Goal: Task Accomplishment & Management: Manage account settings

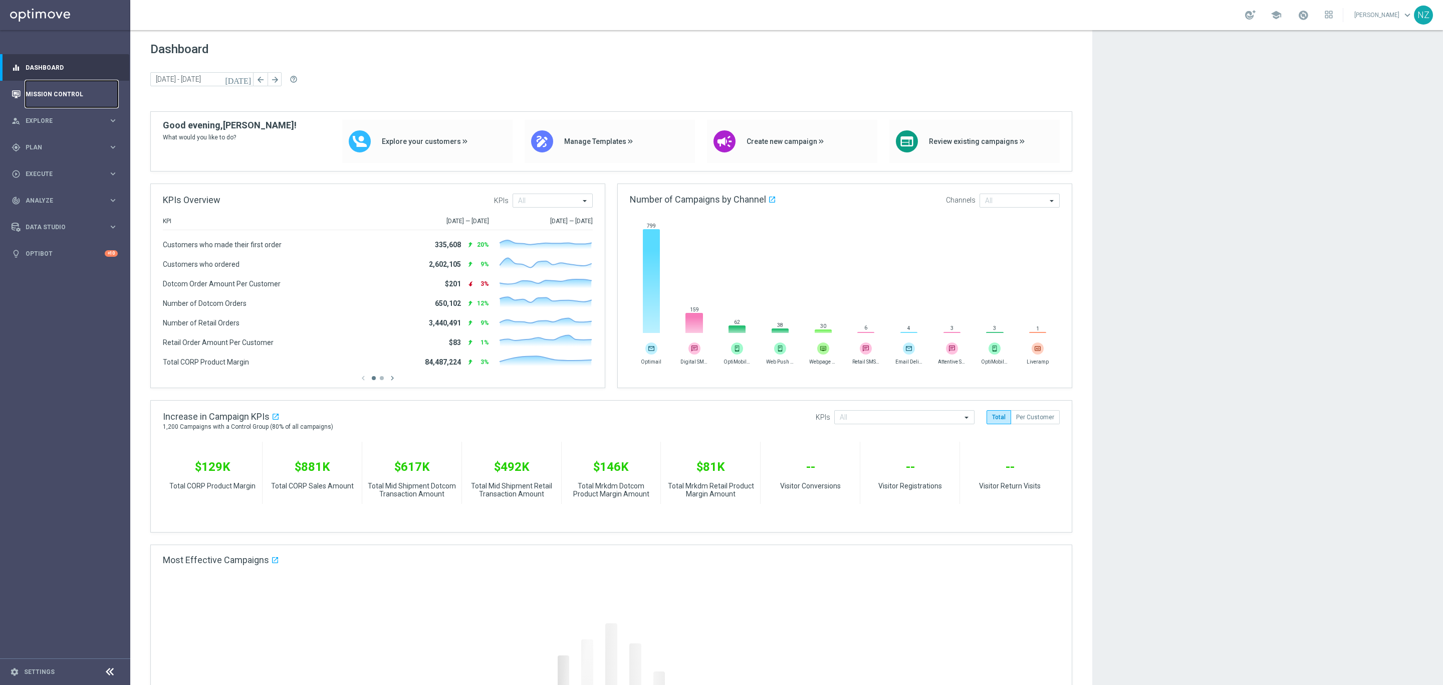
click at [48, 95] on link "Mission Control" at bounding box center [72, 94] width 92 height 27
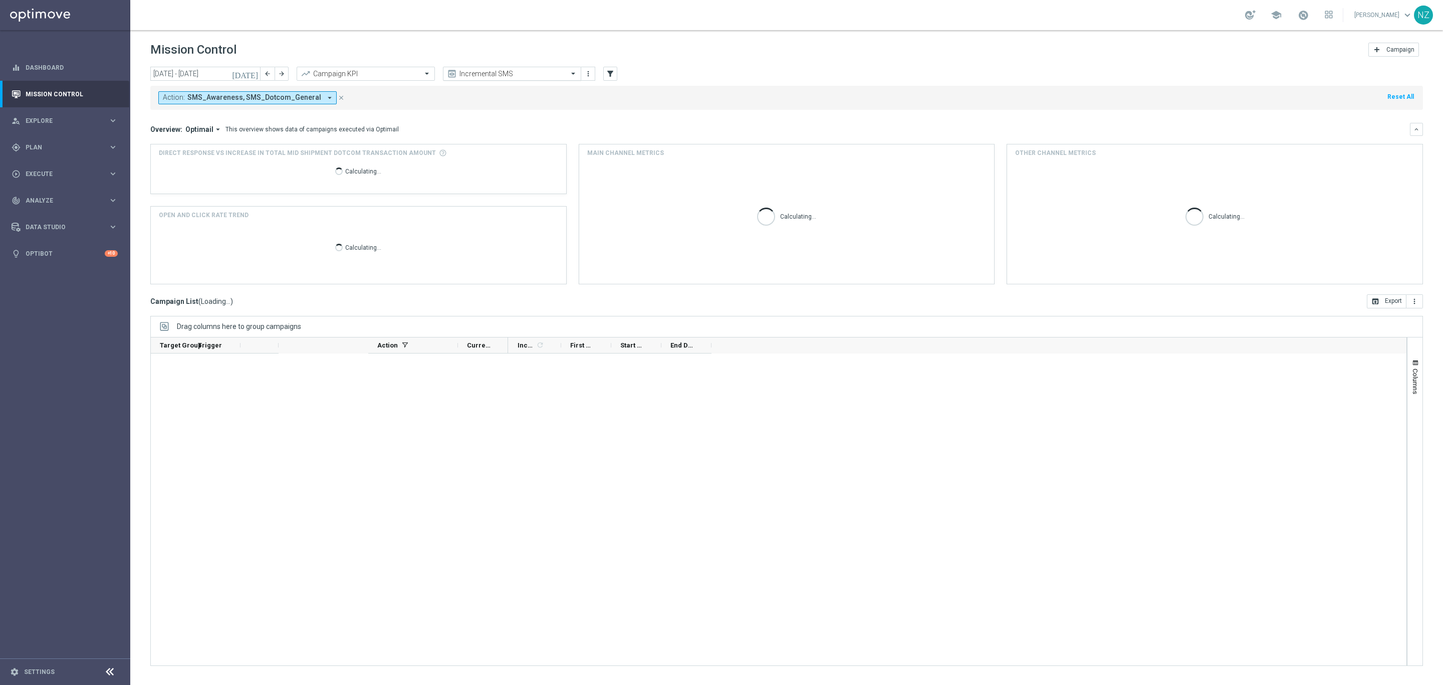
click at [502, 74] on input "text" at bounding box center [501, 74] width 107 height 9
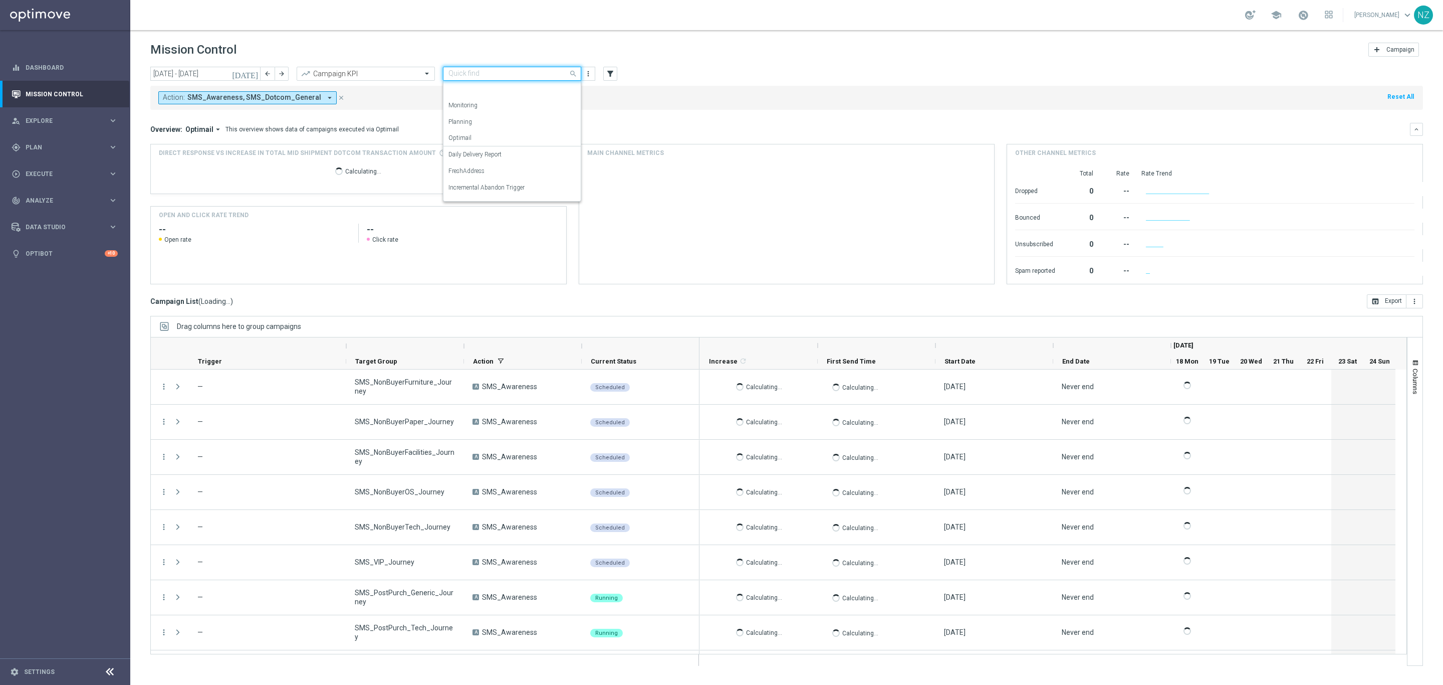
click at [483, 278] on div "Push Results" at bounding box center [511, 286] width 127 height 17
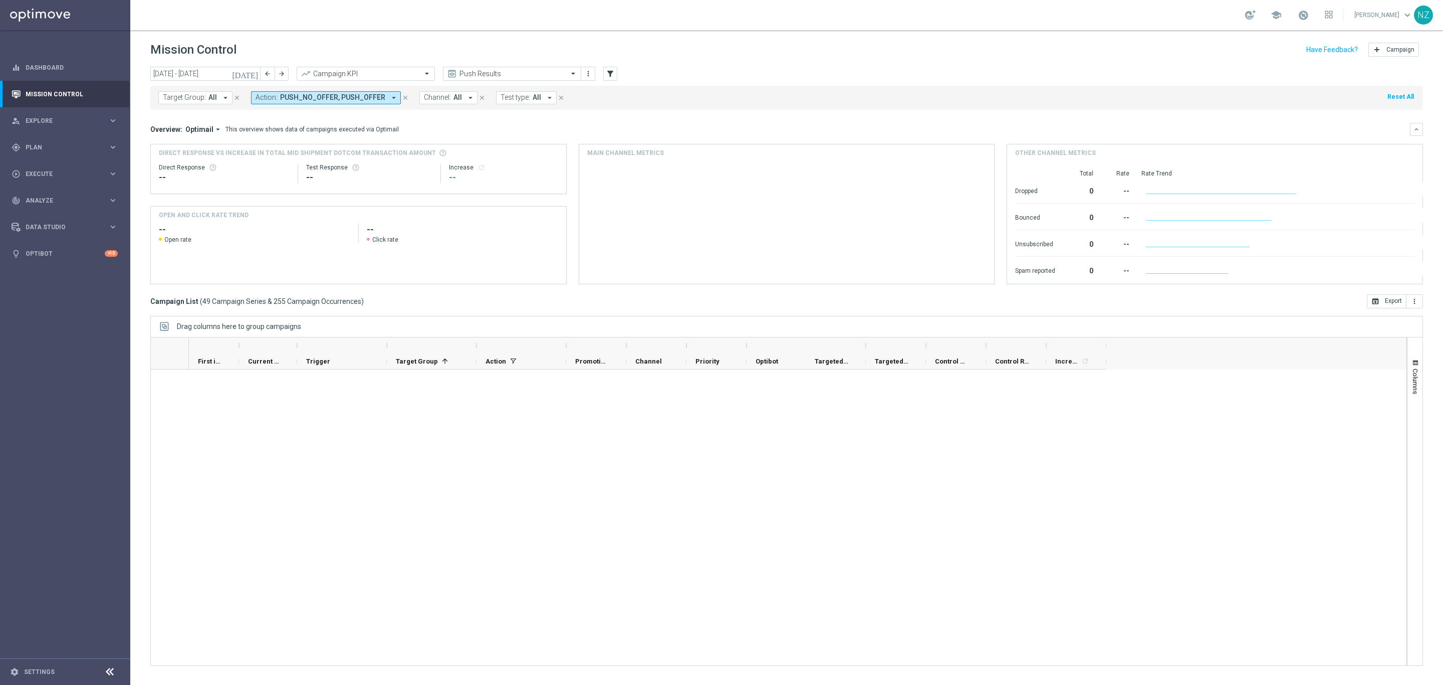
click at [707, 112] on mini-dashboard "Overview: Optimail arrow_drop_down This overview shows data of campaigns execut…" at bounding box center [786, 202] width 1273 height 184
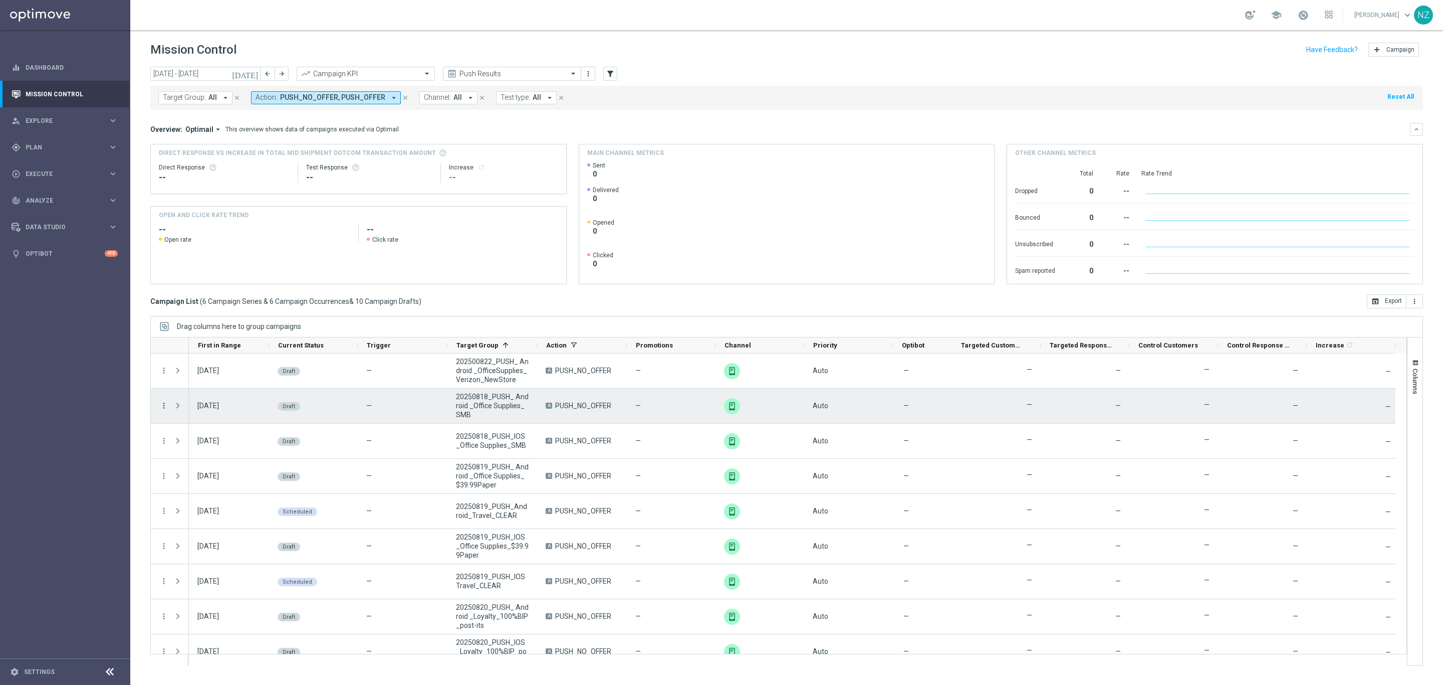
click at [167, 406] on icon "more_vert" at bounding box center [163, 405] width 9 height 9
click at [229, 409] on span "Campaign Details" at bounding box center [209, 412] width 51 height 7
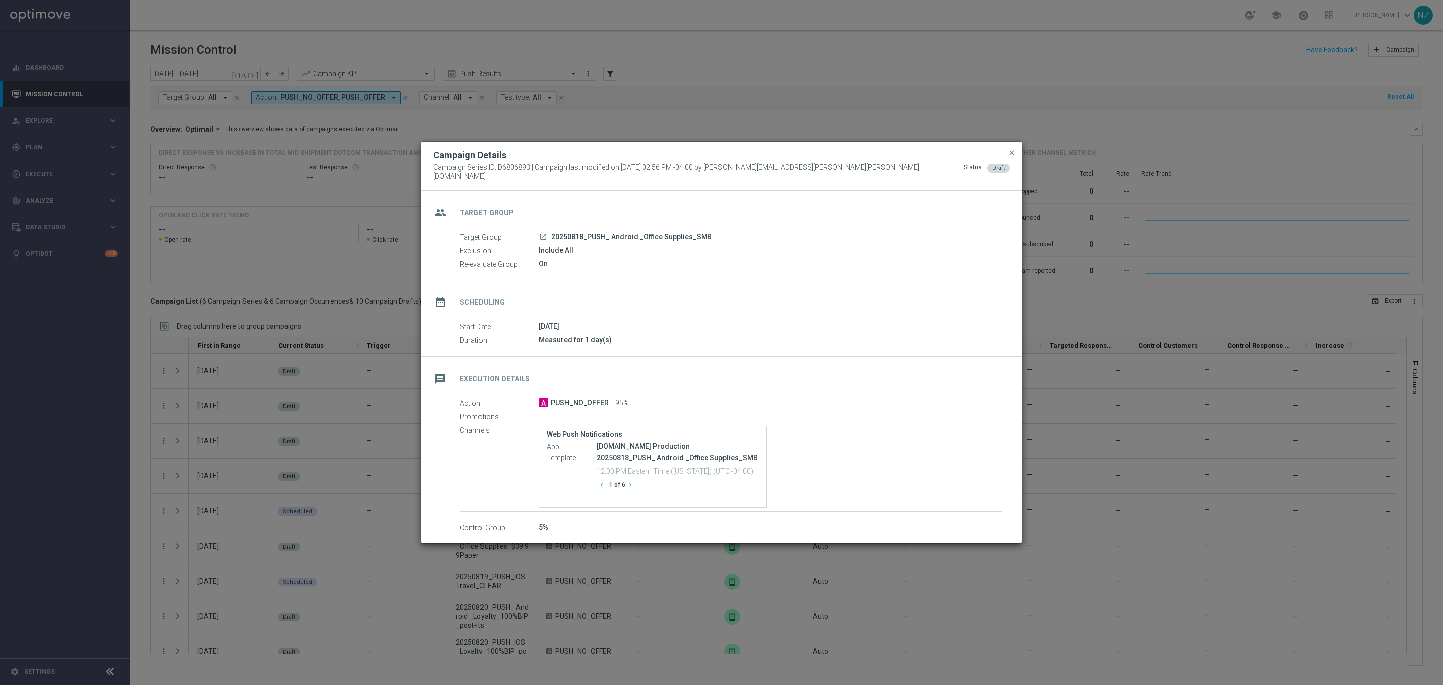
click at [1017, 152] on div "Campaign Details Campaign Series ID: D6806893 | Campaign last modified on 06 Au…" at bounding box center [721, 166] width 600 height 49
click at [1008, 152] on span "close" at bounding box center [1012, 153] width 8 height 8
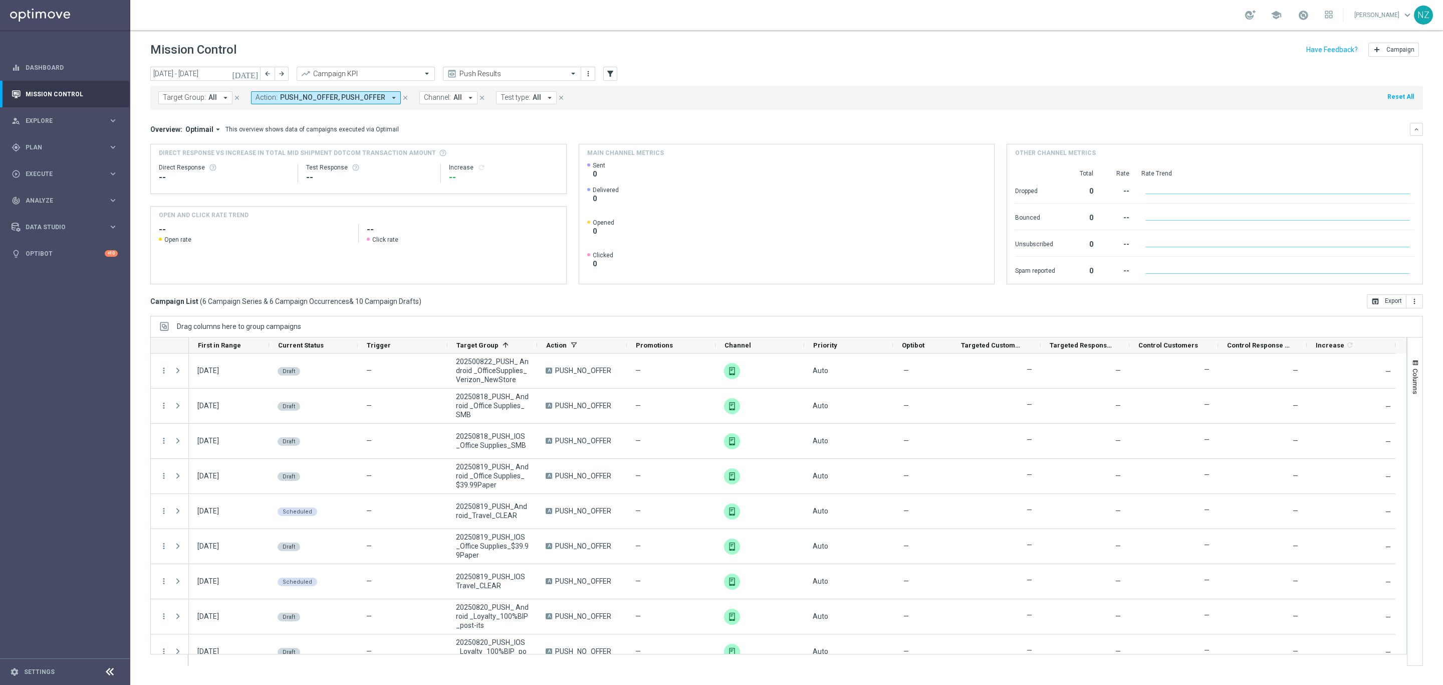
click at [976, 122] on mini-dashboard "Overview: Optimail arrow_drop_down This overview shows data of campaigns execut…" at bounding box center [786, 202] width 1273 height 184
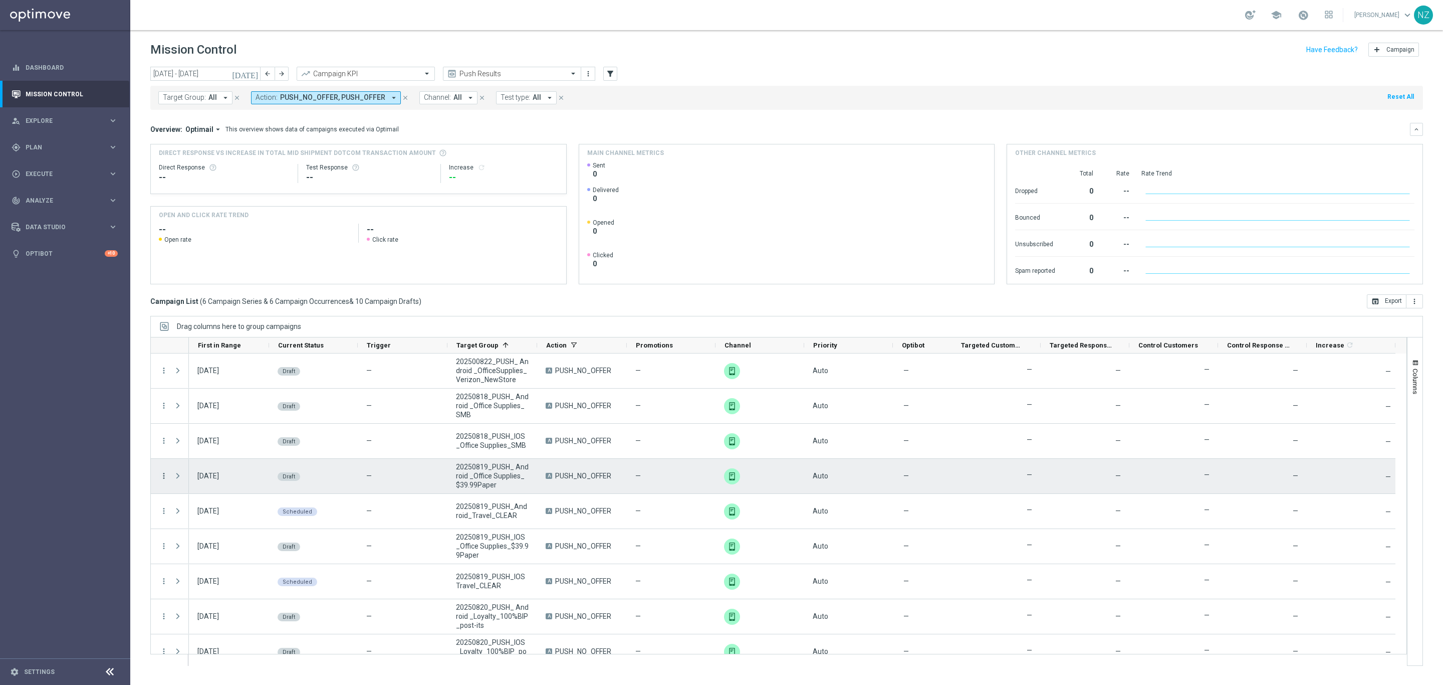
click at [163, 471] on icon "more_vert" at bounding box center [163, 475] width 9 height 9
click at [220, 480] on span "Campaign Details" at bounding box center [209, 482] width 51 height 7
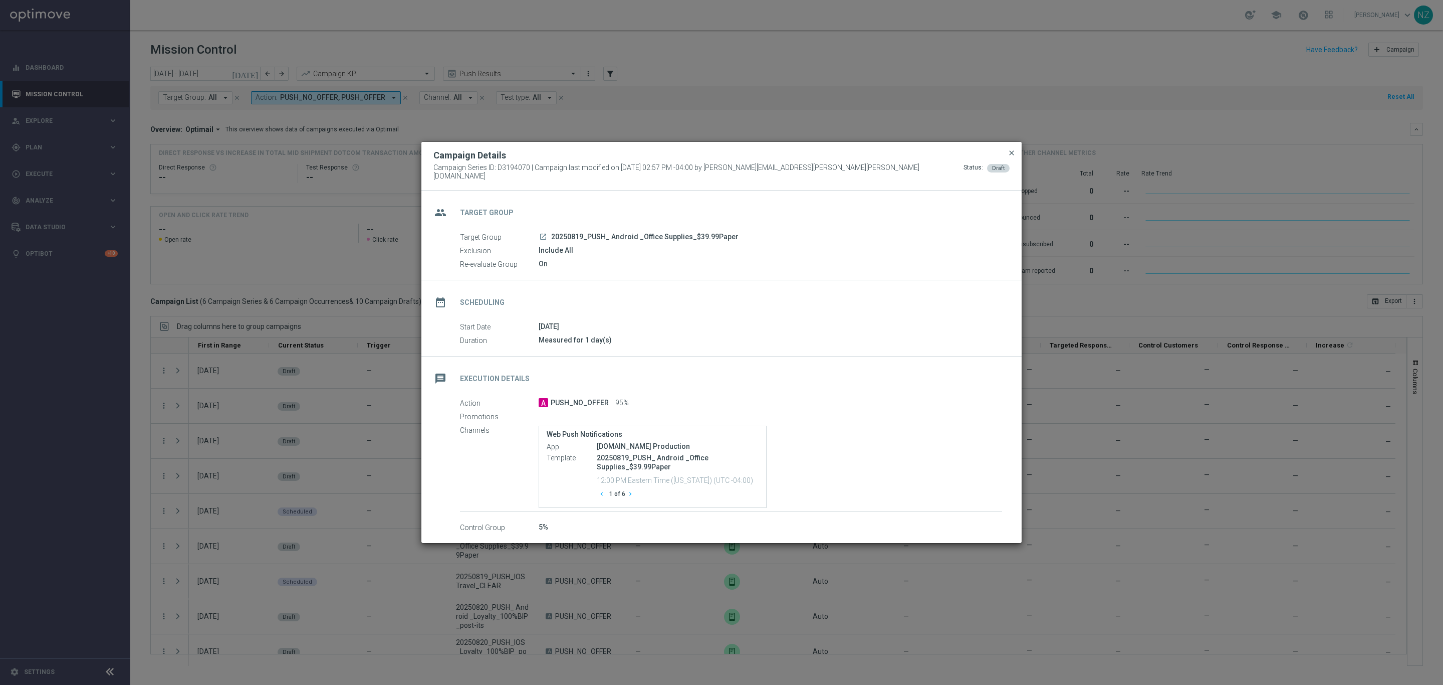
click at [1010, 152] on span "close" at bounding box center [1012, 153] width 8 height 8
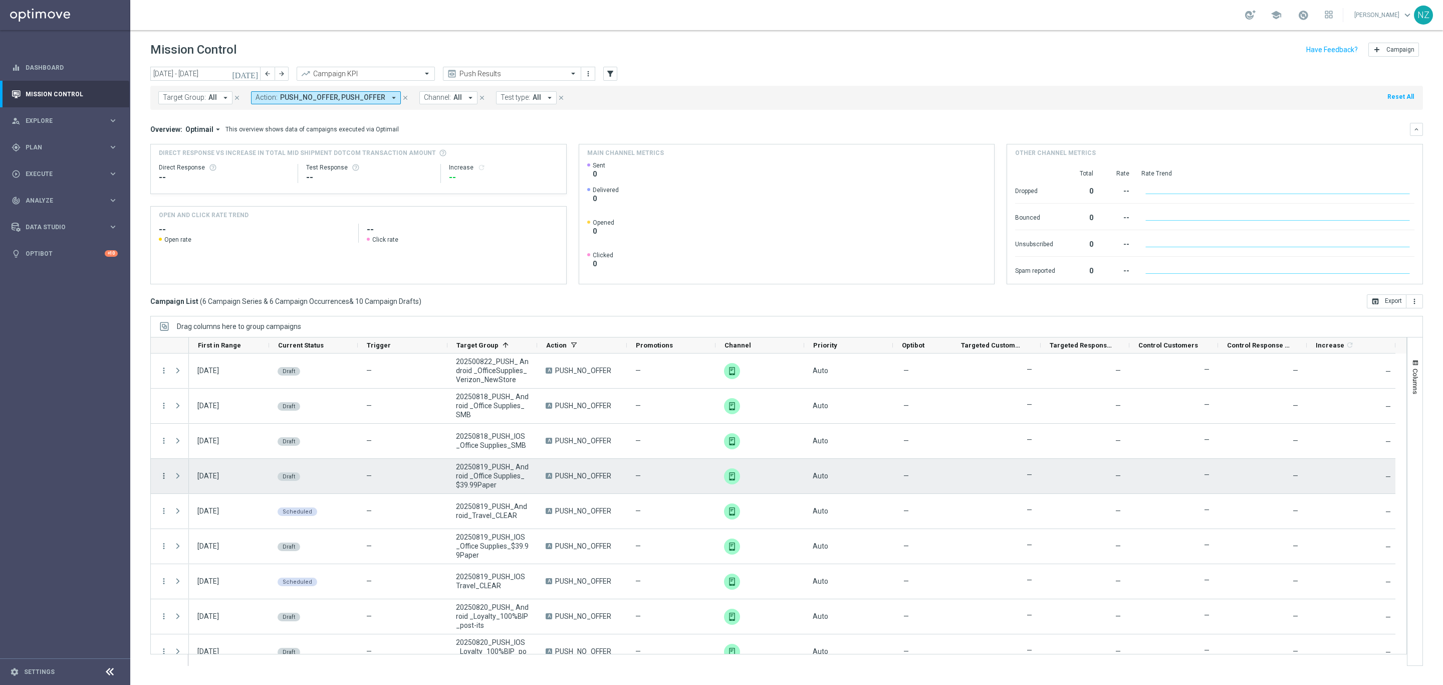
click at [161, 473] on icon "more_vert" at bounding box center [163, 475] width 9 height 9
click at [227, 518] on div "Edit" at bounding box center [230, 515] width 93 height 7
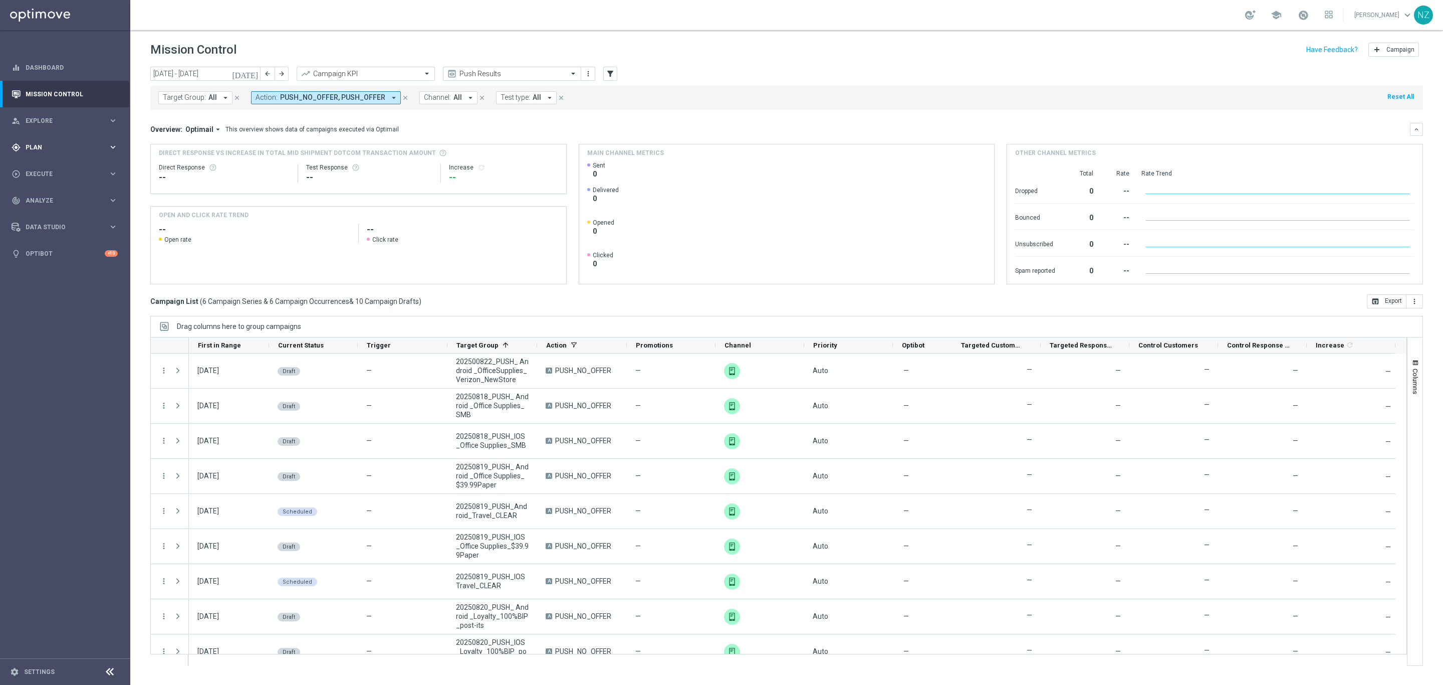
drag, startPoint x: 65, startPoint y: 140, endPoint x: 104, endPoint y: 190, distance: 63.2
click at [65, 140] on div "gps_fixed Plan keyboard_arrow_right" at bounding box center [64, 147] width 129 height 27
click at [53, 195] on span "Templates" at bounding box center [63, 198] width 72 height 6
click at [59, 244] on link "OptiMobile Push" at bounding box center [67, 243] width 73 height 8
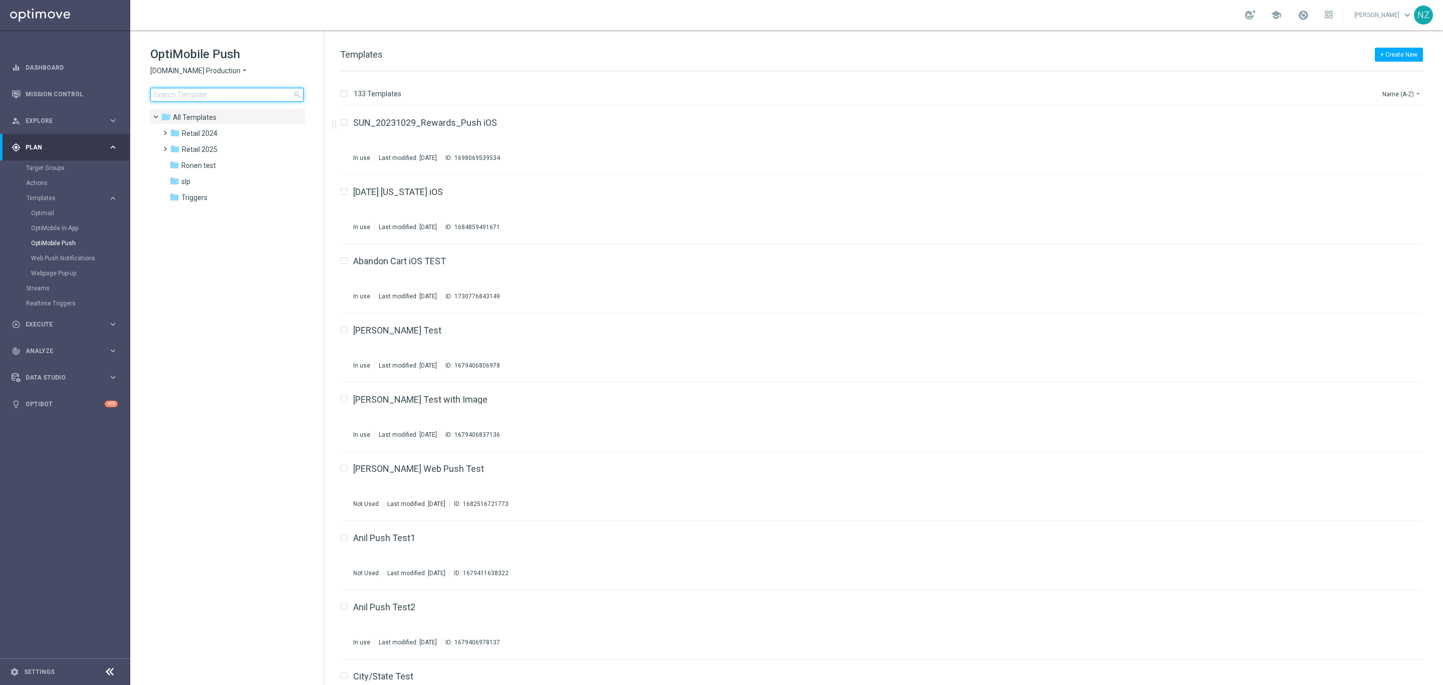
click at [257, 95] on input at bounding box center [226, 95] width 153 height 14
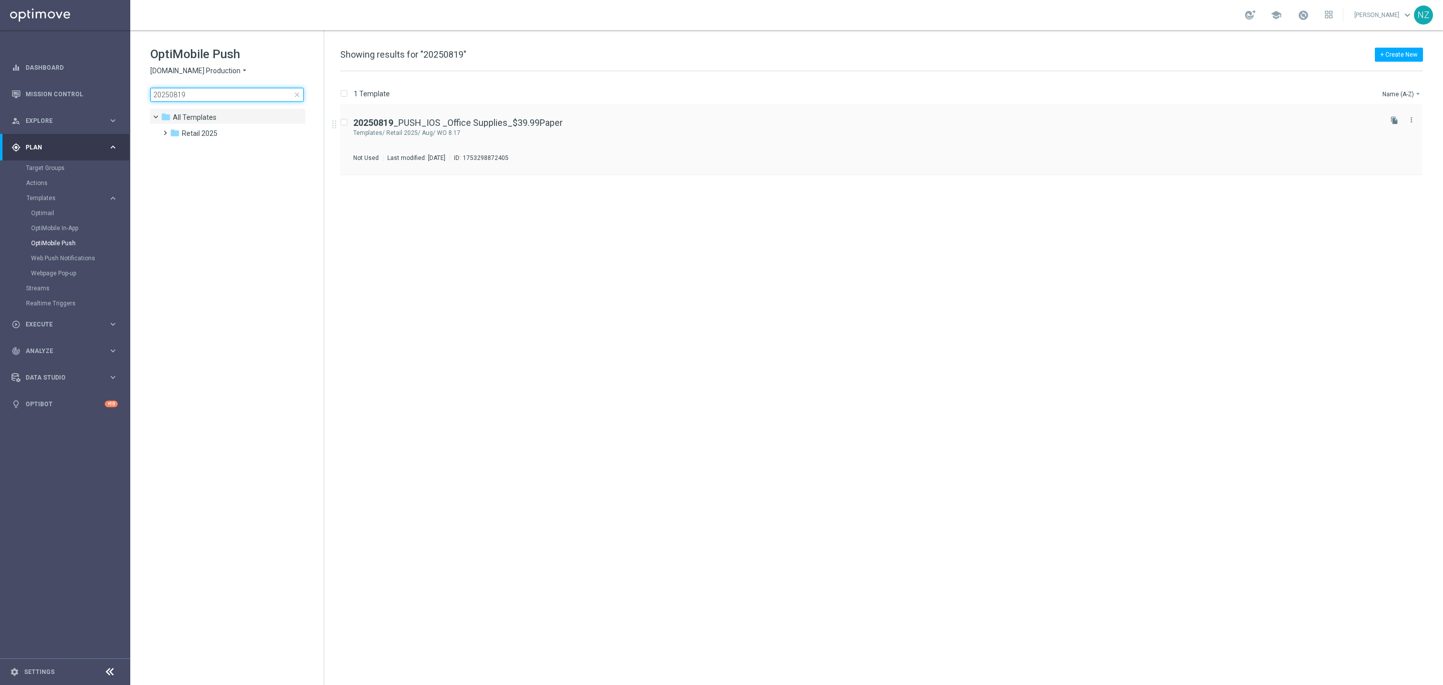
type input "20250819"
click at [640, 143] on div "20250819 _PUSH_IOS _Office Supplies_$39.99Paper Templates/ Retail 2025/ Aug/ WO…" at bounding box center [866, 140] width 1027 height 44
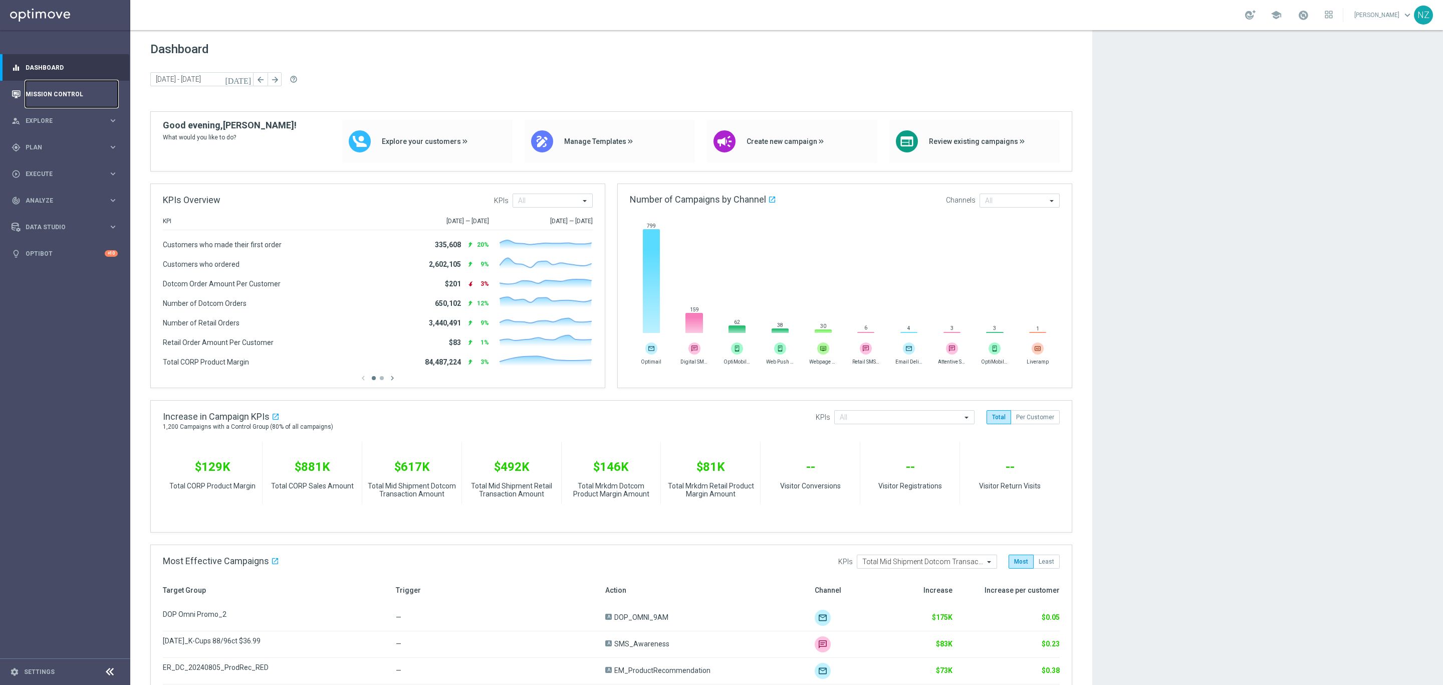
click at [74, 98] on link "Mission Control" at bounding box center [72, 94] width 92 height 27
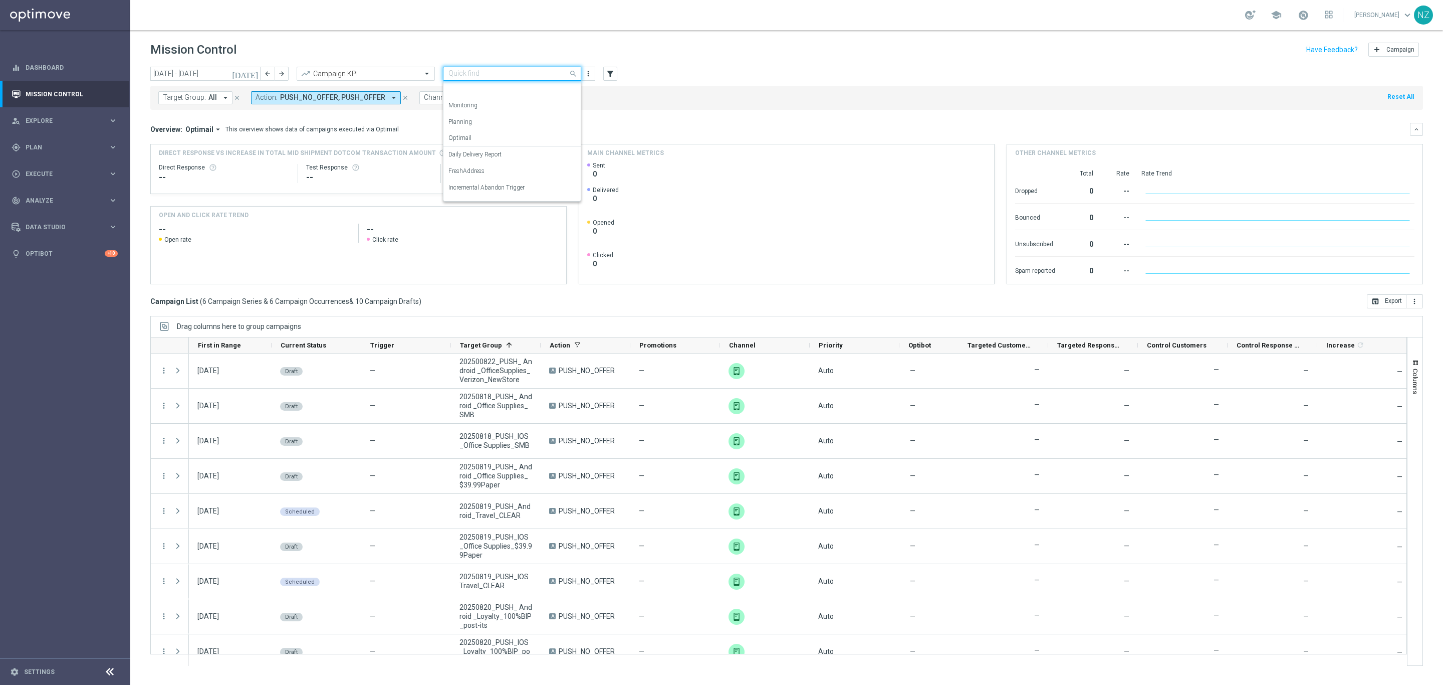
click at [510, 75] on input "text" at bounding box center [501, 74] width 107 height 9
click at [587, 68] on button "more_vert" at bounding box center [588, 74] width 10 height 12
click at [621, 115] on div "settings Manage views Primary views can not be edited" at bounding box center [620, 120] width 80 height 14
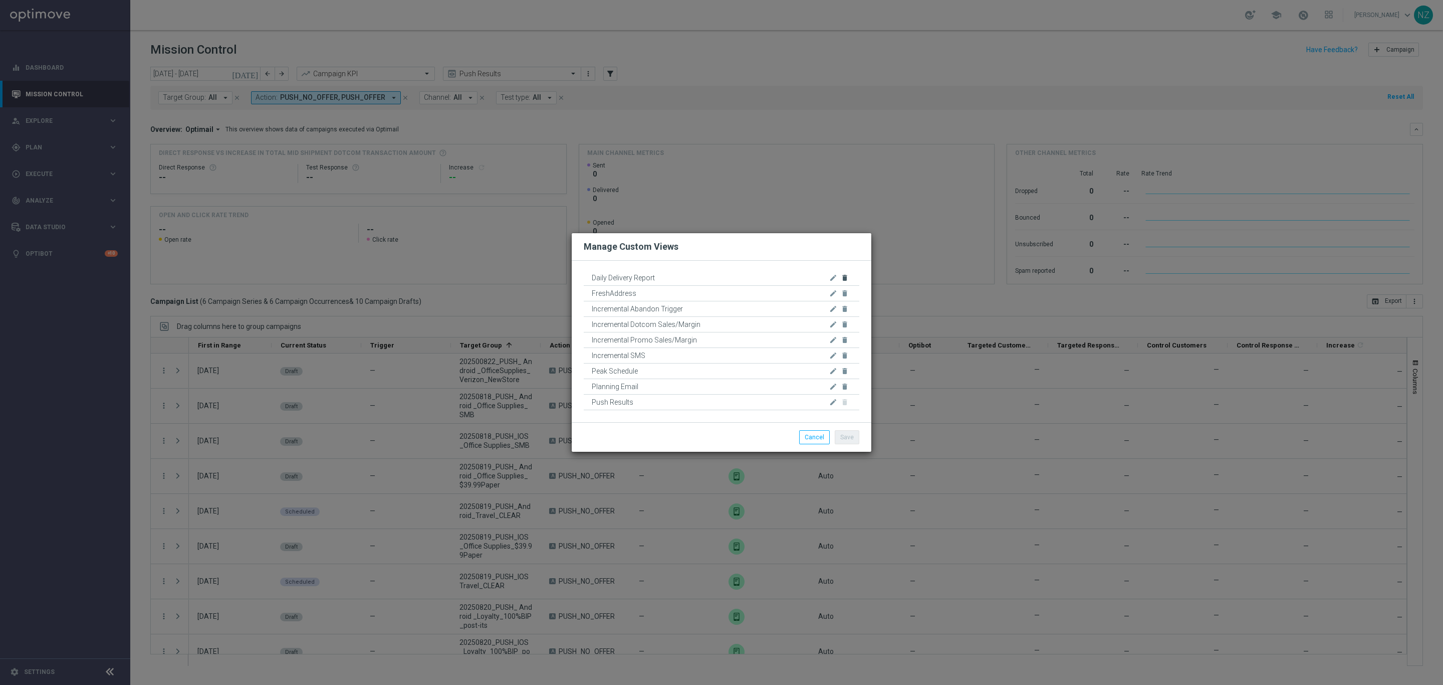
click at [846, 276] on icon "delete" at bounding box center [845, 278] width 8 height 8
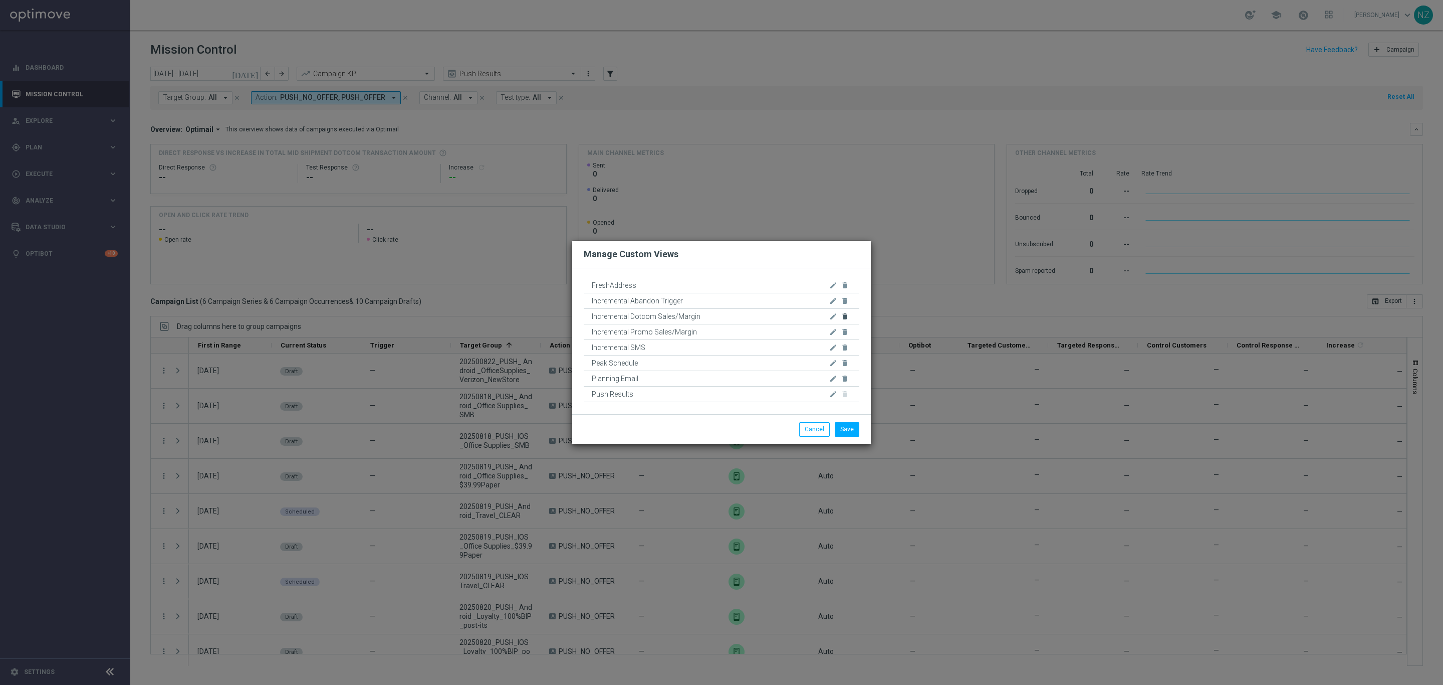
click at [844, 313] on icon "delete" at bounding box center [845, 316] width 8 height 8
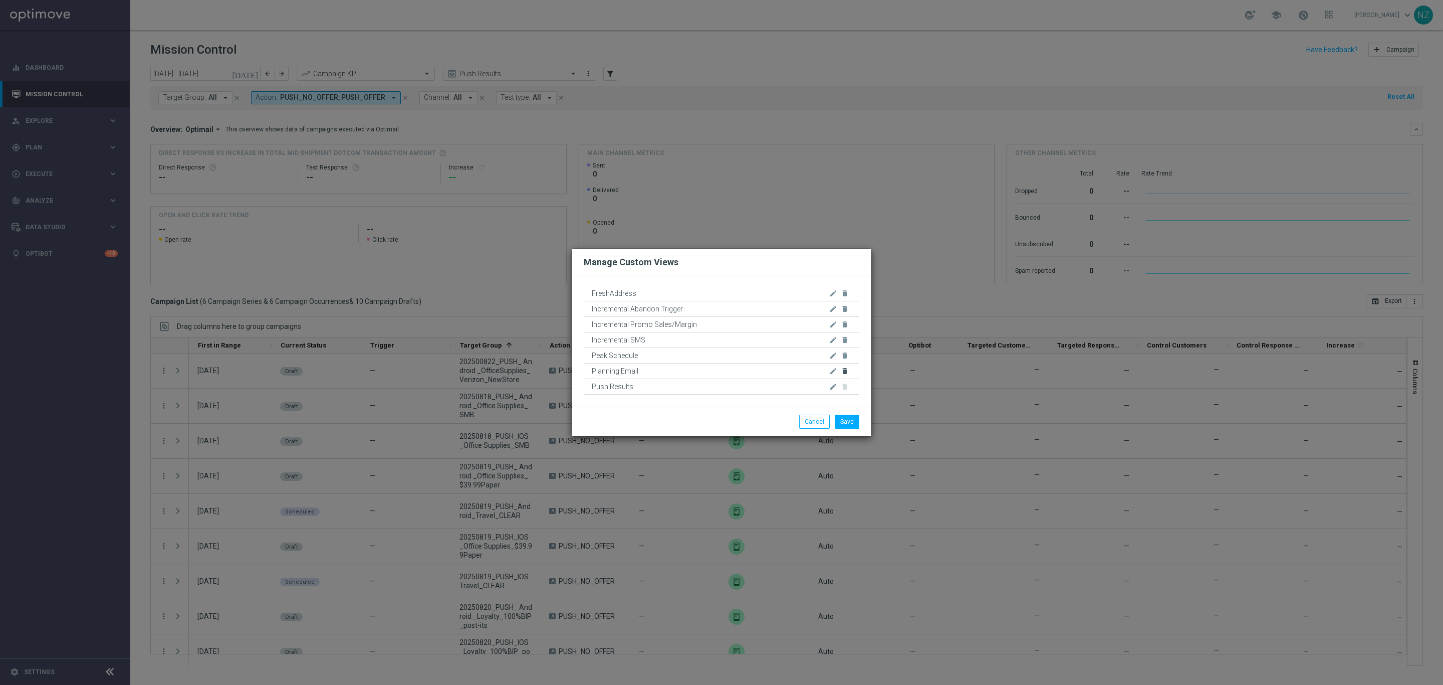
click at [847, 369] on icon "delete" at bounding box center [845, 371] width 8 height 8
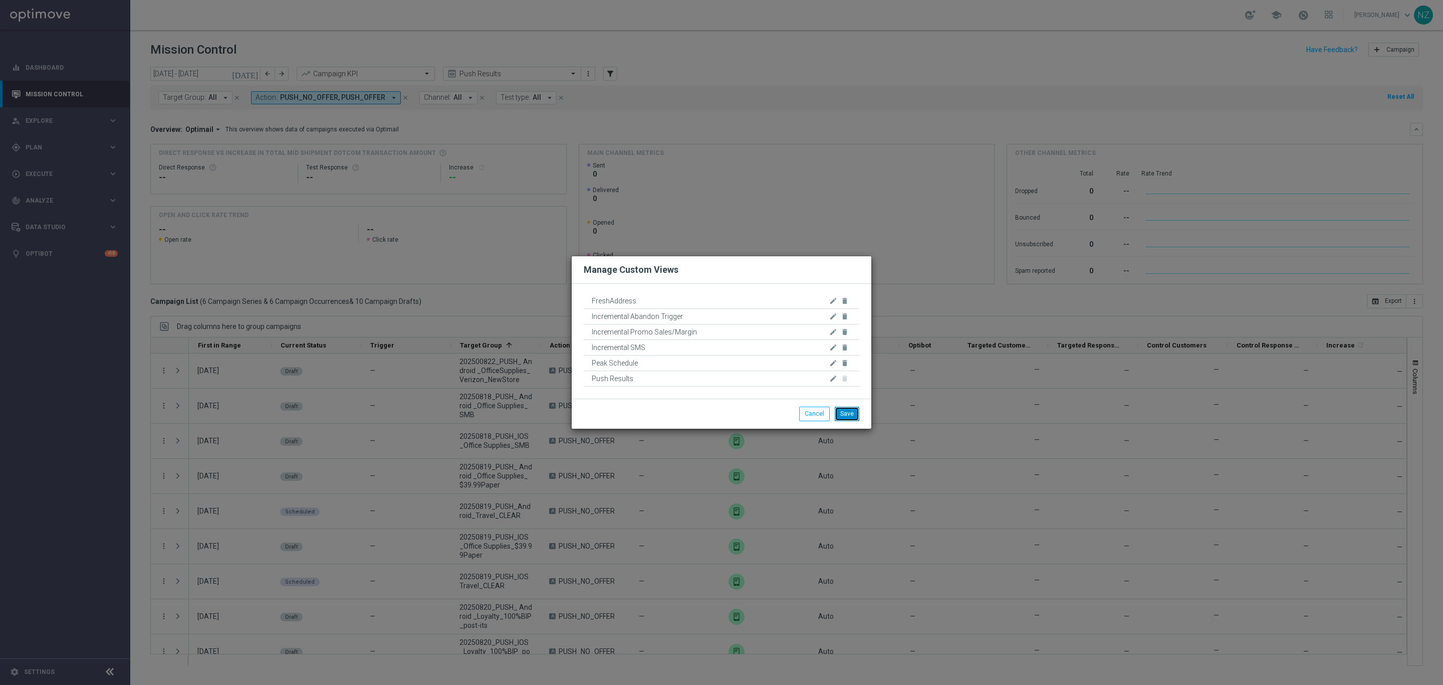
click at [857, 417] on button "Save" at bounding box center [847, 413] width 25 height 14
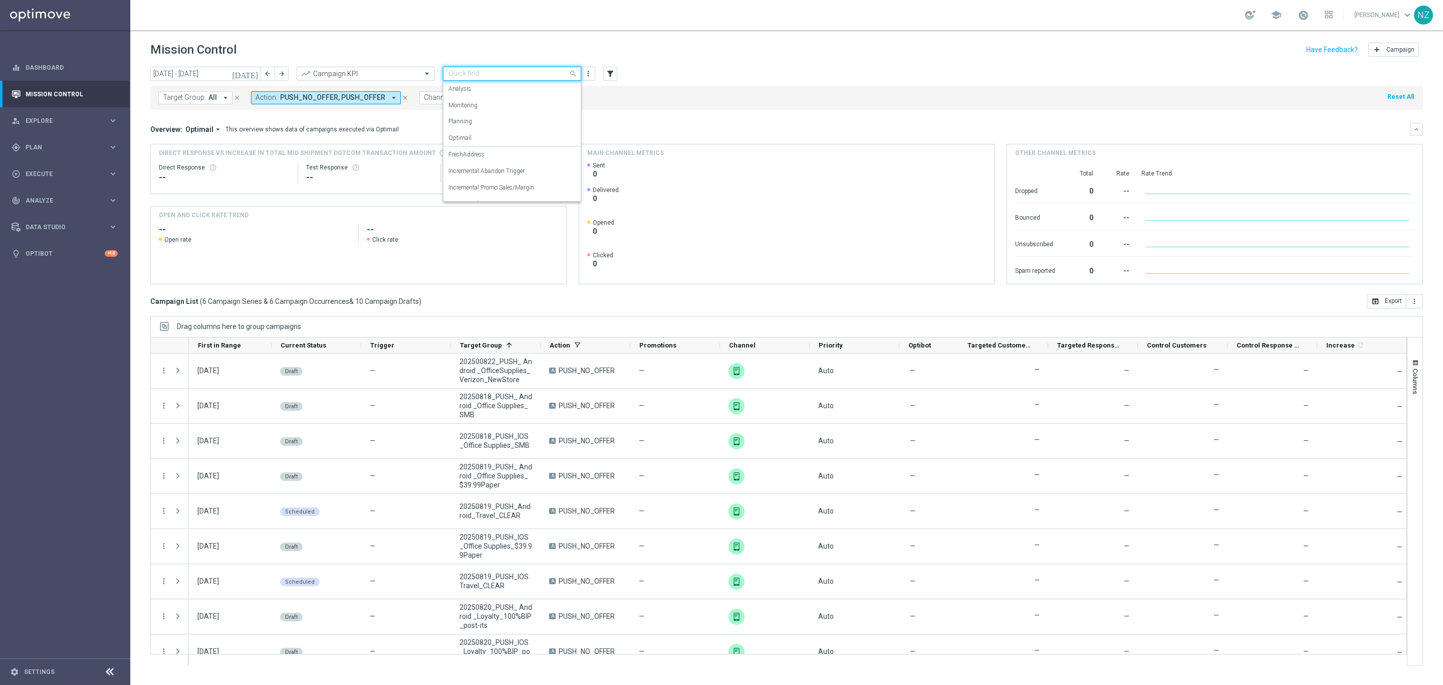
click at [509, 74] on input "text" at bounding box center [501, 74] width 107 height 9
click at [498, 159] on div "Incremental SMS" at bounding box center [511, 158] width 127 height 17
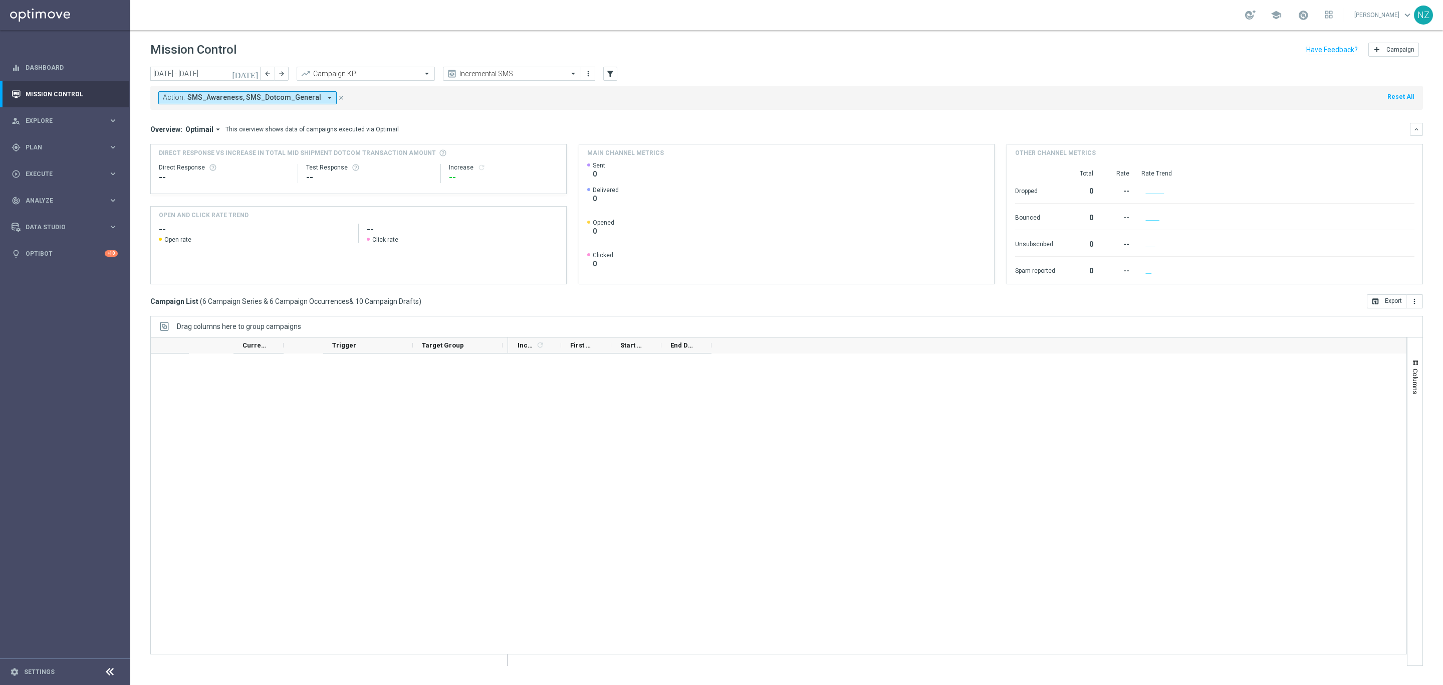
click at [719, 119] on mini-dashboard "Overview: Optimail arrow_drop_down This overview shows data of campaigns execut…" at bounding box center [786, 202] width 1273 height 184
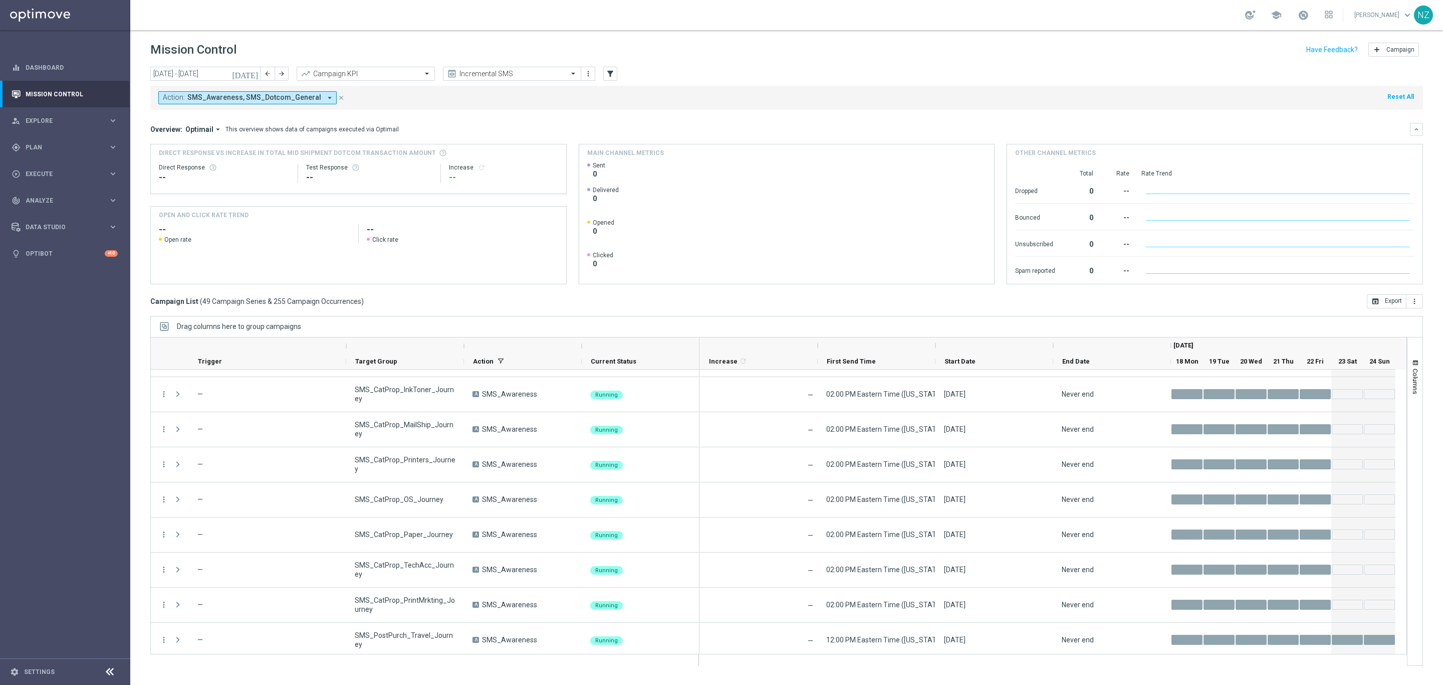
scroll to position [1436, 0]
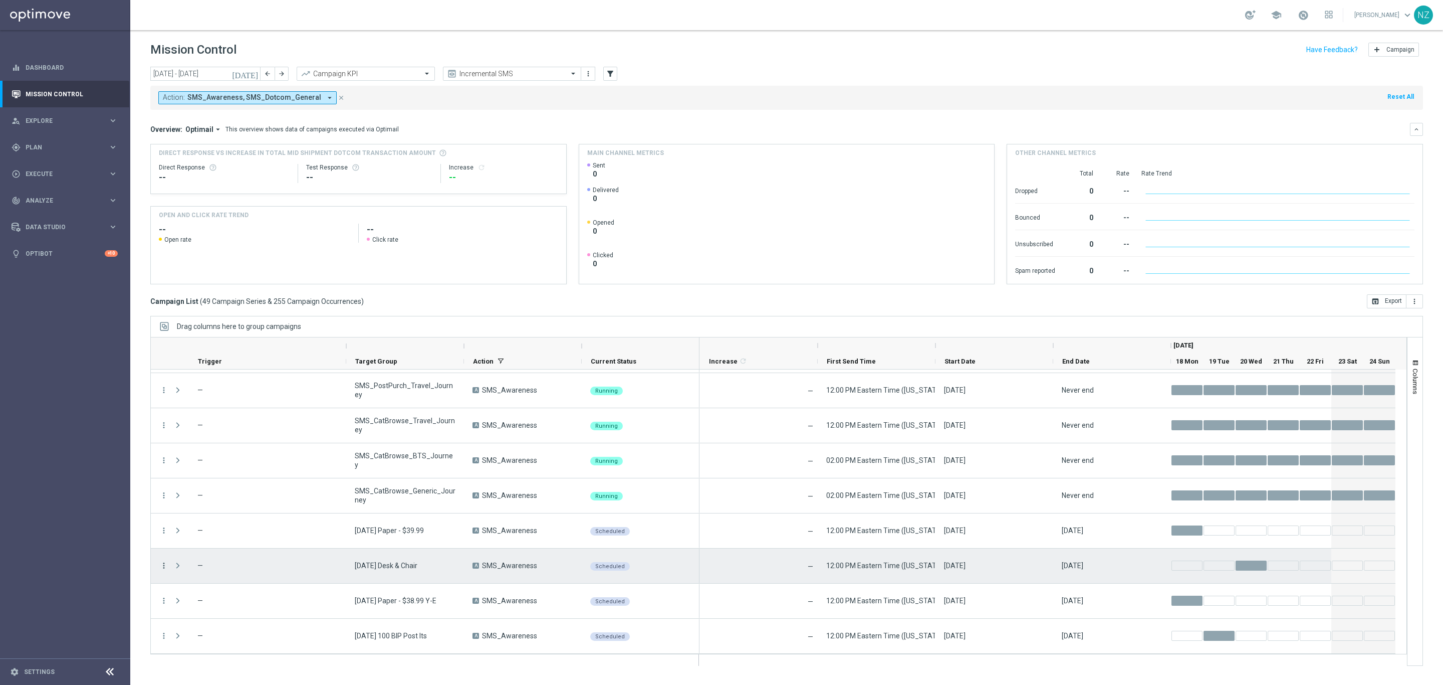
click at [163, 565] on icon "more_vert" at bounding box center [163, 565] width 9 height 9
click at [205, 635] on div "Duplicate and Edit" at bounding box center [230, 631] width 93 height 7
click at [164, 567] on icon "more_vert" at bounding box center [163, 565] width 9 height 9
click at [214, 635] on span "Duplicate and Edit" at bounding box center [210, 631] width 52 height 7
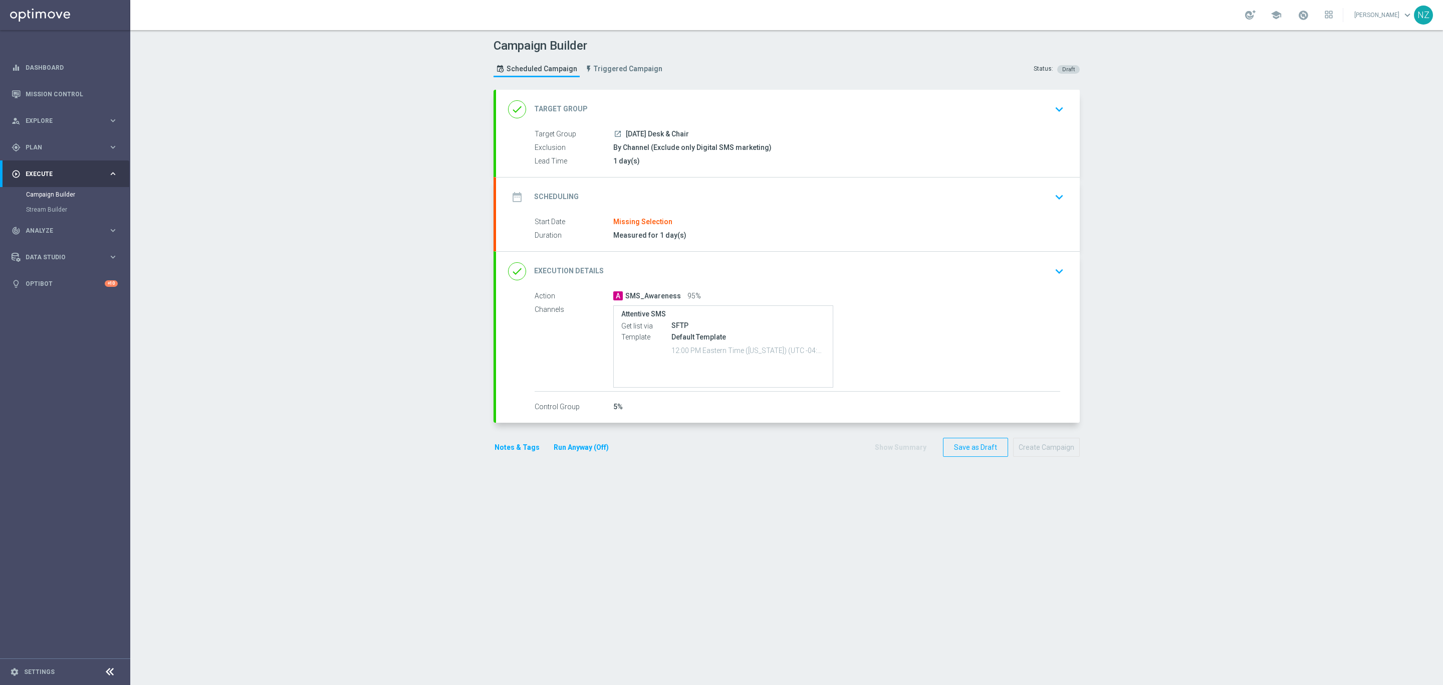
click at [1052, 103] on icon "keyboard_arrow_down" at bounding box center [1059, 109] width 15 height 15
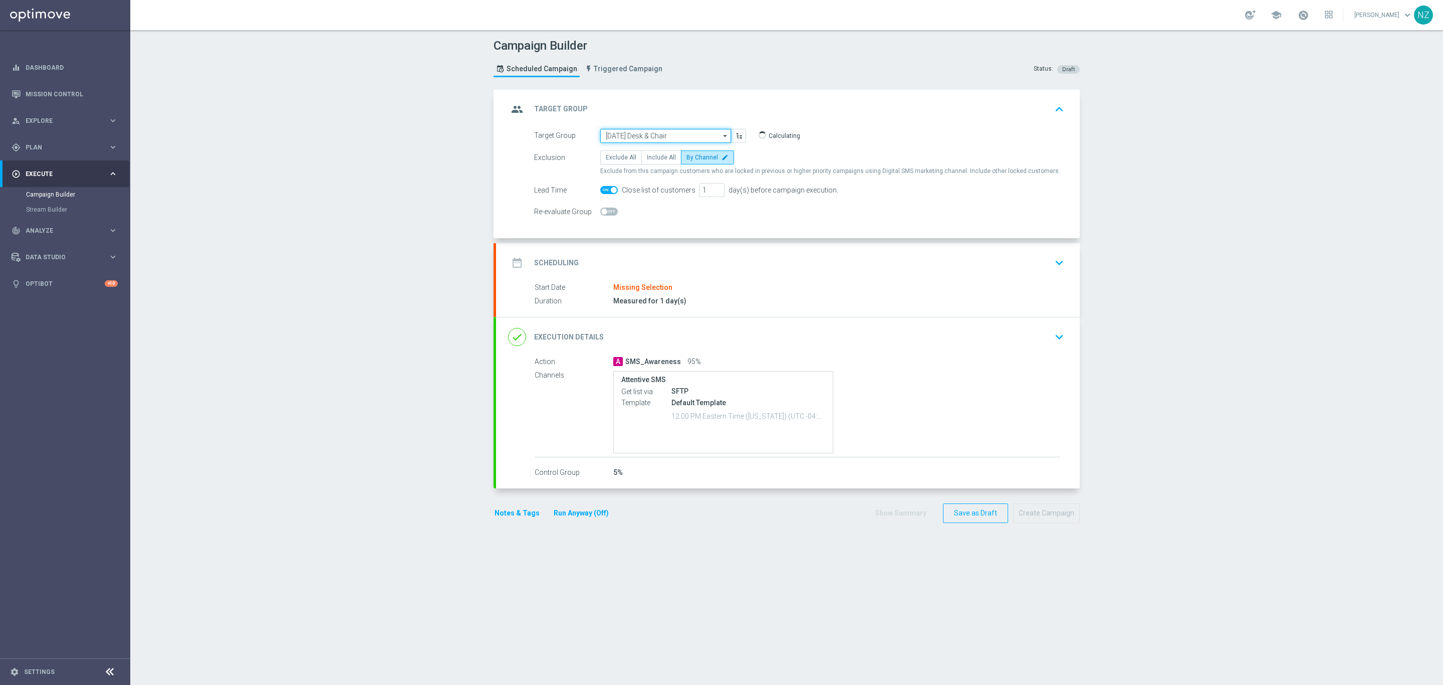
click at [641, 139] on input "[DATE] Desk & Chair" at bounding box center [665, 136] width 131 height 14
drag, startPoint x: 268, startPoint y: 382, endPoint x: 157, endPoint y: 261, distance: 164.9
click at [266, 377] on div "Campaign Builder Scheduled Campaign Triggered Campaign Status: Draft group Targ…" at bounding box center [786, 357] width 1313 height 654
type input "[DATE] Desk & Chair"
click at [65, 93] on link "Mission Control" at bounding box center [72, 94] width 92 height 27
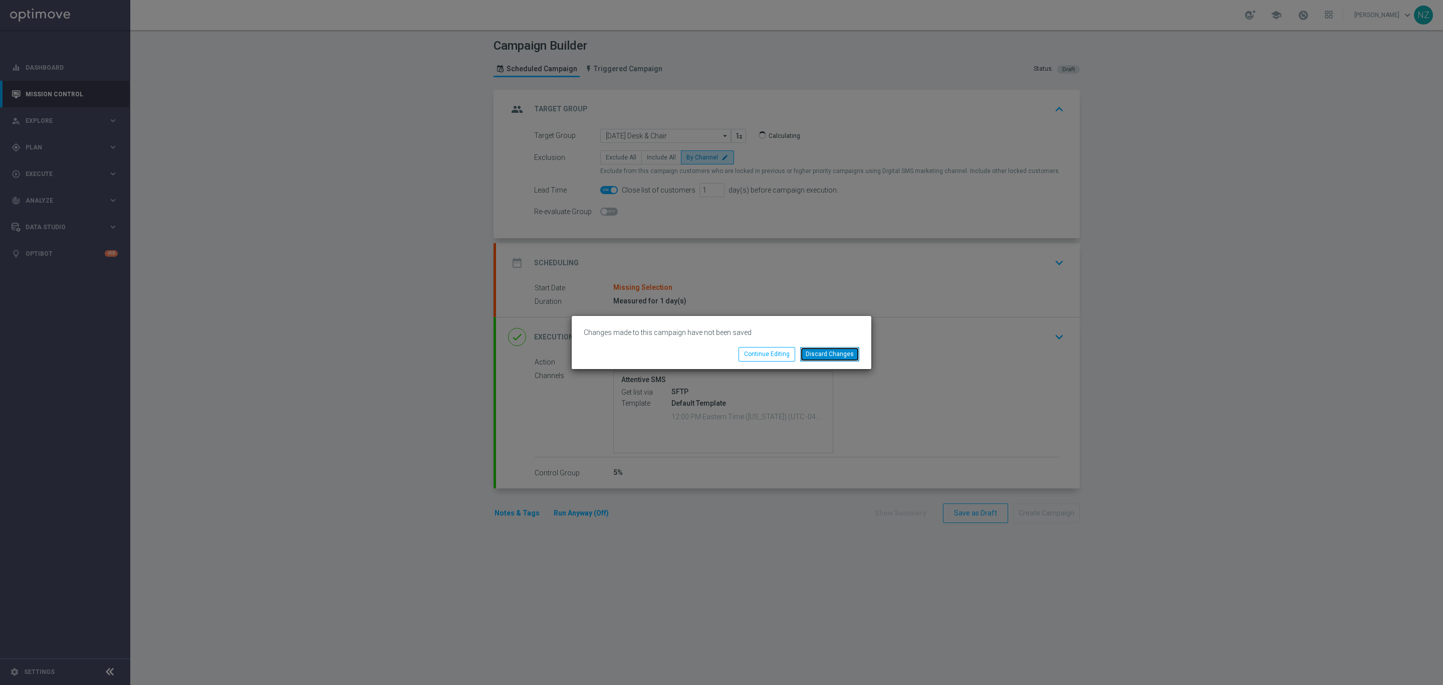
click at [836, 348] on button "Discard Changes" at bounding box center [829, 354] width 59 height 14
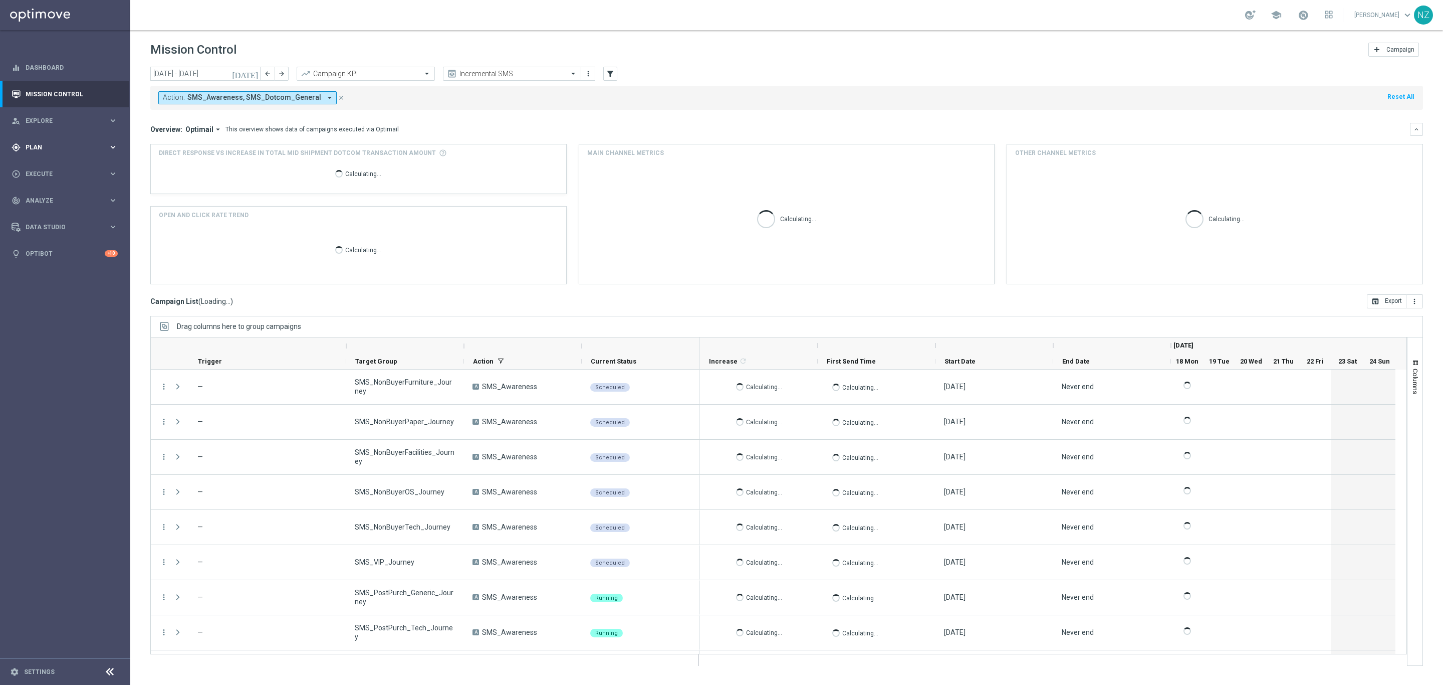
click at [48, 146] on span "Plan" at bounding box center [67, 147] width 83 height 6
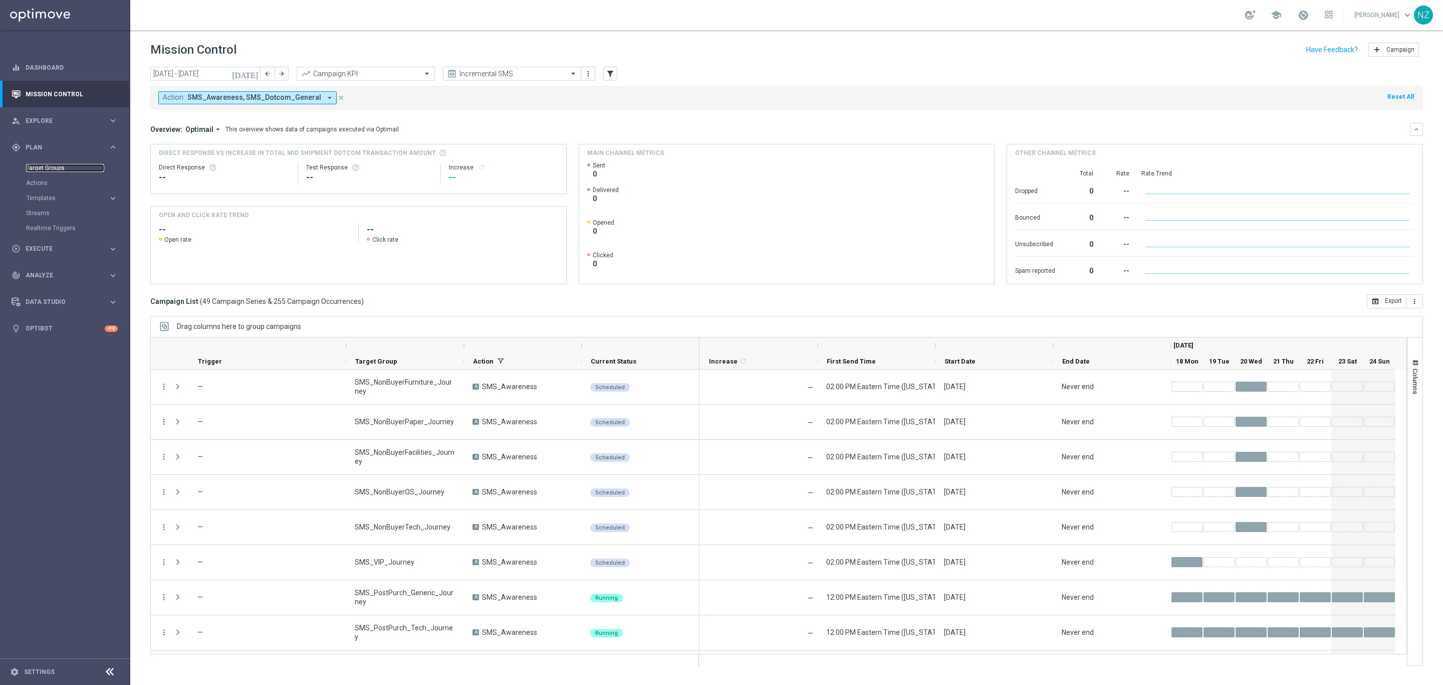
click at [56, 164] on link "Target Groups" at bounding box center [65, 168] width 78 height 8
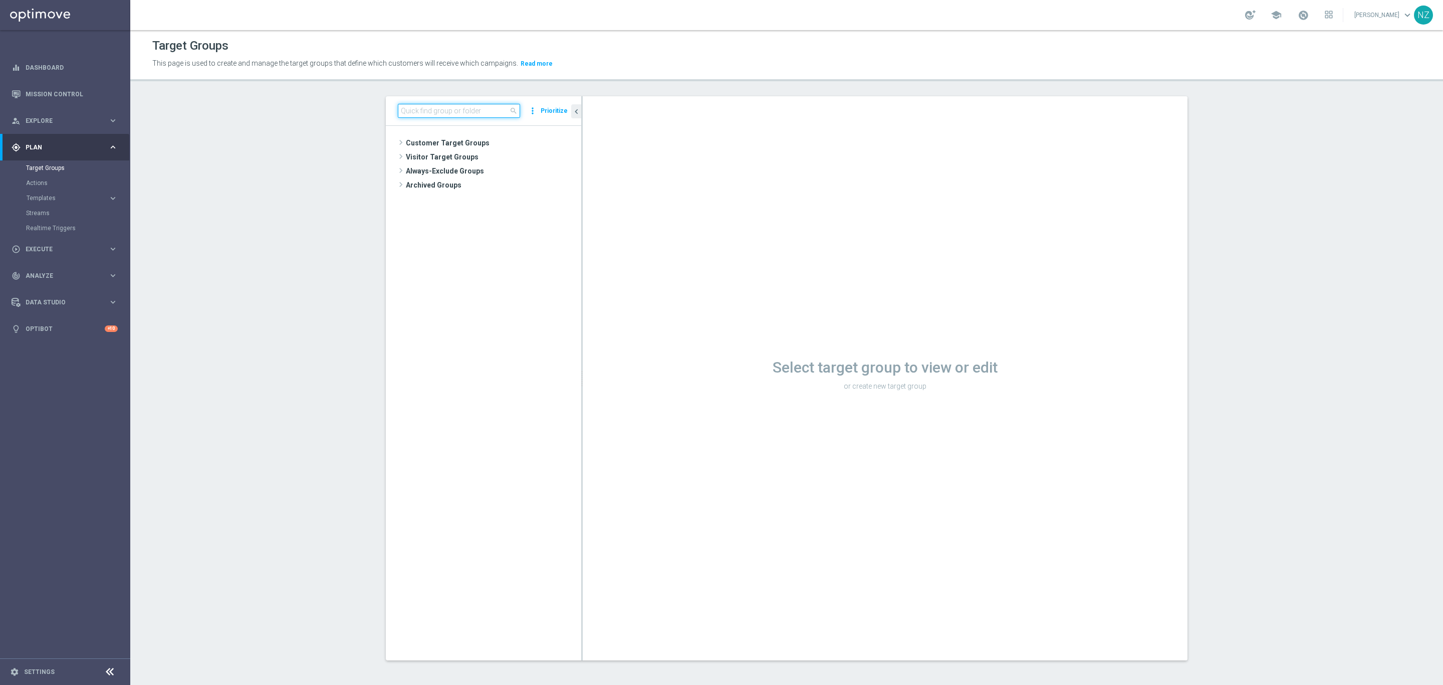
click at [436, 110] on input at bounding box center [459, 111] width 122 height 14
click at [430, 112] on input "8.21" at bounding box center [459, 111] width 122 height 14
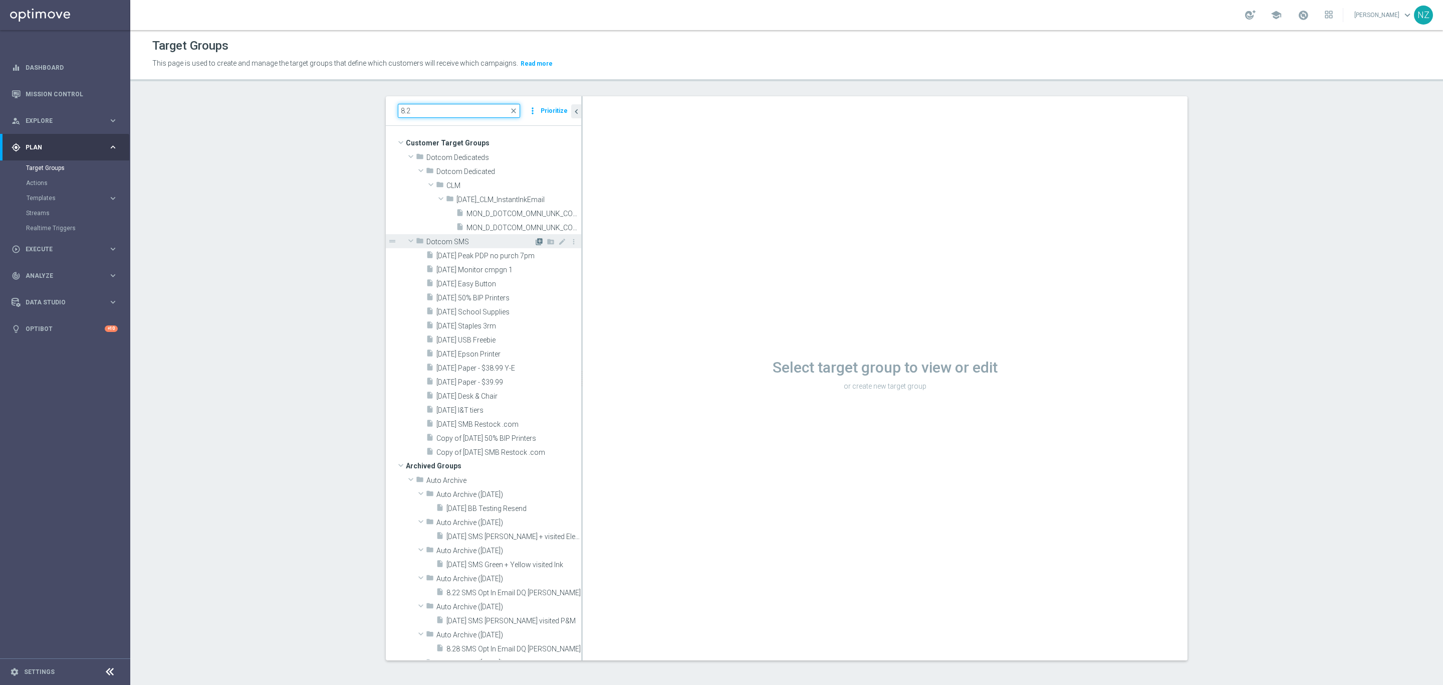
type input "8.2"
click at [535, 242] on icon "library_add" at bounding box center [539, 242] width 8 height 8
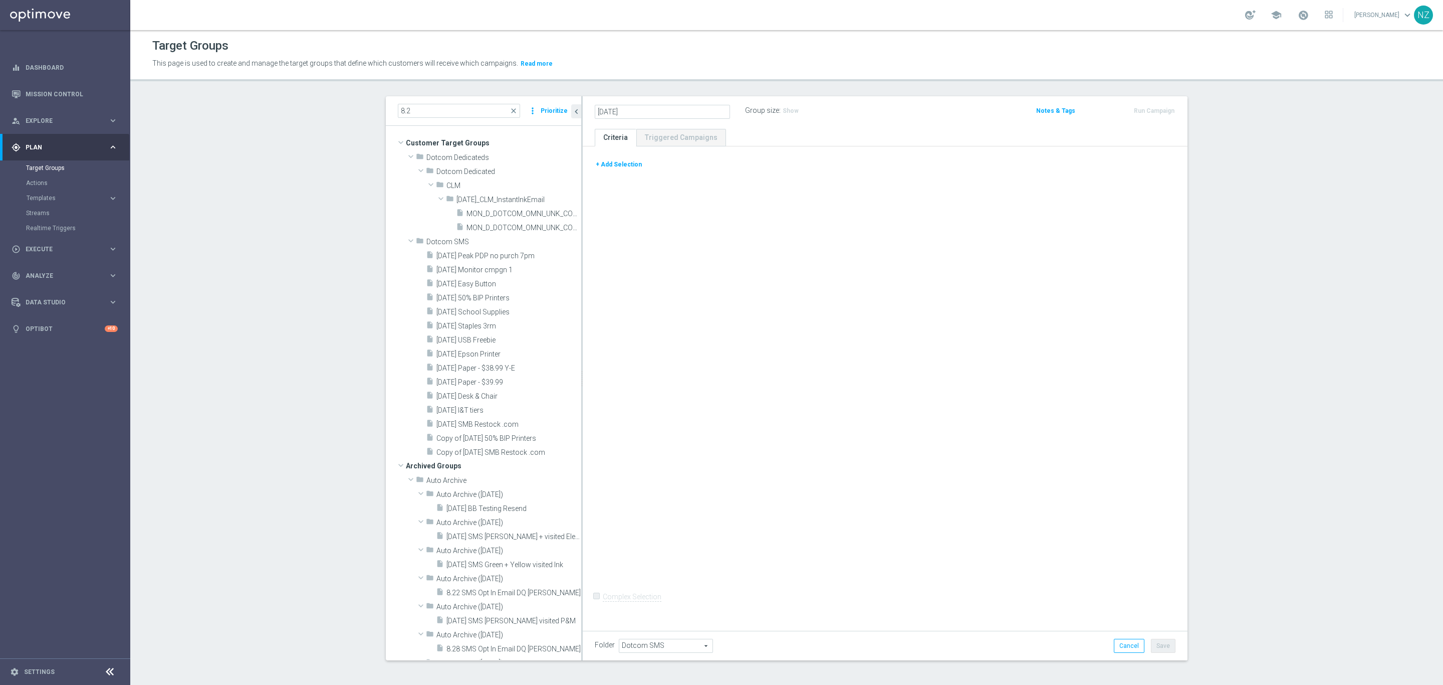
type input "8.21.25"
click at [622, 104] on body "equalizer Dashboard Mission Control" at bounding box center [721, 342] width 1443 height 685
click at [629, 110] on icon "mode_edit" at bounding box center [628, 111] width 9 height 12
click at [639, 107] on input "8.21.25" at bounding box center [662, 112] width 135 height 14
click at [652, 116] on input "8.21.25" at bounding box center [662, 112] width 135 height 14
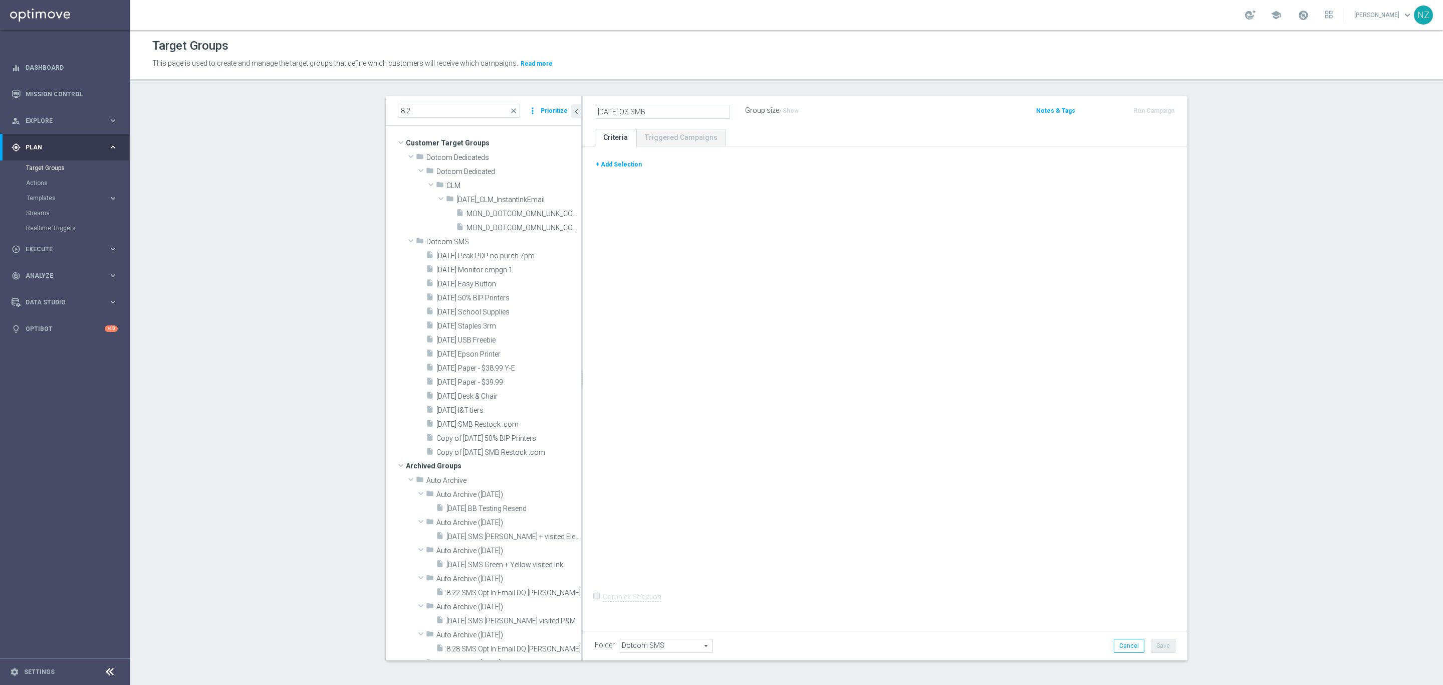
type input "8.21.25 OS SMB"
click at [663, 110] on icon "mode_edit" at bounding box center [664, 111] width 9 height 12
click at [669, 110] on input "8.21.25 OS SMB" at bounding box center [662, 112] width 135 height 14
type input "[DATE] OS SMB Restock"
click at [620, 161] on button "+ Add Selection" at bounding box center [619, 164] width 48 height 11
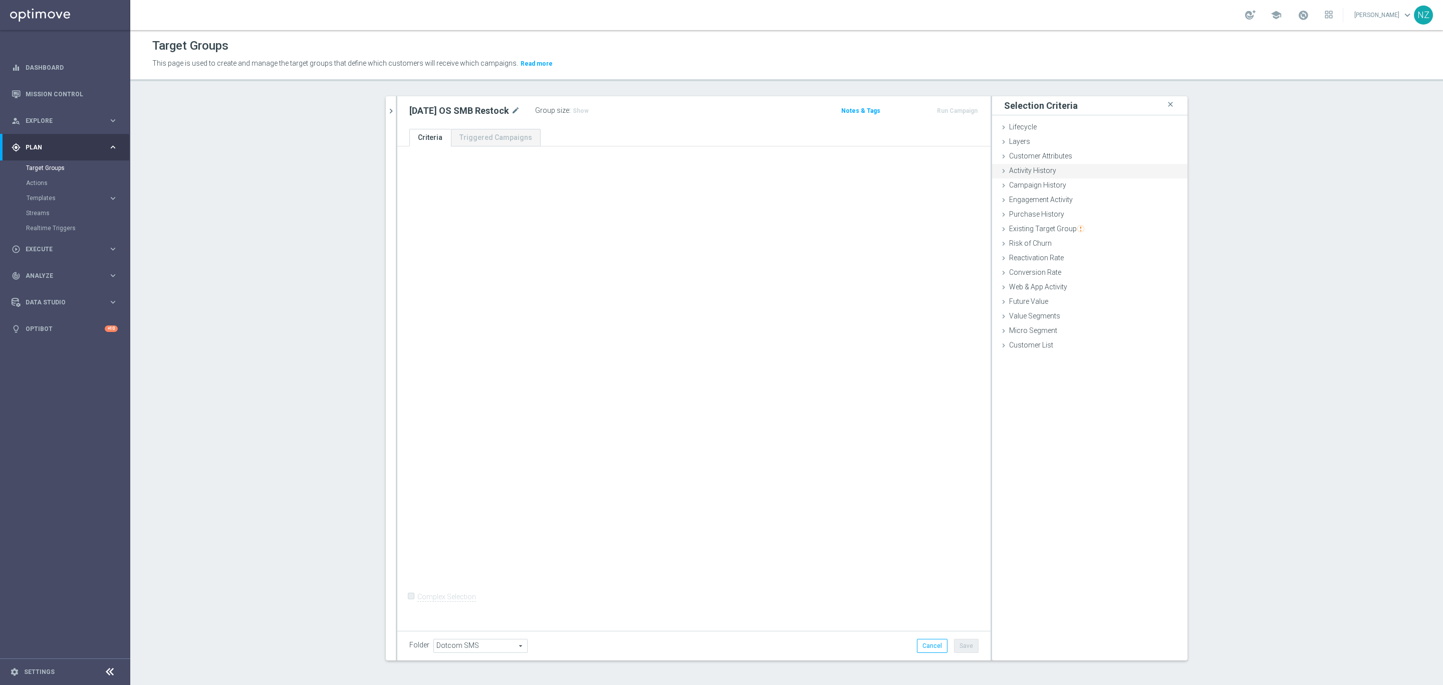
drag, startPoint x: 1044, startPoint y: 157, endPoint x: 1045, endPoint y: 164, distance: 7.7
click at [1044, 156] on span "Customer Attributes" at bounding box center [1040, 156] width 63 height 8
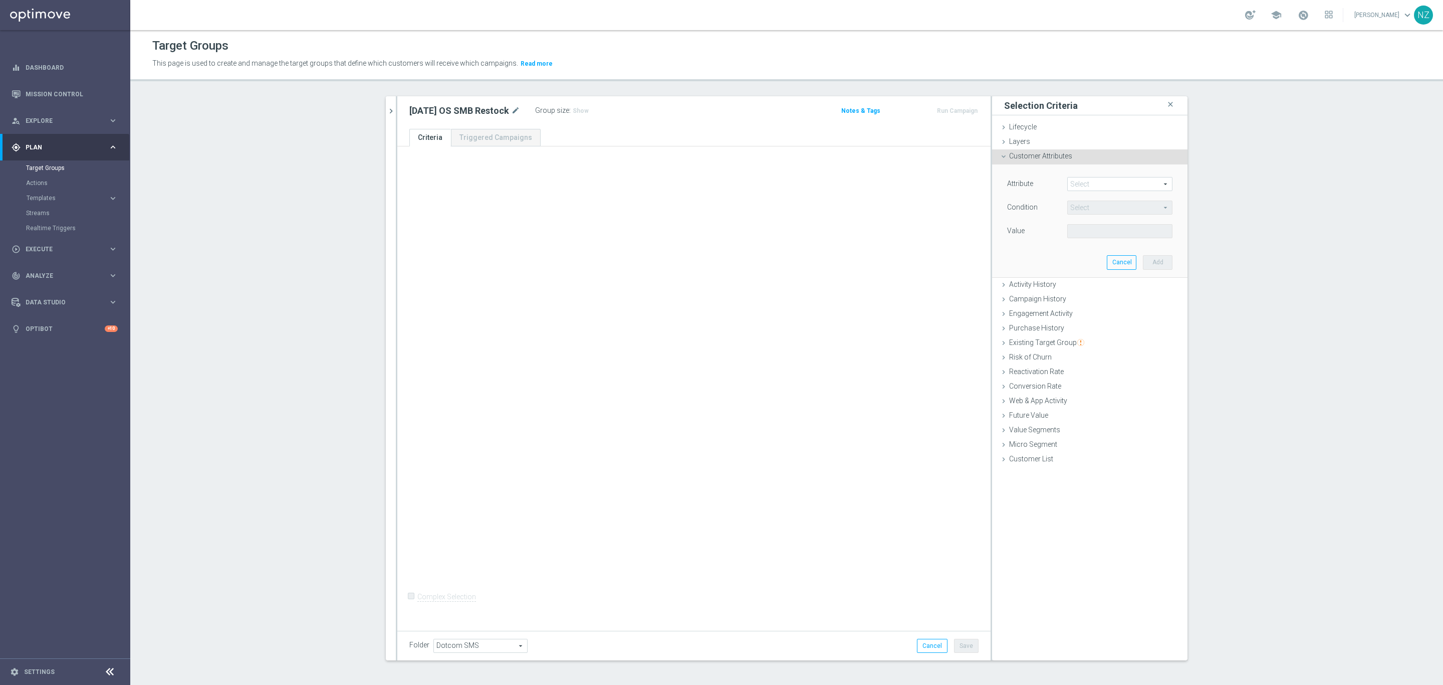
click at [1070, 181] on span at bounding box center [1120, 183] width 104 height 13
click at [1085, 187] on input "search" at bounding box center [1119, 184] width 105 height 14
type input "sms"
click at [1110, 243] on label "SMS CONSENT DOTCOM" at bounding box center [1119, 238] width 105 height 13
type input "SMS CONSENT DOTCOM"
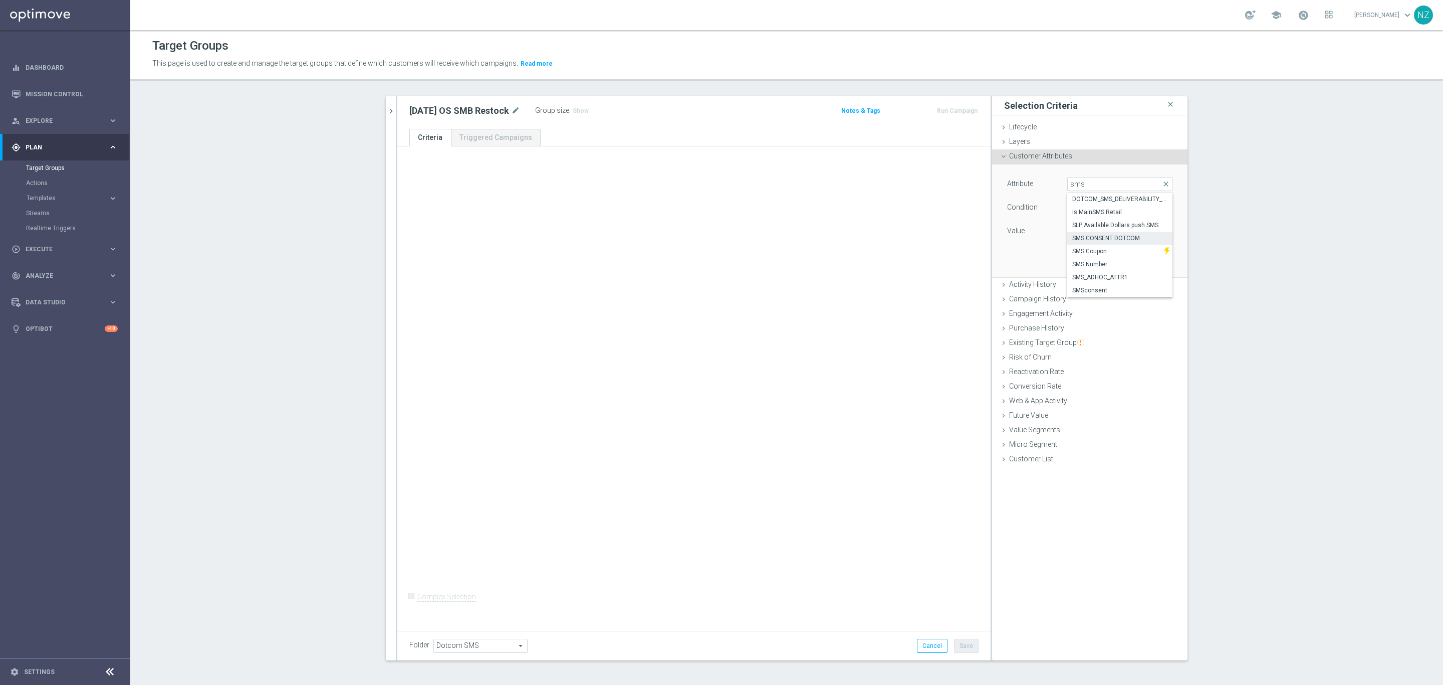
type input "Equals"
drag, startPoint x: 1086, startPoint y: 231, endPoint x: 1090, endPoint y: 237, distance: 7.5
click at [1086, 232] on span at bounding box center [1120, 230] width 104 height 13
drag, startPoint x: 1097, startPoint y: 250, endPoint x: 1149, endPoint y: 271, distance: 55.3
click at [1097, 250] on span "OptedIn" at bounding box center [1119, 246] width 95 height 8
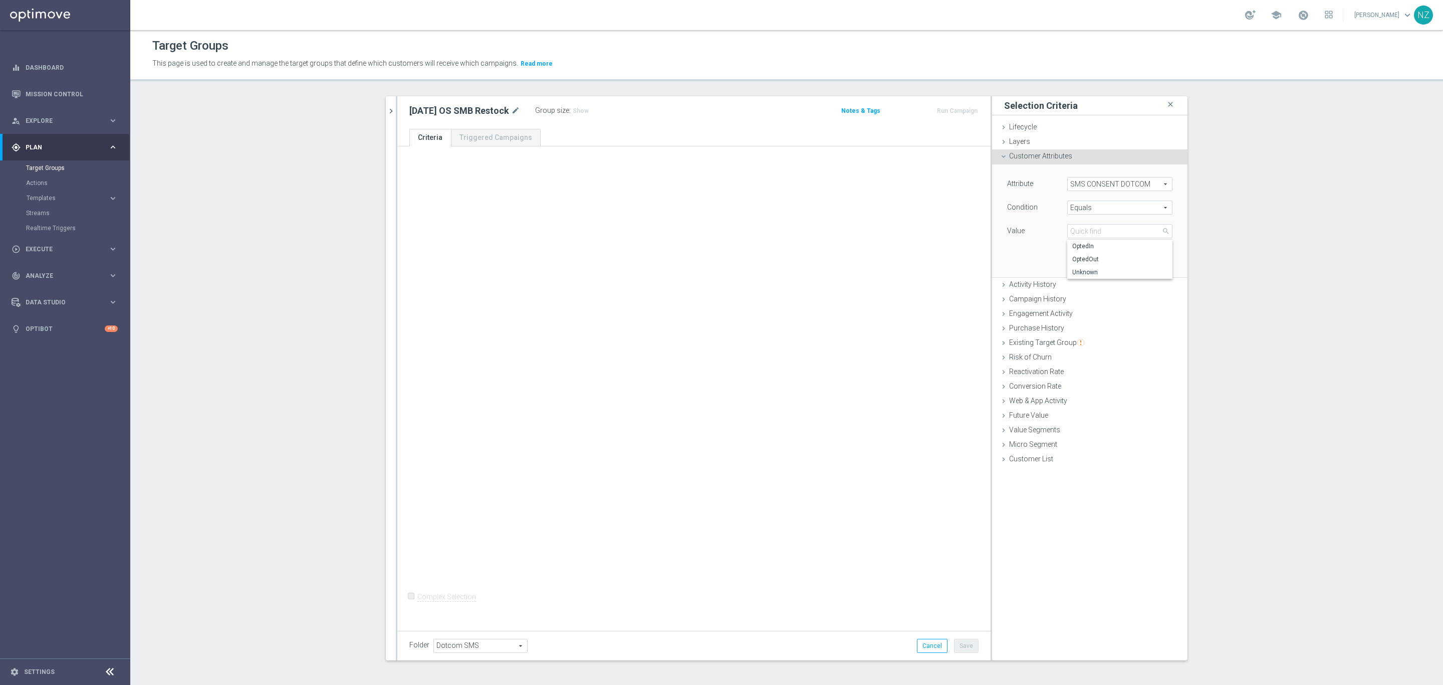
type input "OptedIn"
click at [1152, 266] on button "Add" at bounding box center [1158, 262] width 30 height 14
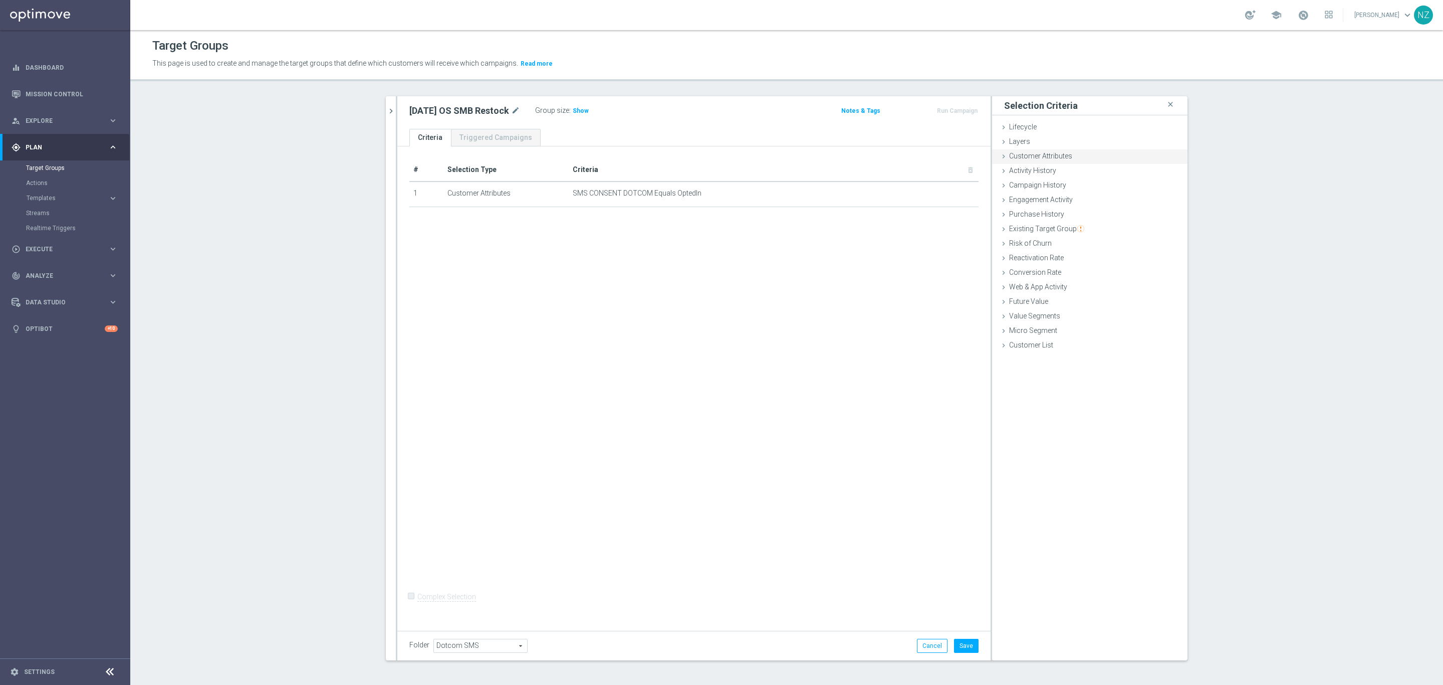
click at [1021, 158] on span "Customer Attributes" at bounding box center [1040, 156] width 63 height 8
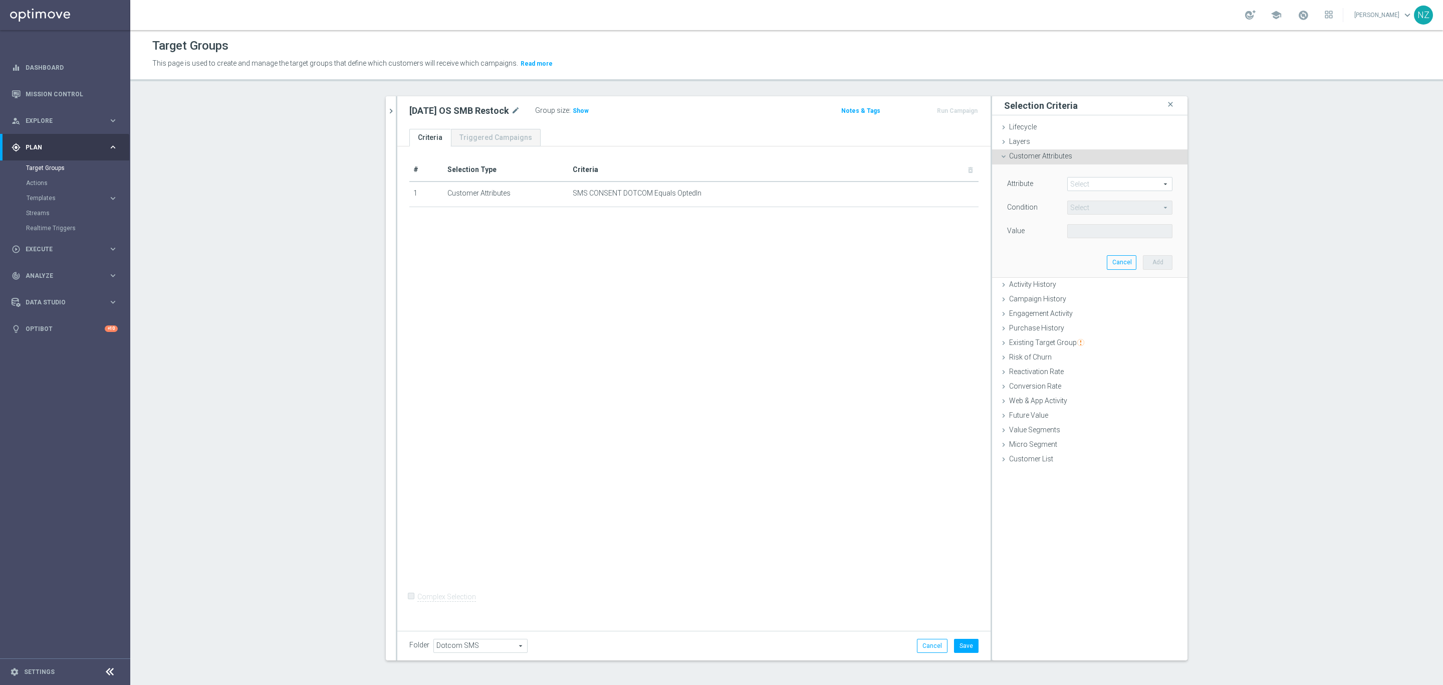
drag, startPoint x: 1068, startPoint y: 183, endPoint x: 1099, endPoint y: 191, distance: 32.1
click at [1070, 183] on span at bounding box center [1120, 183] width 104 height 13
click at [1102, 187] on input "search" at bounding box center [1119, 184] width 105 height 14
type input "s"
type input "smal"
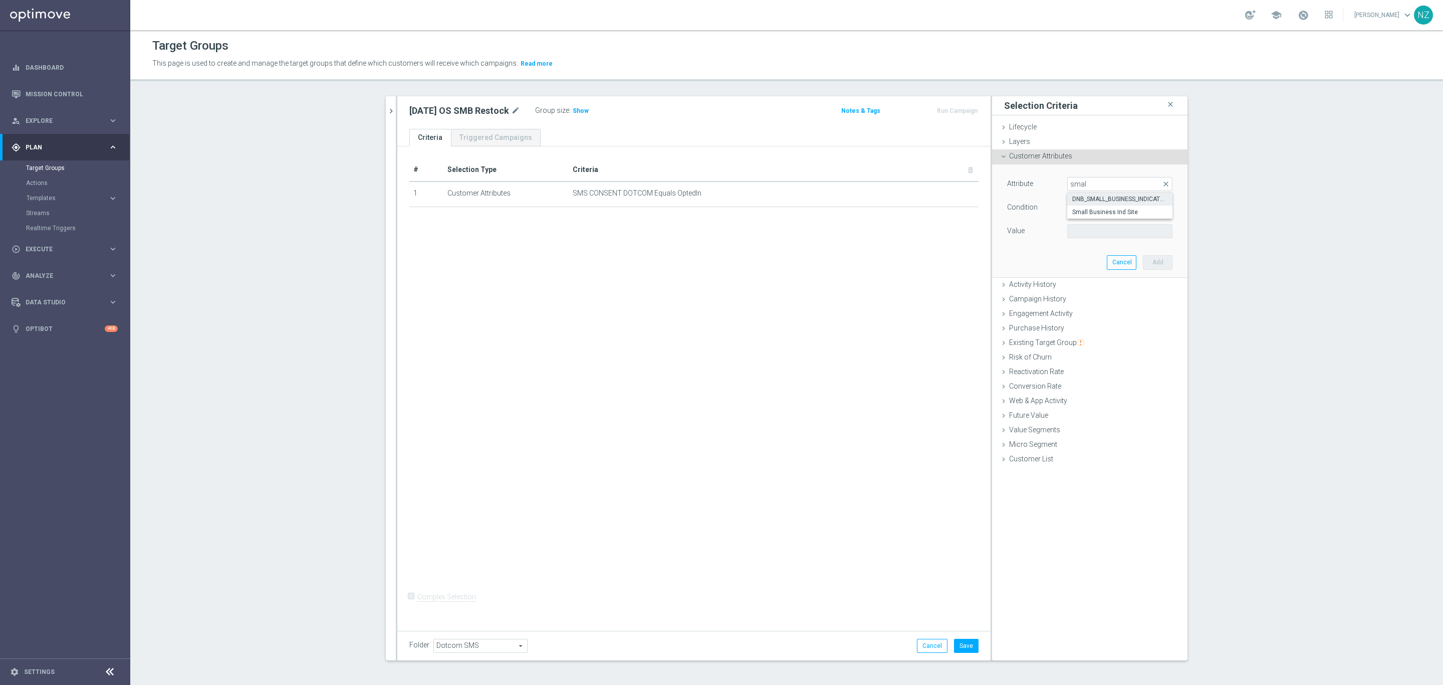
click at [1110, 200] on span "DNB_SMALL_BUSINESS_INDICATOR" at bounding box center [1119, 199] width 95 height 8
type input "DNB_SMALL_BUSINESS_INDICATOR"
type input "Equals"
click at [1096, 213] on span "Equals" at bounding box center [1120, 207] width 104 height 13
click at [1026, 236] on div "Value" at bounding box center [1030, 232] width 60 height 16
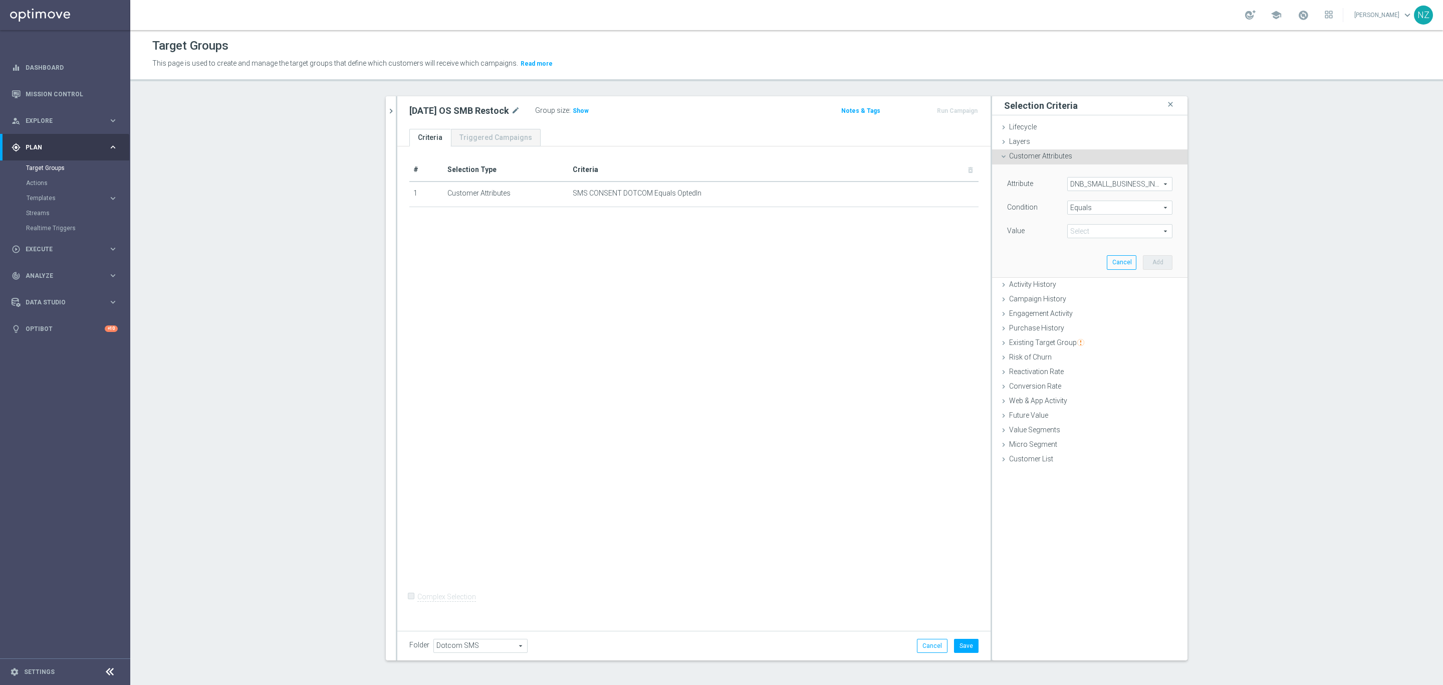
click at [1081, 232] on span at bounding box center [1120, 230] width 104 height 13
click at [1099, 261] on span "Y" at bounding box center [1119, 259] width 95 height 8
type input "Y"
click at [1164, 268] on button "Add" at bounding box center [1158, 262] width 30 height 14
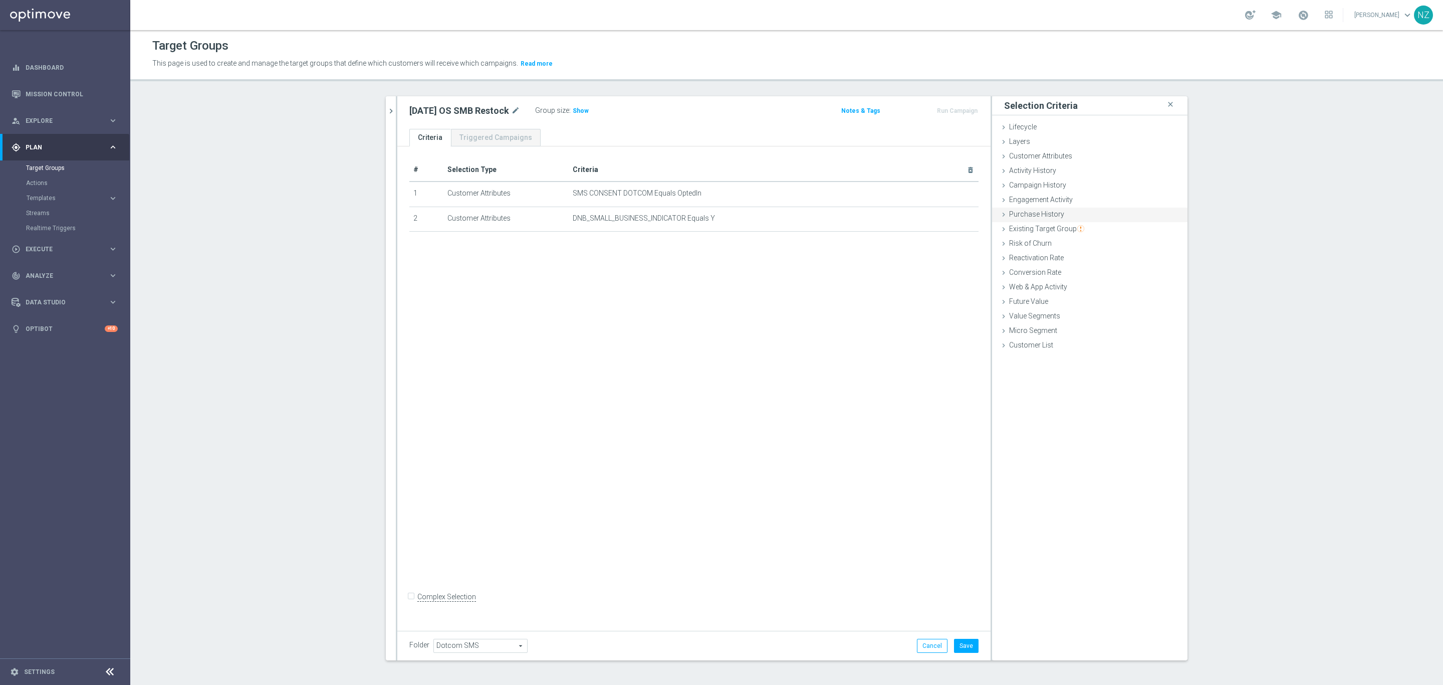
click at [1042, 214] on span "Purchase History" at bounding box center [1036, 214] width 55 height 8
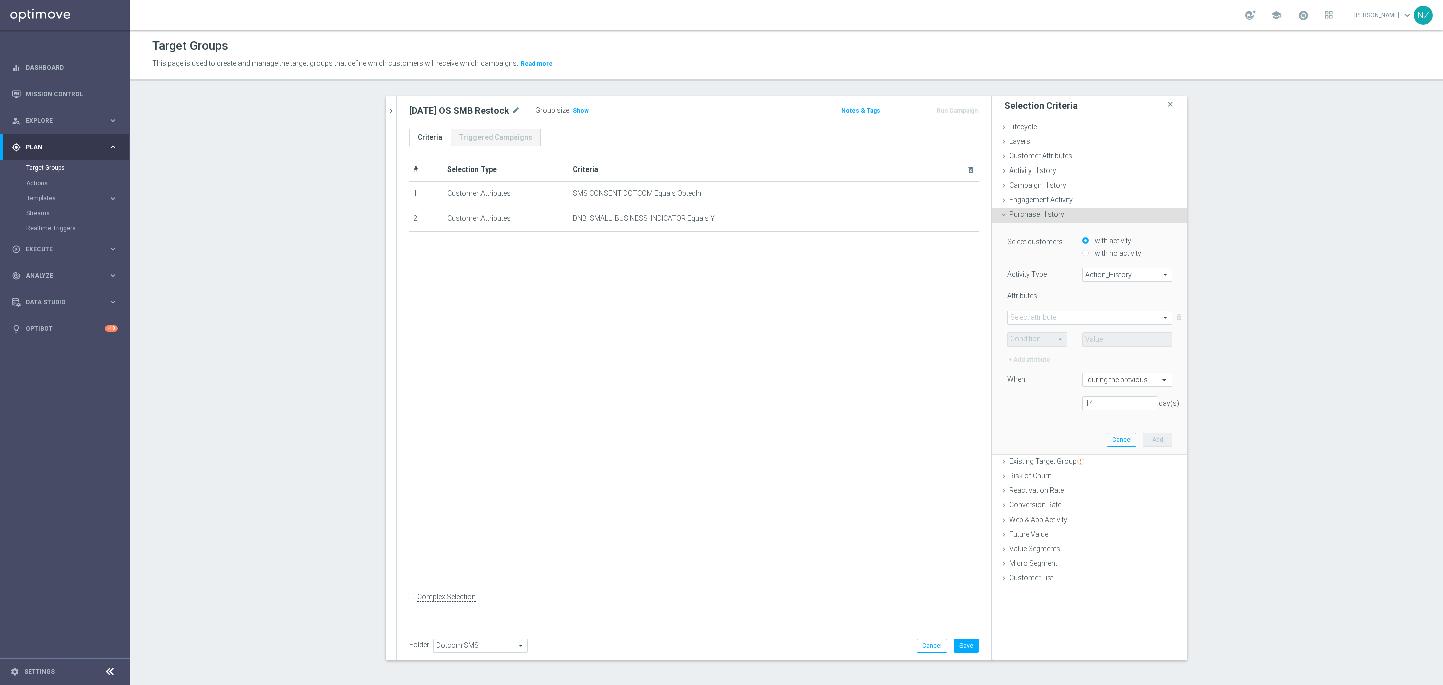
click at [1108, 274] on span "Action_History" at bounding box center [1127, 274] width 89 height 13
click at [1108, 296] on label "Omni" at bounding box center [1127, 302] width 89 height 13
type input "Omni"
click at [1052, 318] on span at bounding box center [1090, 317] width 164 height 13
click at [1050, 321] on input "search" at bounding box center [1089, 318] width 165 height 14
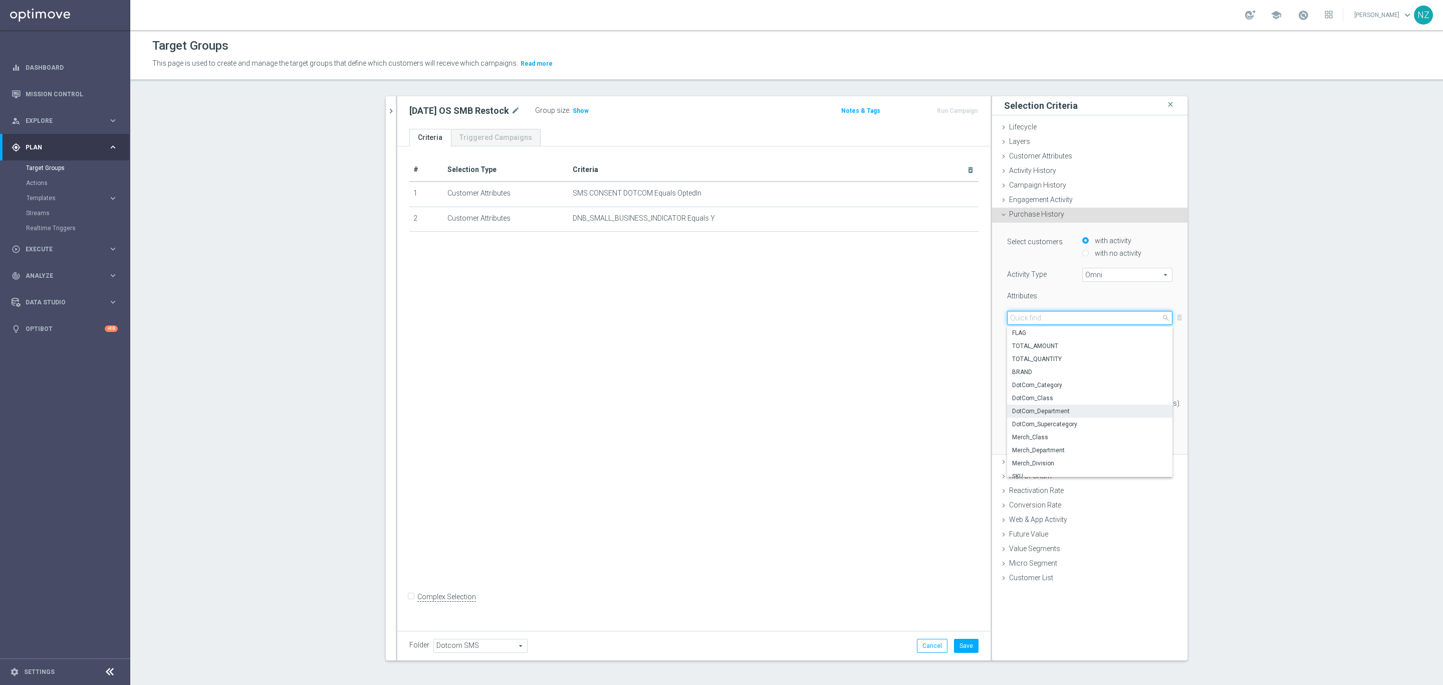
scroll to position [73, 0]
drag, startPoint x: 1054, startPoint y: 389, endPoint x: 1061, endPoint y: 383, distance: 9.2
click at [1055, 389] on span "Merch_Division" at bounding box center [1089, 388] width 155 height 8
type input "Merch_Division"
click at [1027, 332] on div "Condition arrow_drop_down search" at bounding box center [1037, 339] width 60 height 14
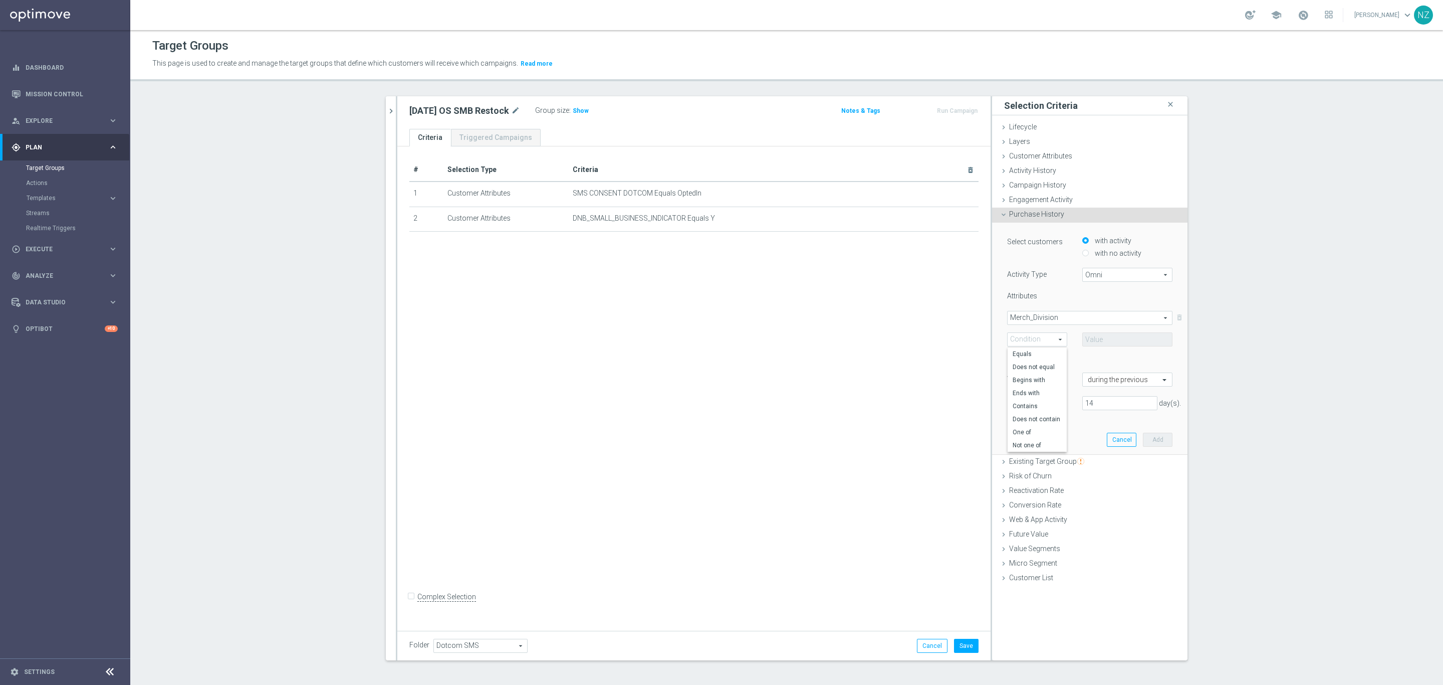
drag, startPoint x: 1026, startPoint y: 351, endPoint x: 1093, endPoint y: 365, distance: 69.2
click at [1029, 350] on span "Equals" at bounding box center [1037, 354] width 49 height 8
type input "Equals"
click at [1105, 343] on span at bounding box center [1127, 339] width 89 height 13
click at [1144, 446] on span "DV007: Office Supplies" at bounding box center [1127, 445] width 80 height 8
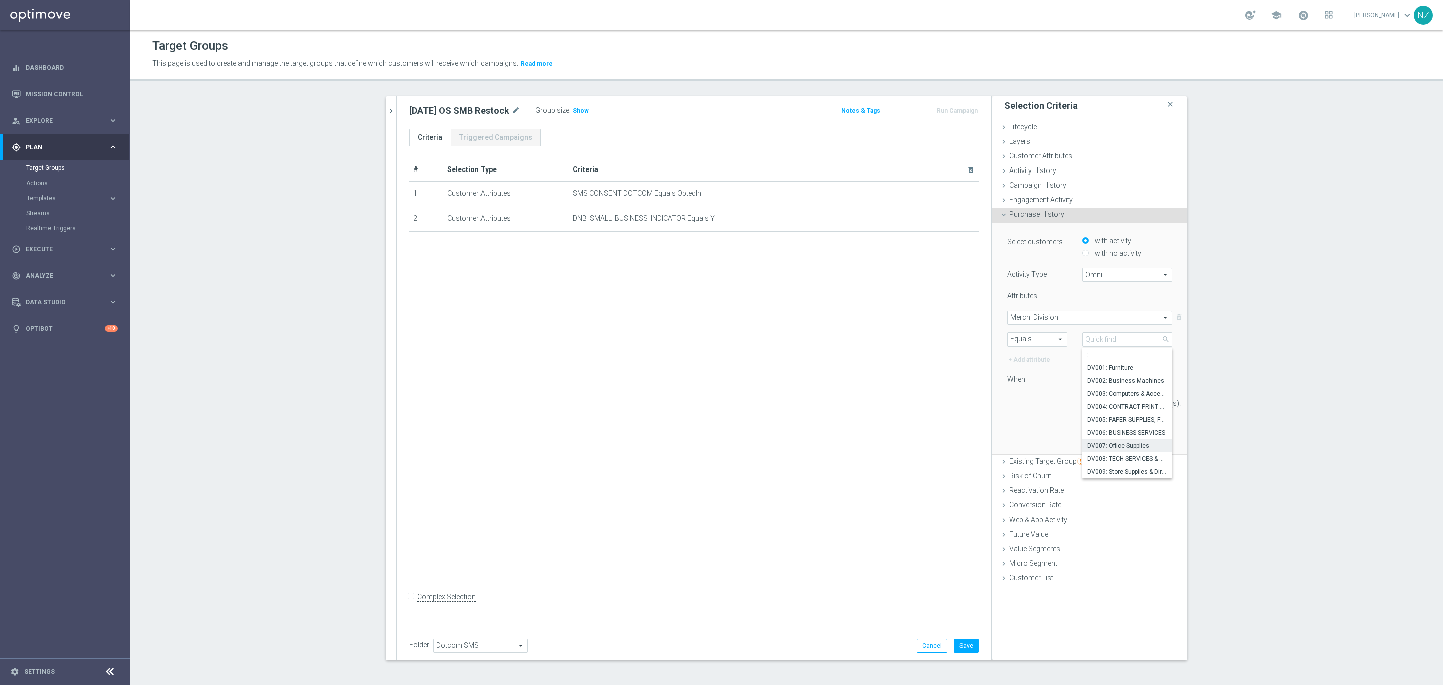
type input "DV007: Office Supplies"
drag, startPoint x: 1099, startPoint y: 403, endPoint x: 1009, endPoint y: 373, distance: 94.6
click at [1011, 373] on div "Select customers with activity with no activity Activity Type Omni Omni arrow_d…" at bounding box center [1089, 326] width 165 height 182
type input "60"
click at [1115, 382] on input "text" at bounding box center [1117, 379] width 59 height 9
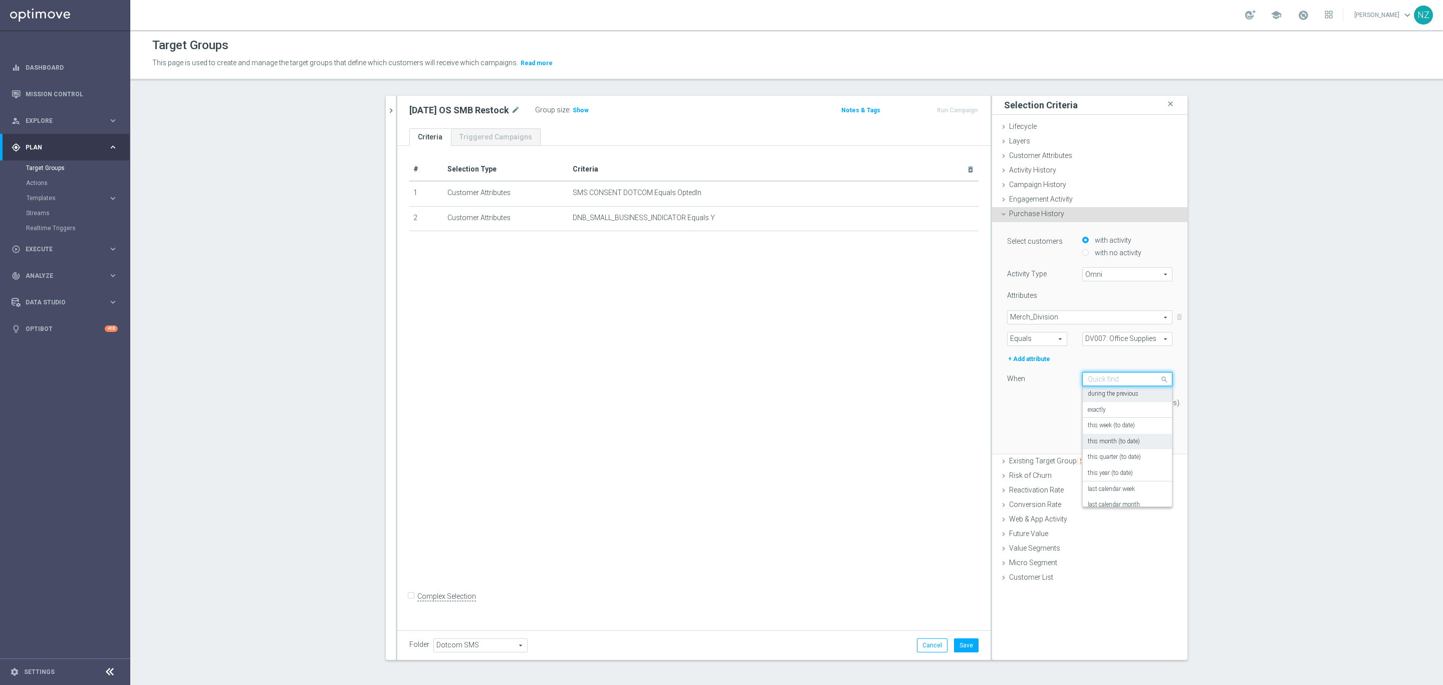
scroll to position [72, 0]
click at [1021, 415] on div "Select customers with activity with no activity Activity Type Omni Omni arrow_d…" at bounding box center [1089, 326] width 165 height 182
click at [1082, 251] on input "with no activity" at bounding box center [1085, 252] width 7 height 7
radio input "true"
type input "Select attribute"
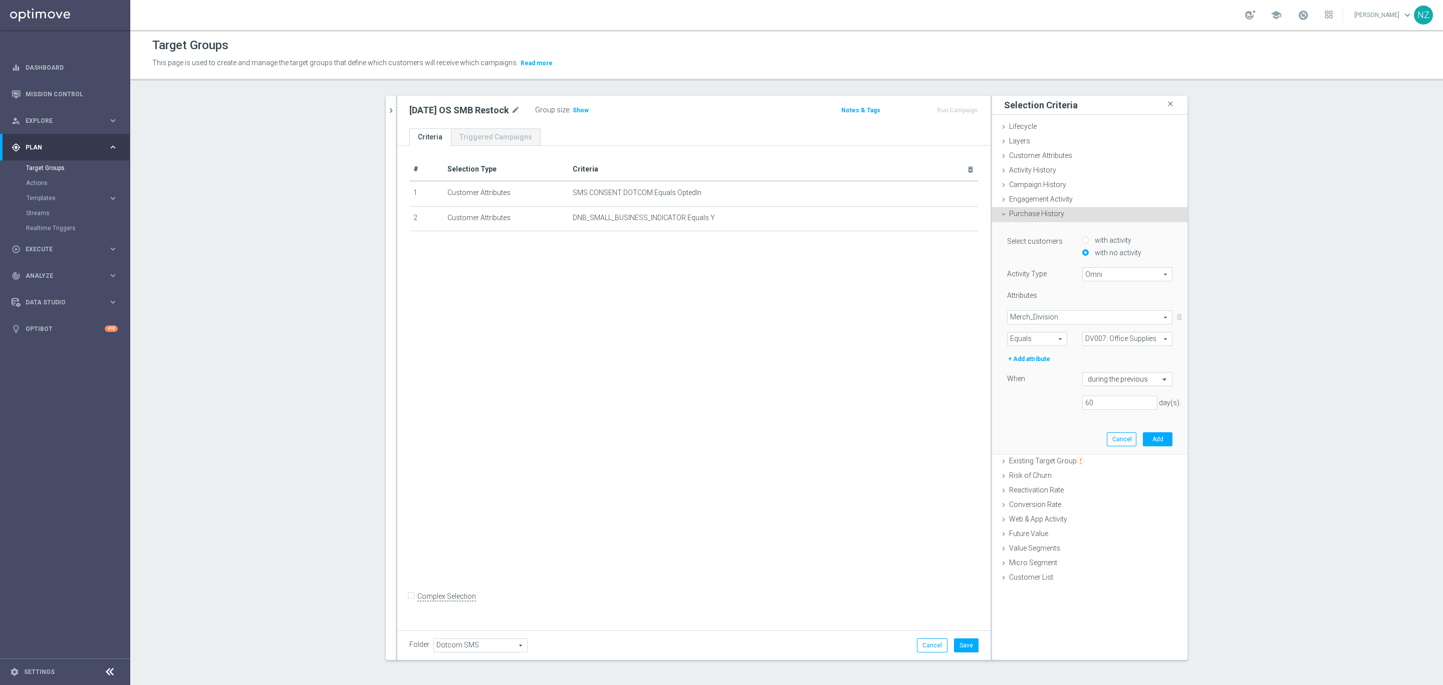
type input "Condition"
click at [1045, 314] on span "Merch_Division" at bounding box center [1090, 317] width 164 height 13
click at [1039, 437] on span "Merch_Division" at bounding box center [1089, 436] width 155 height 8
type input "Merch_Division"
click at [1044, 343] on span "Equals" at bounding box center [1037, 338] width 59 height 13
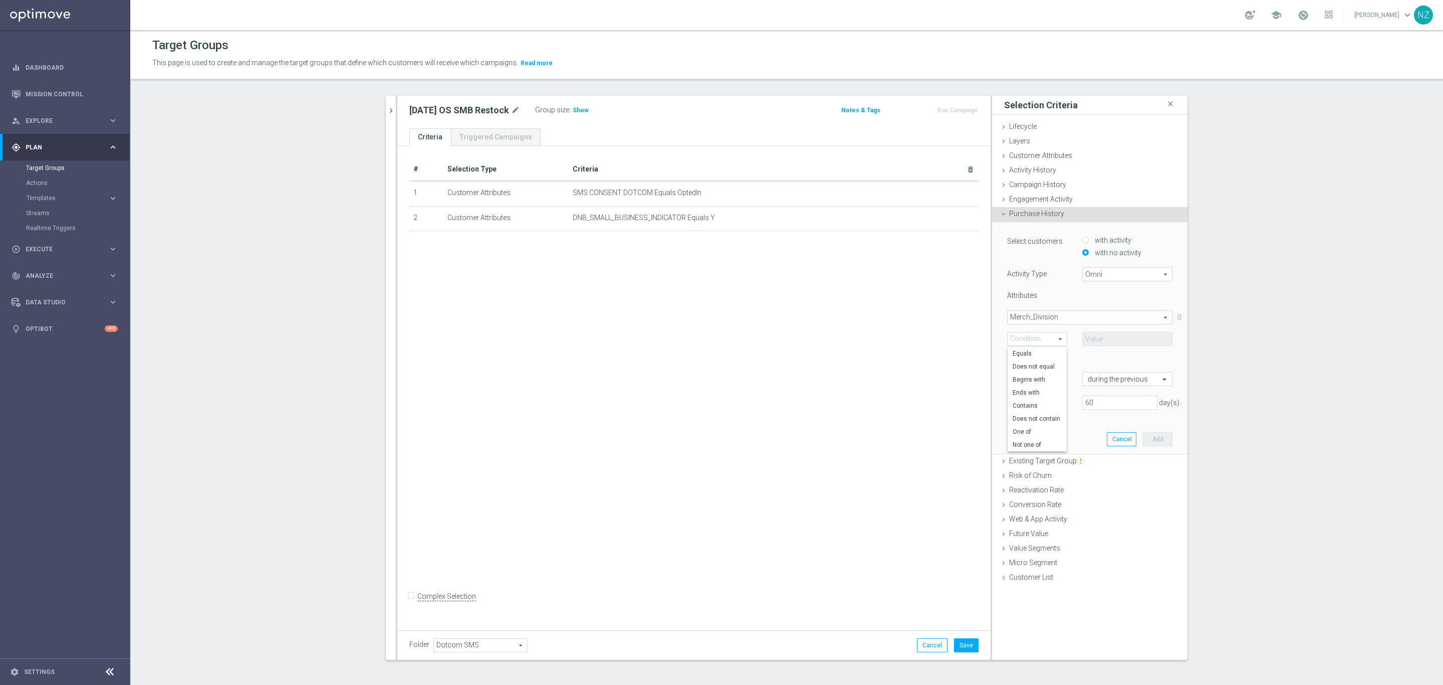
drag, startPoint x: 1035, startPoint y: 355, endPoint x: 1053, endPoint y: 353, distance: 18.2
click at [1035, 355] on span "Equals" at bounding box center [1037, 353] width 49 height 8
type input "Equals"
click at [1099, 339] on span at bounding box center [1127, 338] width 89 height 13
click at [1140, 445] on span "DV007: Office Supplies" at bounding box center [1127, 445] width 80 height 8
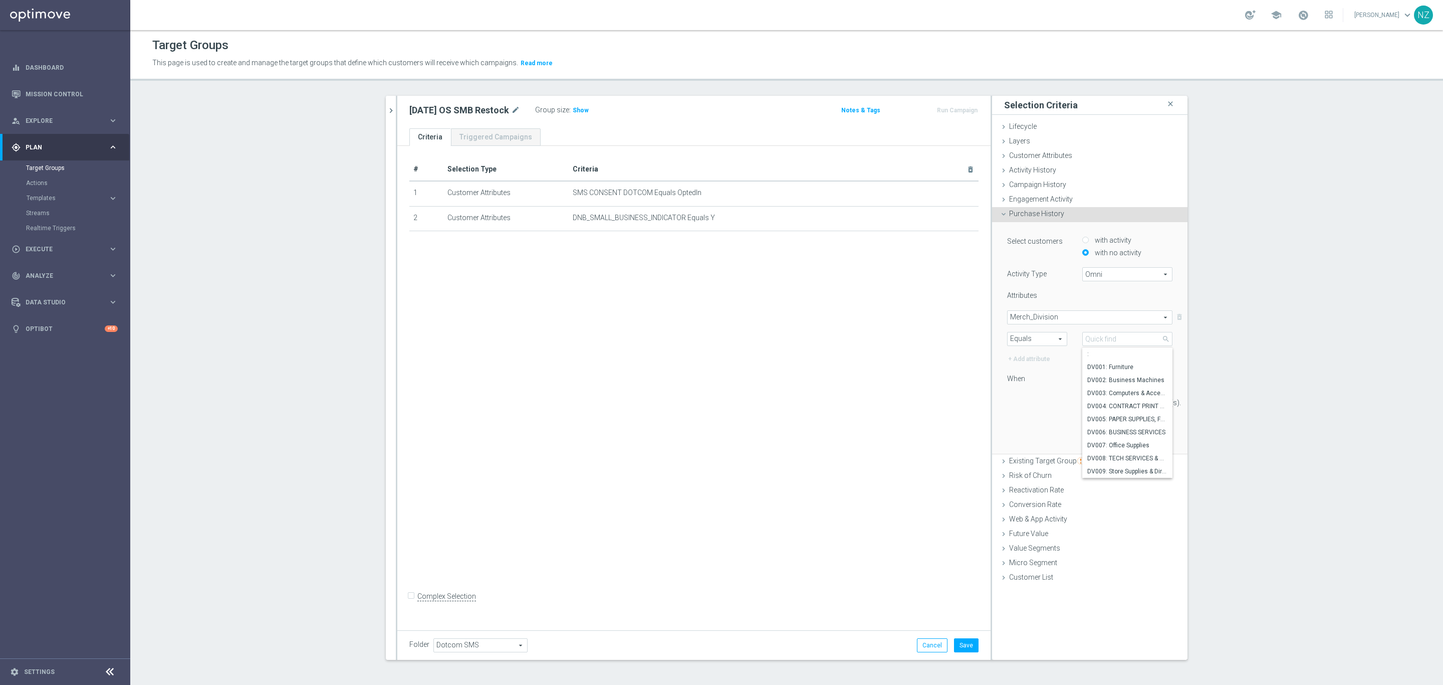
type input "DV007: Office Supplies"
drag, startPoint x: 1084, startPoint y: 403, endPoint x: 1071, endPoint y: 405, distance: 13.1
click at [1075, 405] on div "60 day(s)." at bounding box center [1120, 402] width 90 height 14
type input "90"
click at [1159, 442] on button "Add" at bounding box center [1158, 439] width 30 height 14
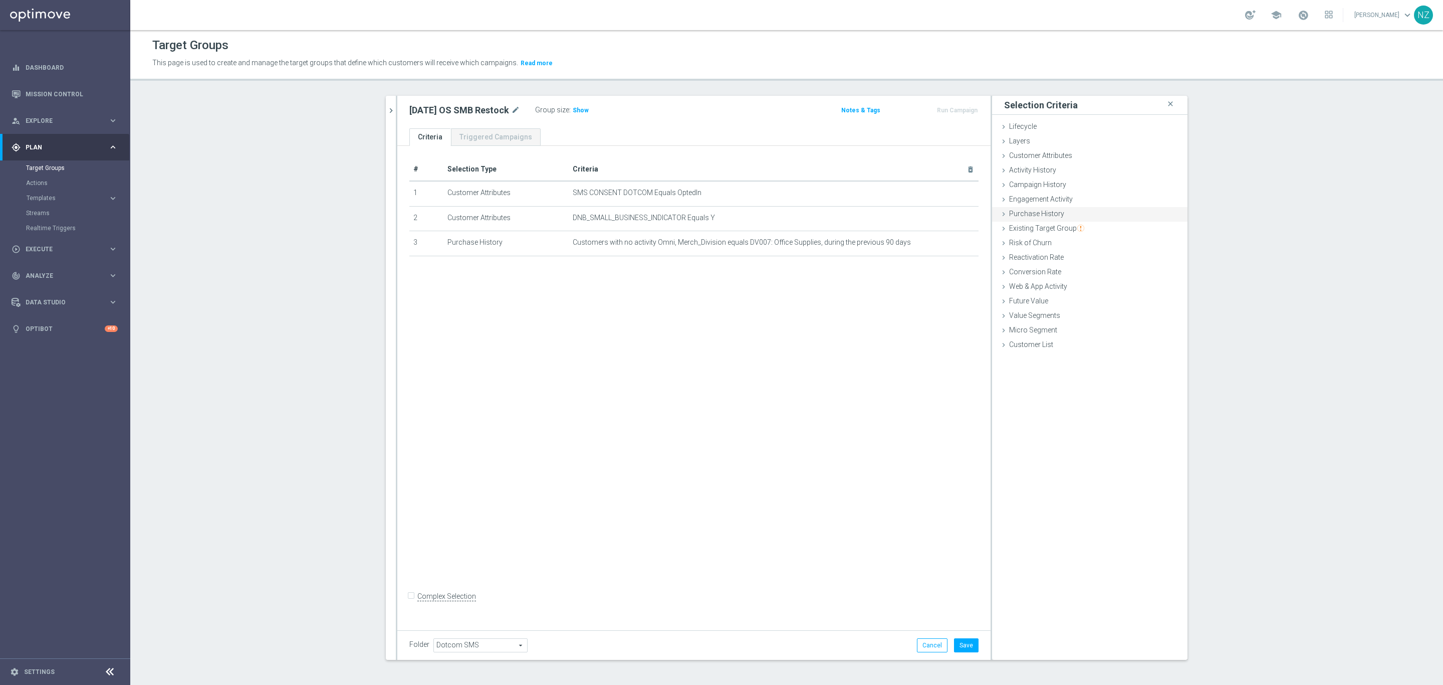
click at [1036, 212] on span "Purchase History" at bounding box center [1036, 213] width 55 height 8
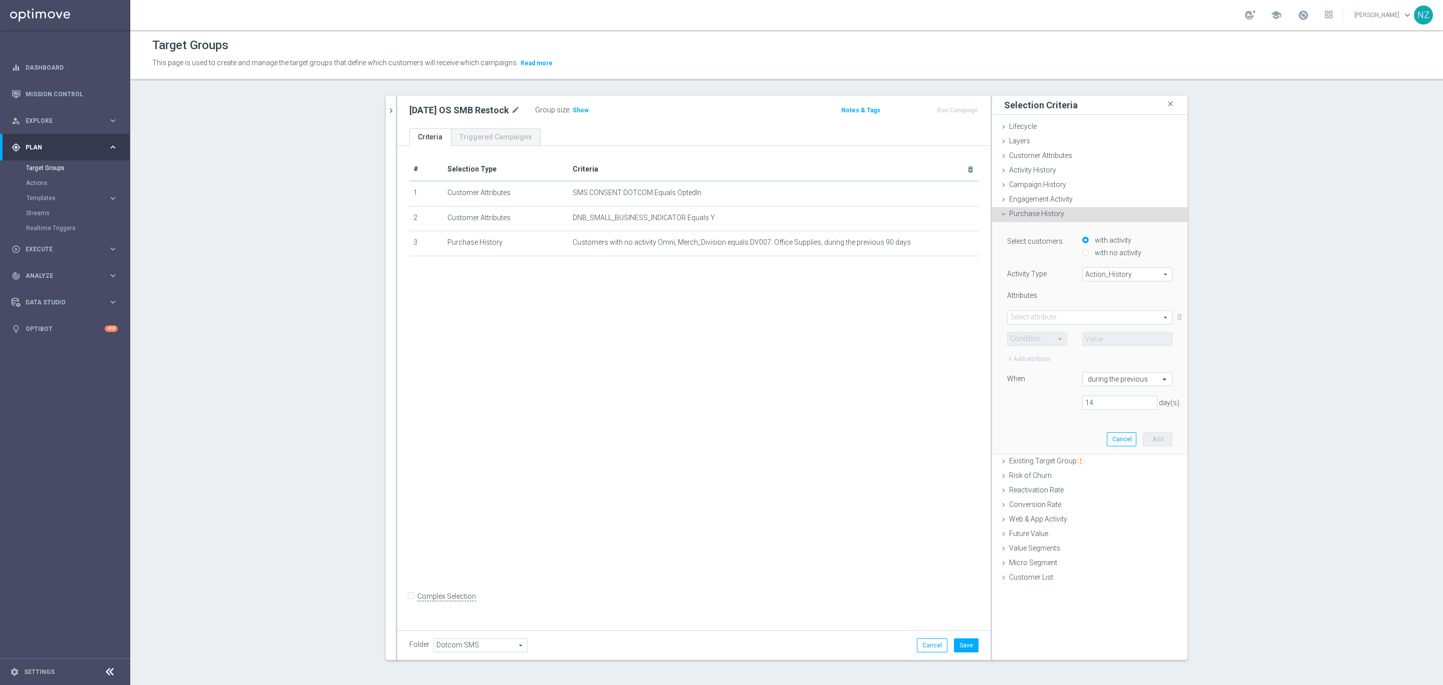
click at [1036, 212] on span "Purchase History" at bounding box center [1036, 213] width 55 height 8
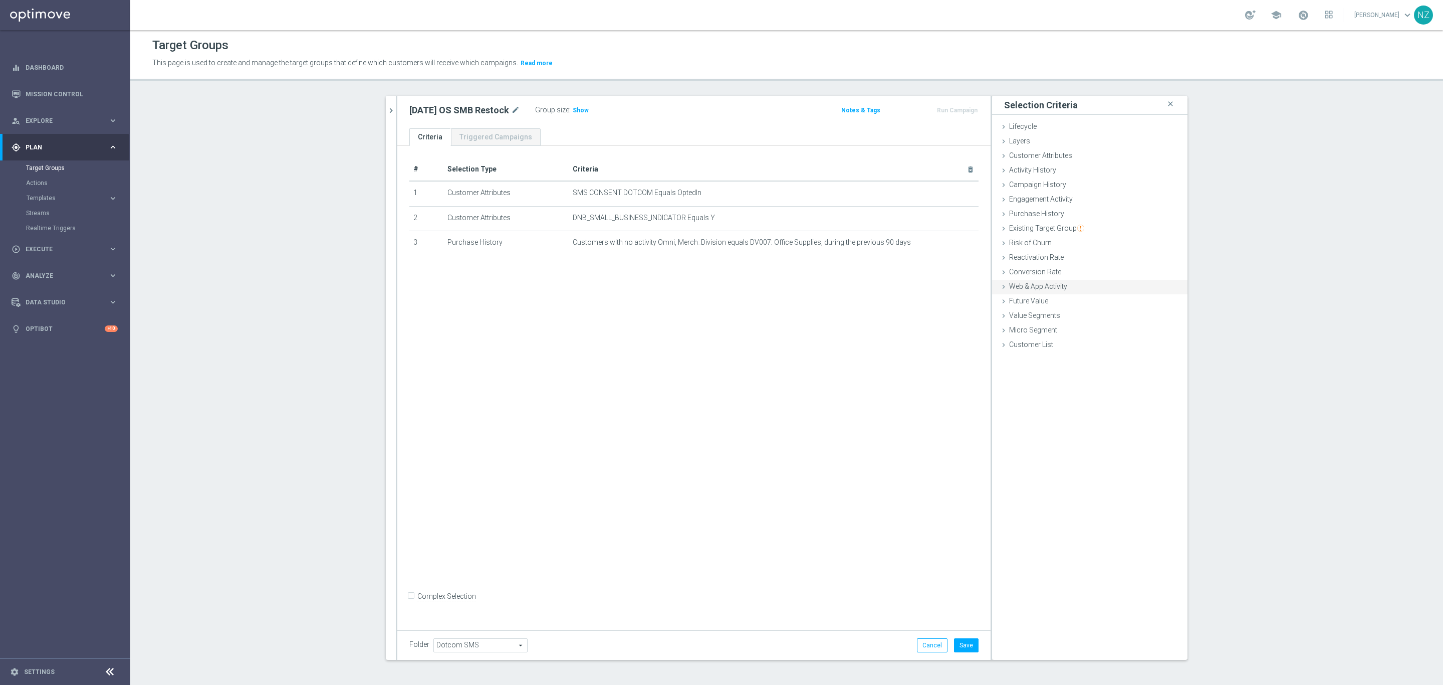
click at [1026, 286] on span "Web & App Activity" at bounding box center [1038, 286] width 58 height 8
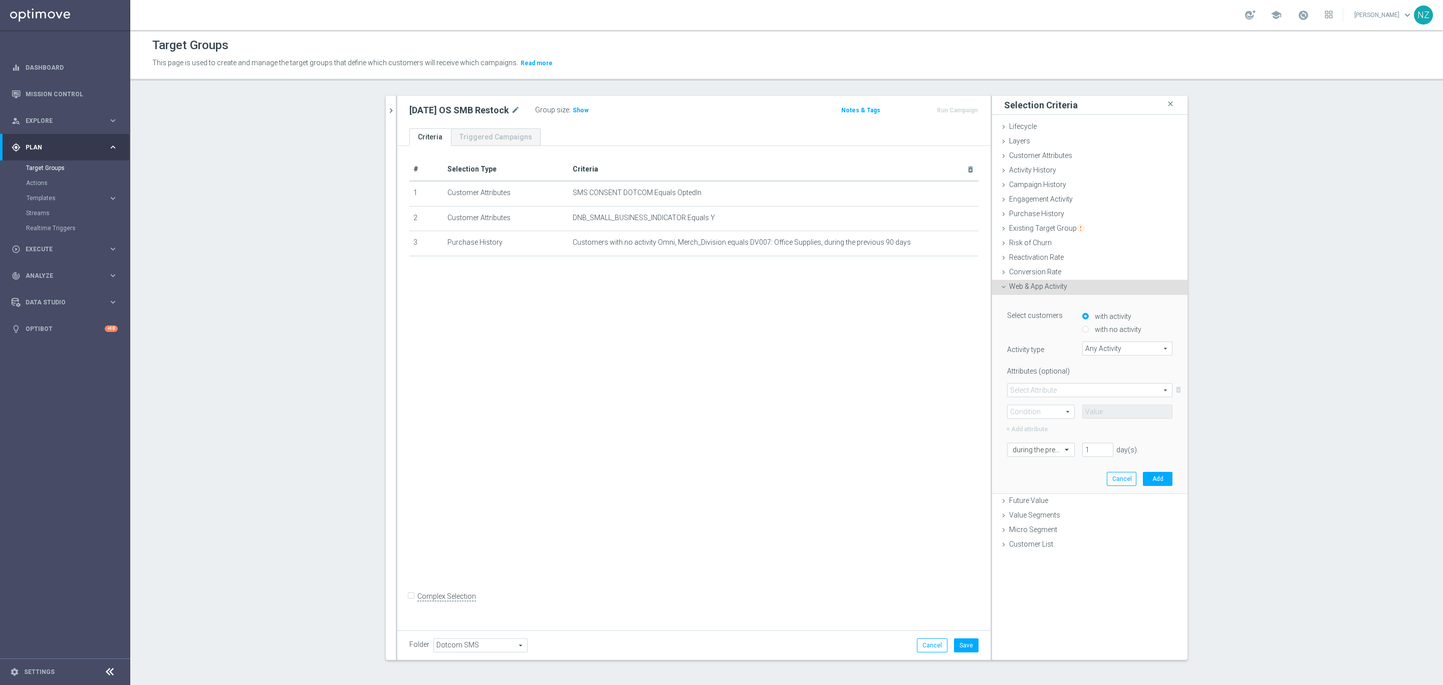
click at [1093, 346] on span "Any Activity" at bounding box center [1127, 348] width 89 height 13
click at [1114, 378] on span "Page Visits" at bounding box center [1127, 376] width 80 height 8
type input "Page Visits"
click at [1093, 391] on span at bounding box center [1090, 389] width 164 height 13
click at [1041, 440] on span "Url" at bounding box center [1090, 443] width 154 height 8
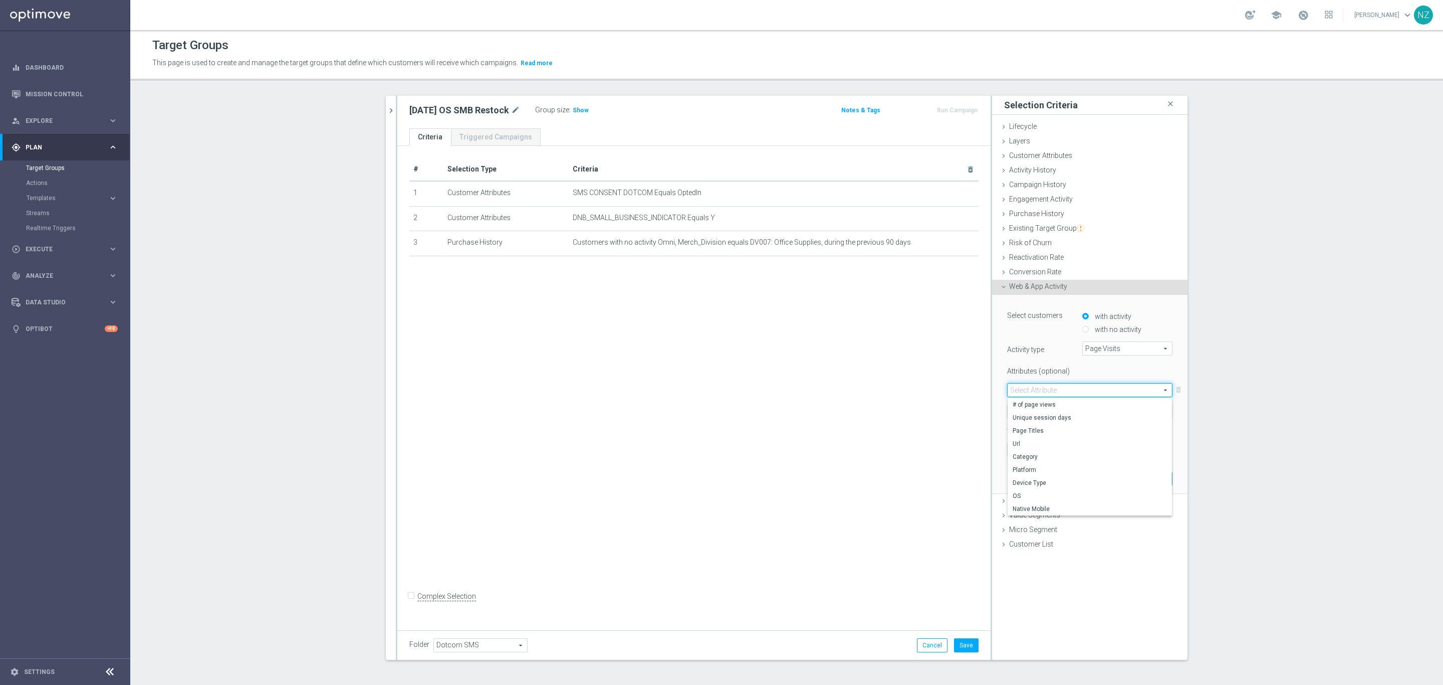
type input "Url"
click at [1026, 412] on span at bounding box center [1041, 411] width 67 height 13
click at [1034, 478] on span "Contains" at bounding box center [1041, 478] width 57 height 8
type input "Contains"
click at [1112, 416] on input "text" at bounding box center [1127, 411] width 90 height 14
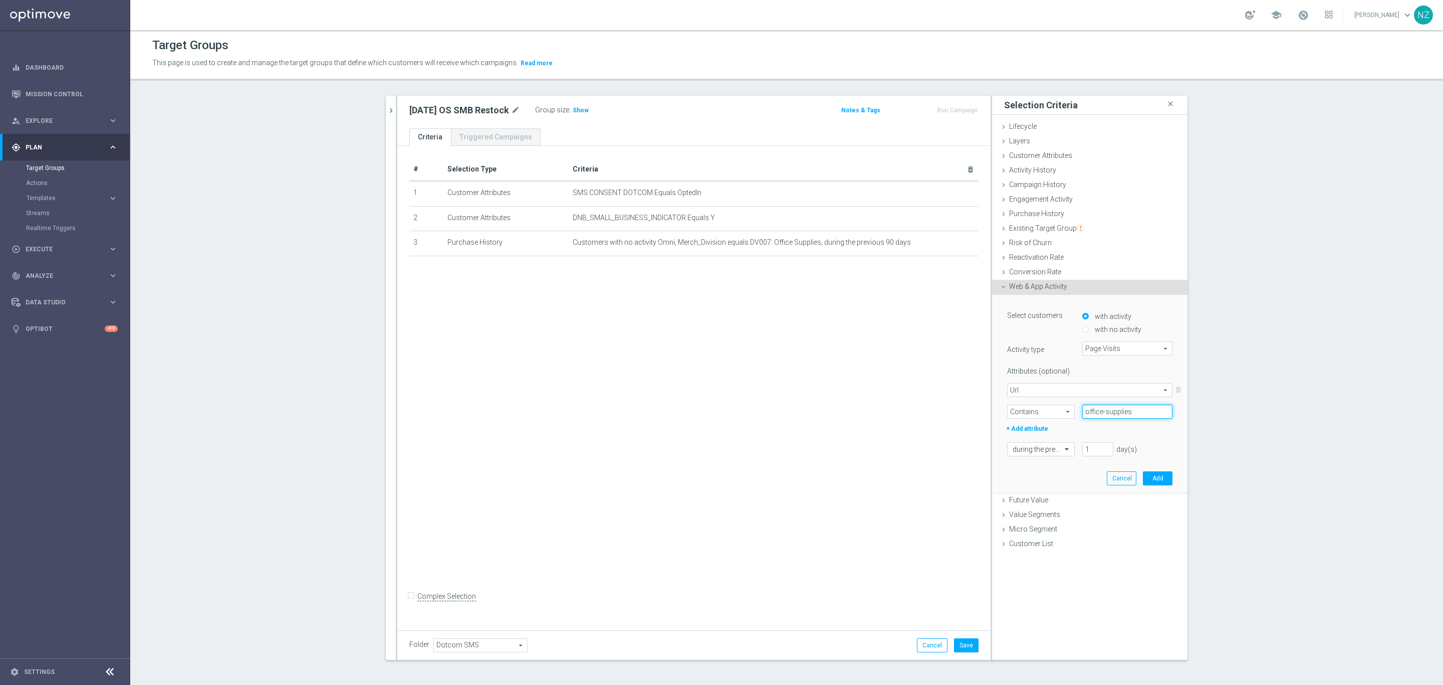
type input "office-supplies"
drag, startPoint x: 1084, startPoint y: 446, endPoint x: 1045, endPoint y: 449, distance: 39.7
click at [1045, 449] on div "during the previous 1 day(s). Enter a number between 1 and 730" at bounding box center [1090, 449] width 180 height 14
type input "5"
click at [1149, 483] on button "Add" at bounding box center [1158, 478] width 30 height 14
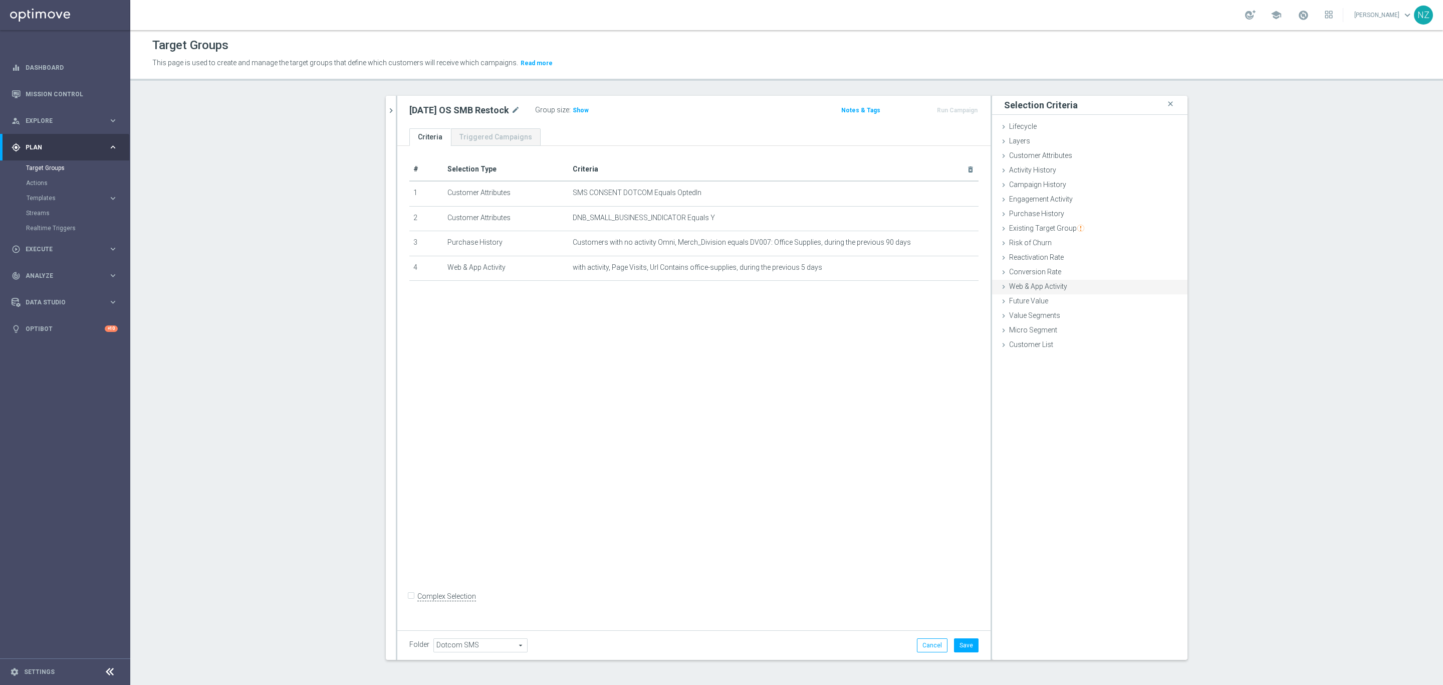
click at [1034, 285] on span "Web & App Activity" at bounding box center [1038, 286] width 58 height 8
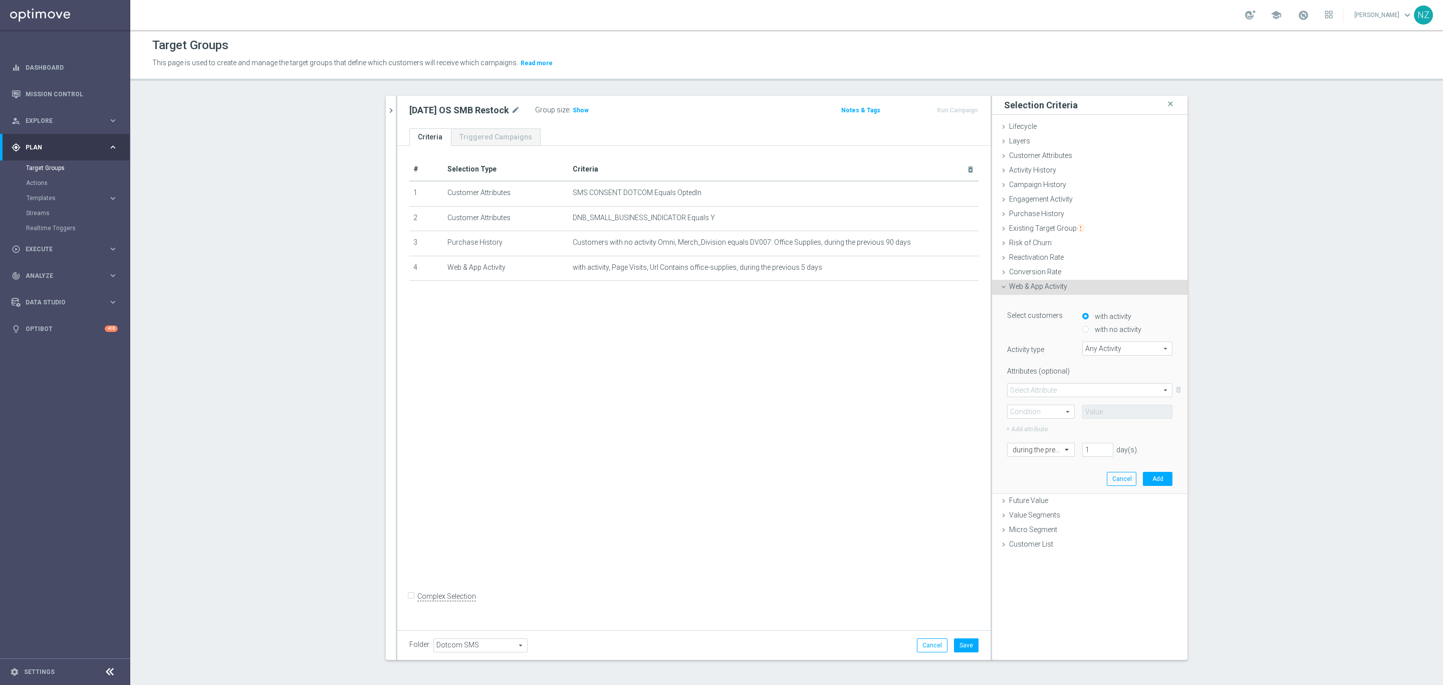
click at [1087, 352] on span "Any Activity" at bounding box center [1127, 348] width 89 height 13
click at [1105, 375] on span "Page Visits" at bounding box center [1127, 376] width 80 height 8
type input "Page Visits"
click at [1042, 386] on span at bounding box center [1090, 389] width 164 height 13
click at [1027, 439] on span "Url" at bounding box center [1090, 443] width 154 height 8
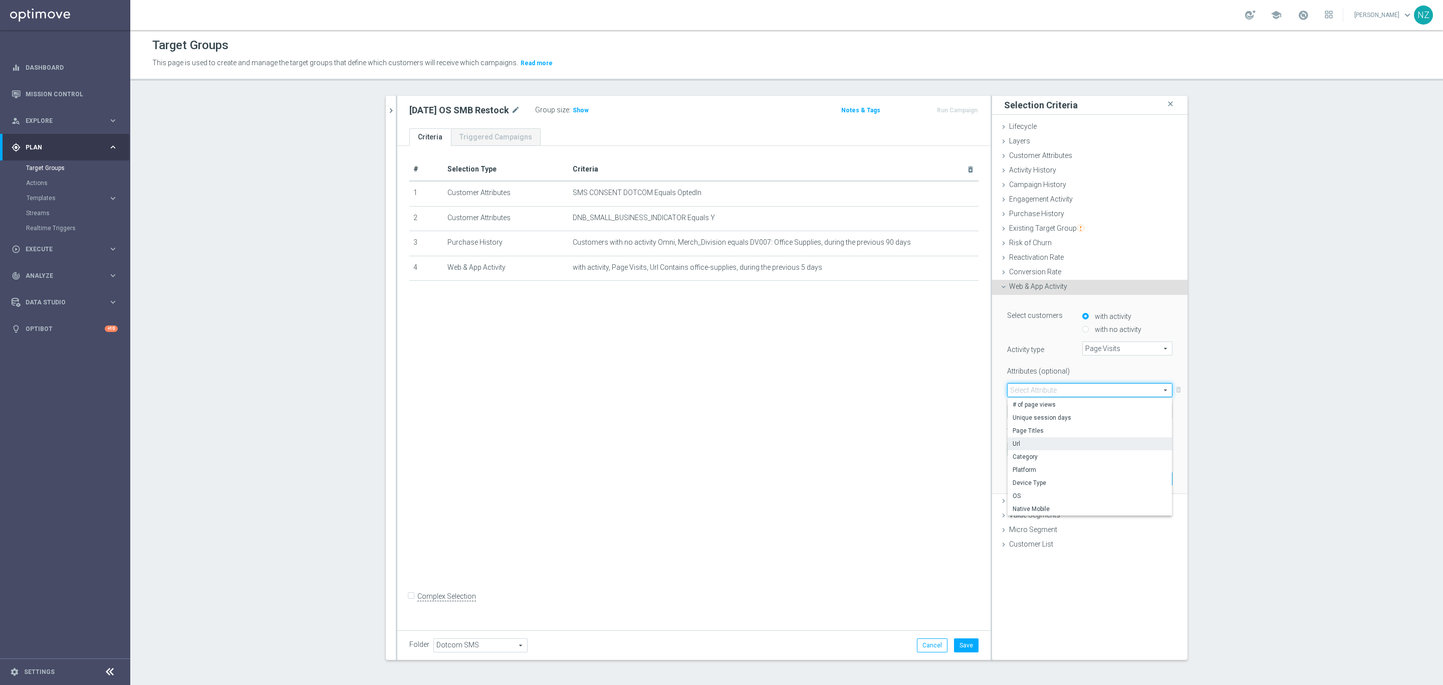
type input "Url"
click at [1026, 412] on span at bounding box center [1041, 411] width 67 height 13
click at [1034, 477] on span "Contains" at bounding box center [1041, 478] width 57 height 8
type input "Contains"
click at [1112, 409] on input "text" at bounding box center [1127, 411] width 90 height 14
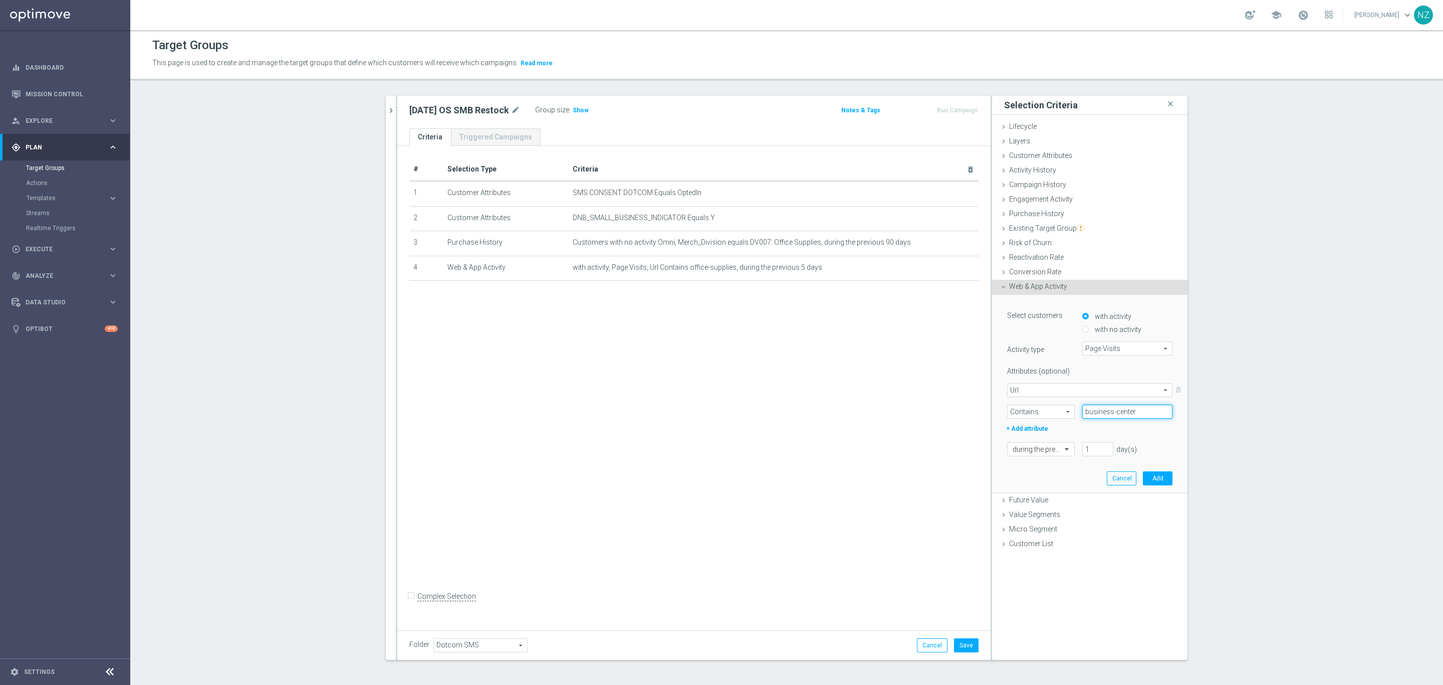
type input "business-center"
drag, startPoint x: 1081, startPoint y: 451, endPoint x: 1056, endPoint y: 457, distance: 26.3
click at [1058, 456] on div "during the previous 1 day(s). Enter a number between 1 and 730" at bounding box center [1090, 449] width 180 height 14
type input "5"
click at [1160, 473] on button "Add" at bounding box center [1158, 478] width 30 height 14
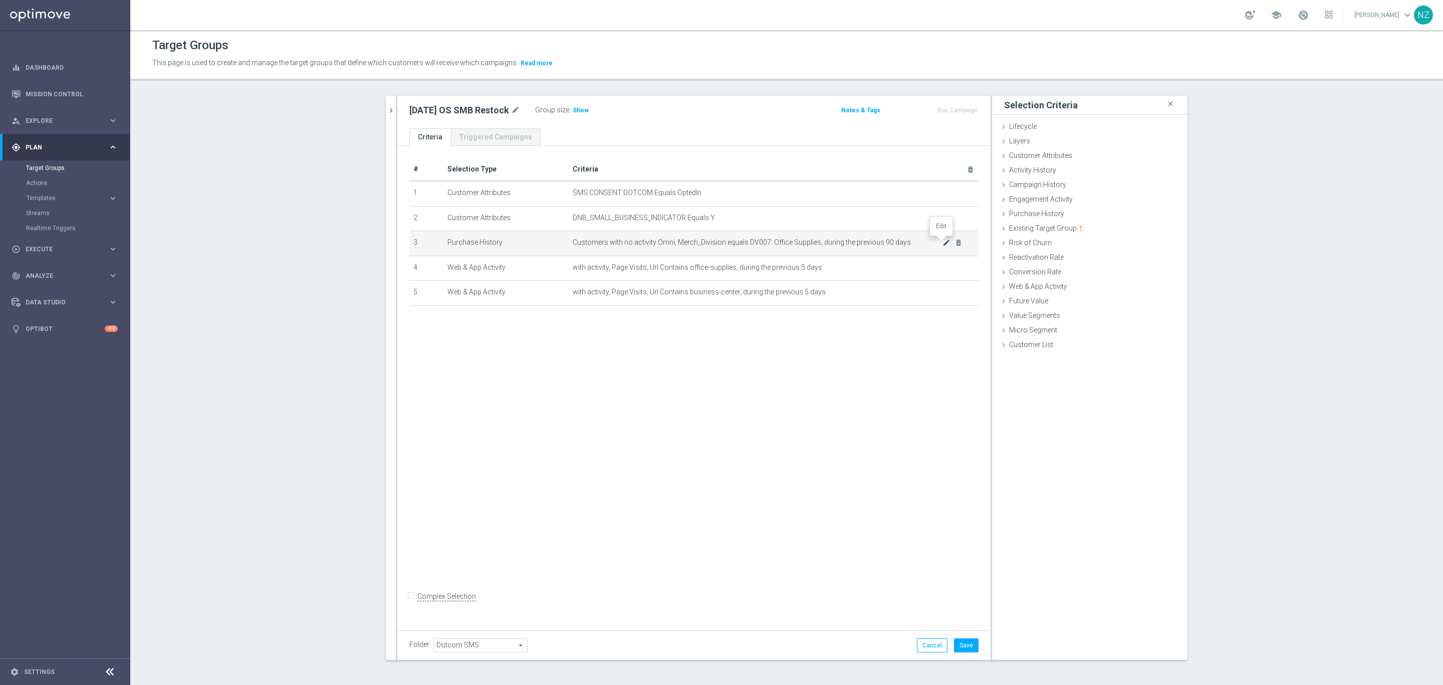
click at [943, 244] on icon "mode_edit" at bounding box center [947, 243] width 8 height 8
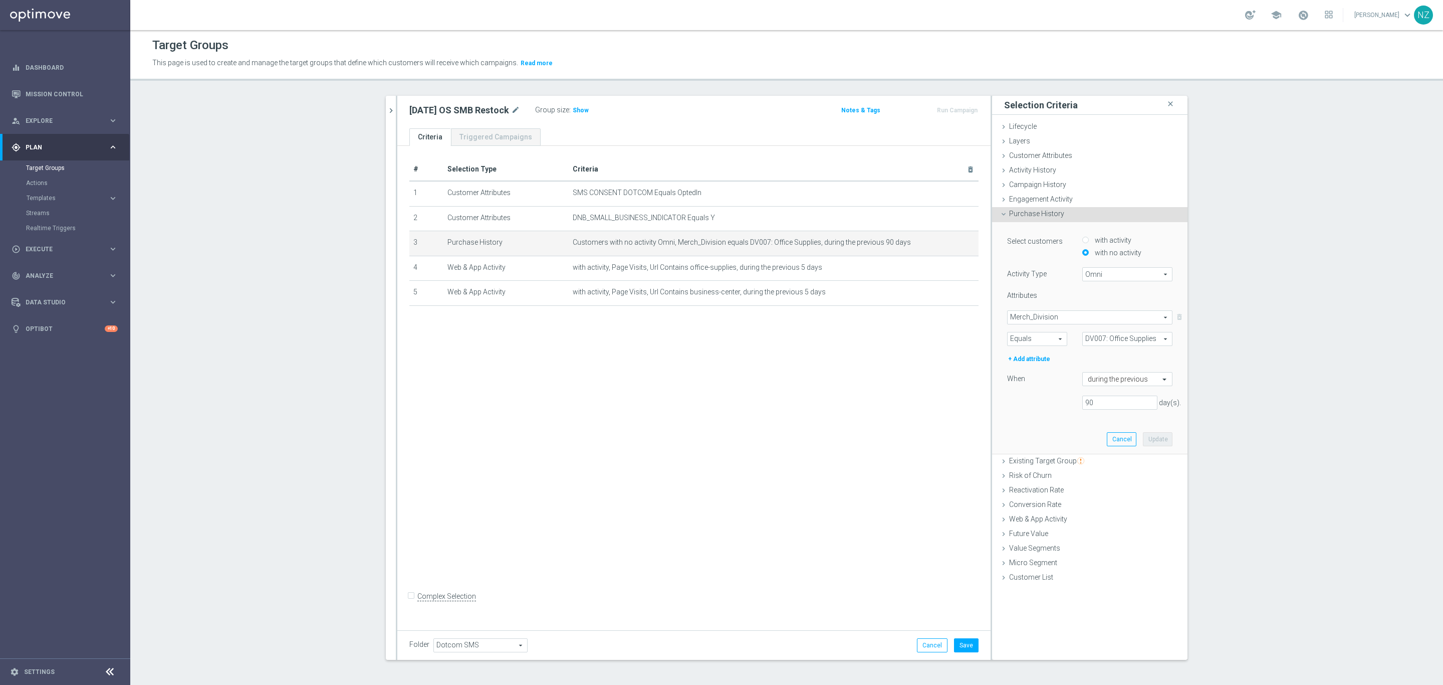
click at [1100, 241] on label "with activity" at bounding box center [1111, 240] width 39 height 9
click at [1089, 241] on input "with activity" at bounding box center [1085, 240] width 7 height 7
radio input "true"
click at [1096, 268] on span "Omni" at bounding box center [1127, 274] width 89 height 13
click at [1023, 321] on span at bounding box center [1090, 317] width 164 height 13
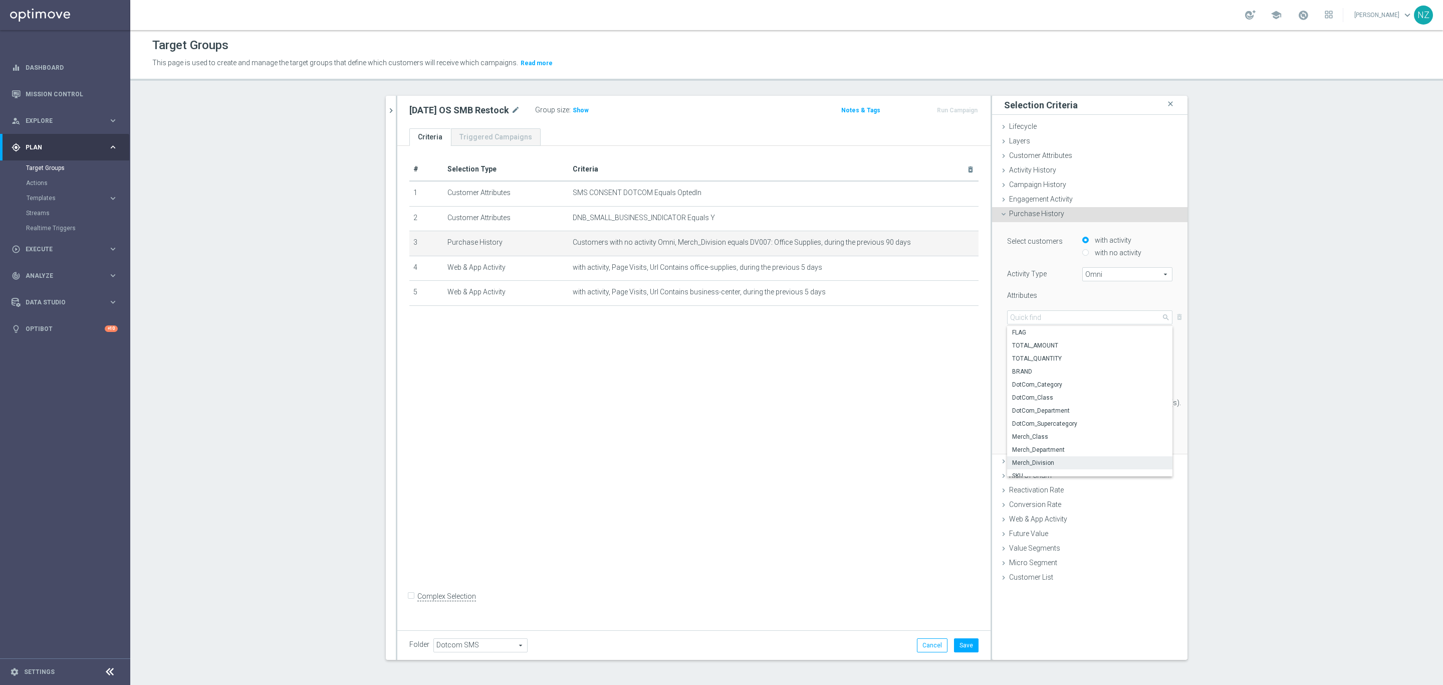
click at [1043, 459] on span "Merch_Division" at bounding box center [1089, 463] width 155 height 8
type input "Merch_Division"
click at [1021, 334] on span at bounding box center [1037, 338] width 59 height 13
click at [1027, 353] on span "Equals" at bounding box center [1037, 353] width 49 height 8
type input "Equals"
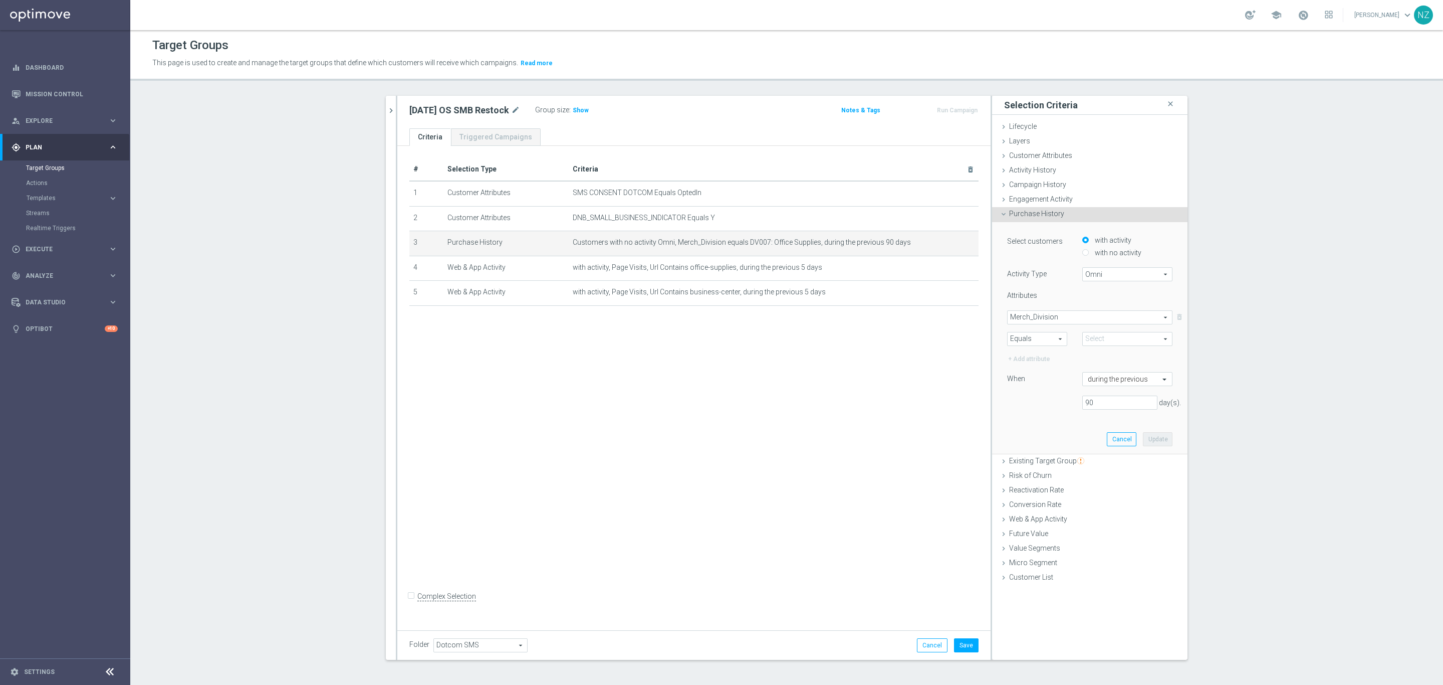
click at [1094, 333] on span at bounding box center [1127, 338] width 89 height 13
click at [1121, 448] on span "DV007: Office Supplies" at bounding box center [1127, 445] width 80 height 8
type input "DV007: Office Supplies"
click at [1097, 381] on input "text" at bounding box center [1117, 379] width 59 height 9
click at [1114, 498] on label "in this range" at bounding box center [1104, 496] width 33 height 8
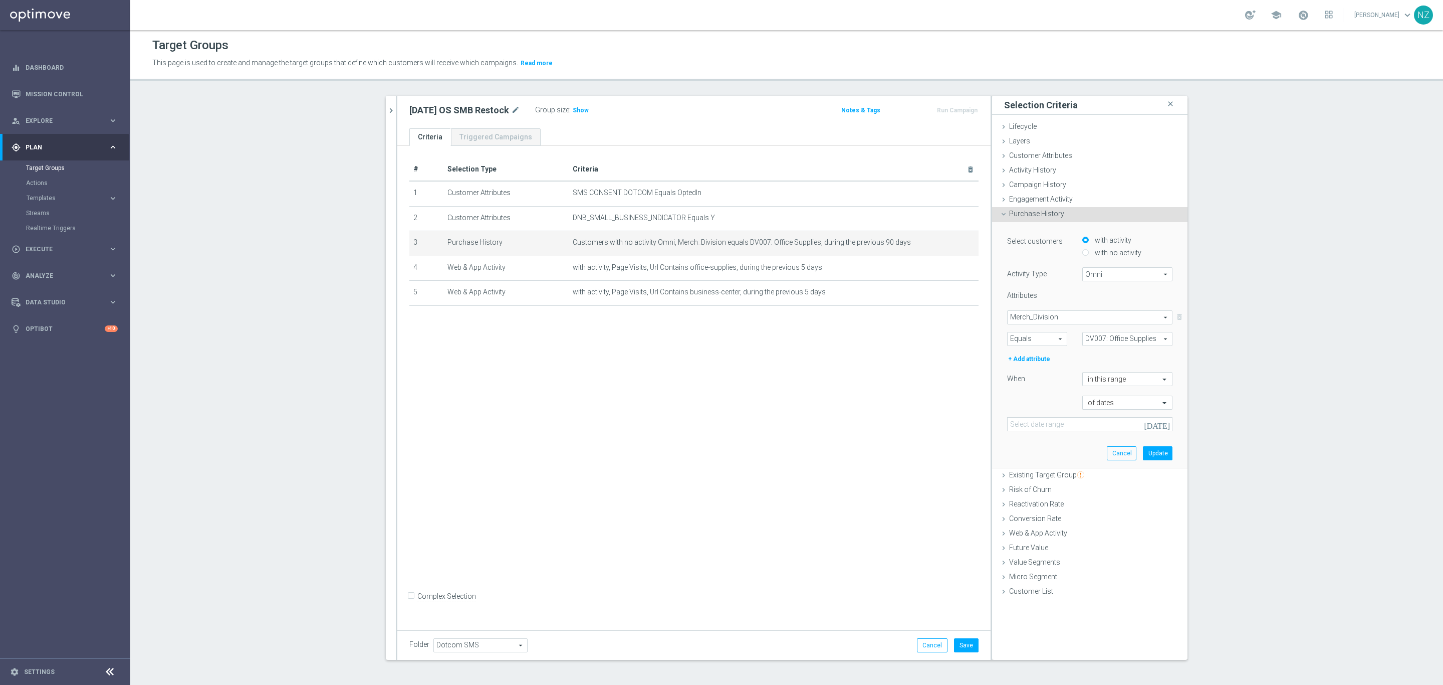
click at [1102, 406] on input "text" at bounding box center [1117, 402] width 59 height 9
click at [1104, 432] on div "of days" at bounding box center [1127, 433] width 79 height 16
click at [1094, 424] on input "number" at bounding box center [1101, 424] width 38 height 14
type input "90"
click at [1083, 452] on input "number" at bounding box center [1101, 445] width 38 height 14
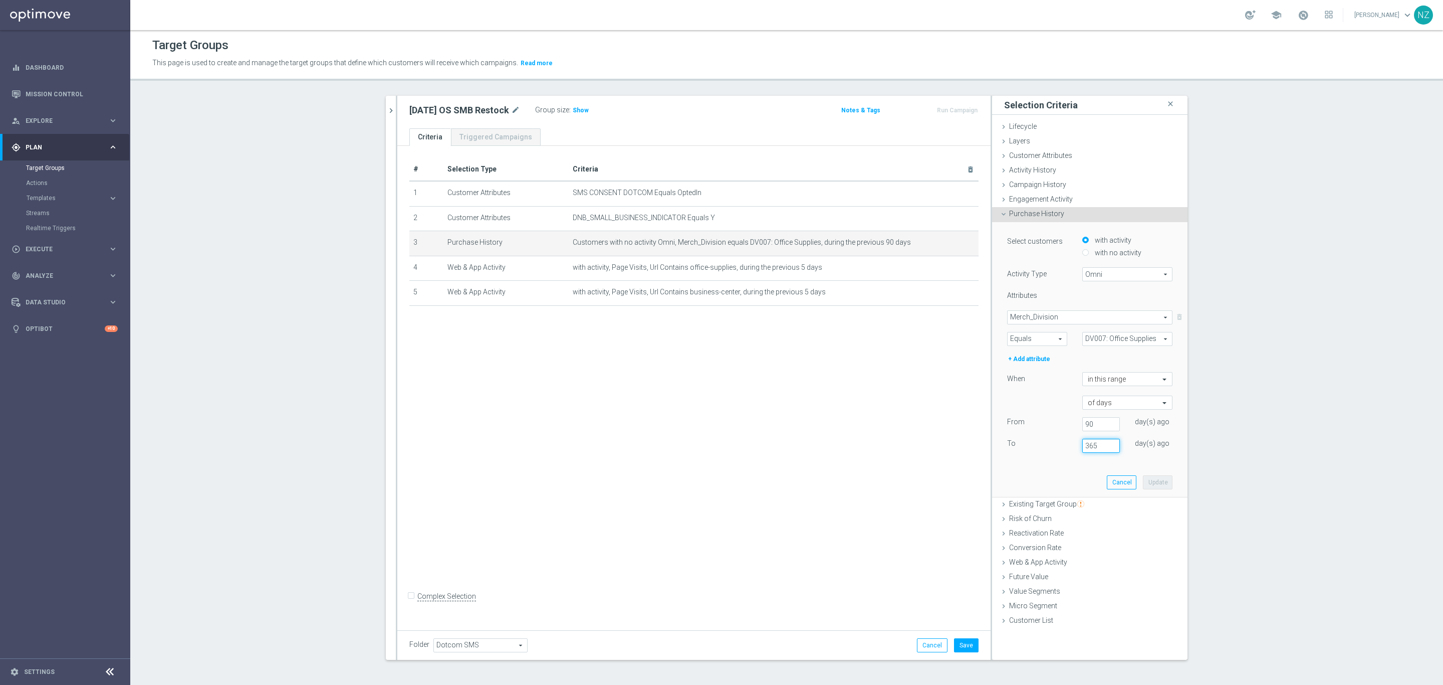
type input "365"
click at [1162, 440] on div "day(s) ago" at bounding box center [1153, 442] width 53 height 9
drag, startPoint x: 1087, startPoint y: 424, endPoint x: 1058, endPoint y: 430, distance: 29.7
click at [1058, 430] on div "From 90 day(s) ago" at bounding box center [1090, 424] width 180 height 14
type input "365"
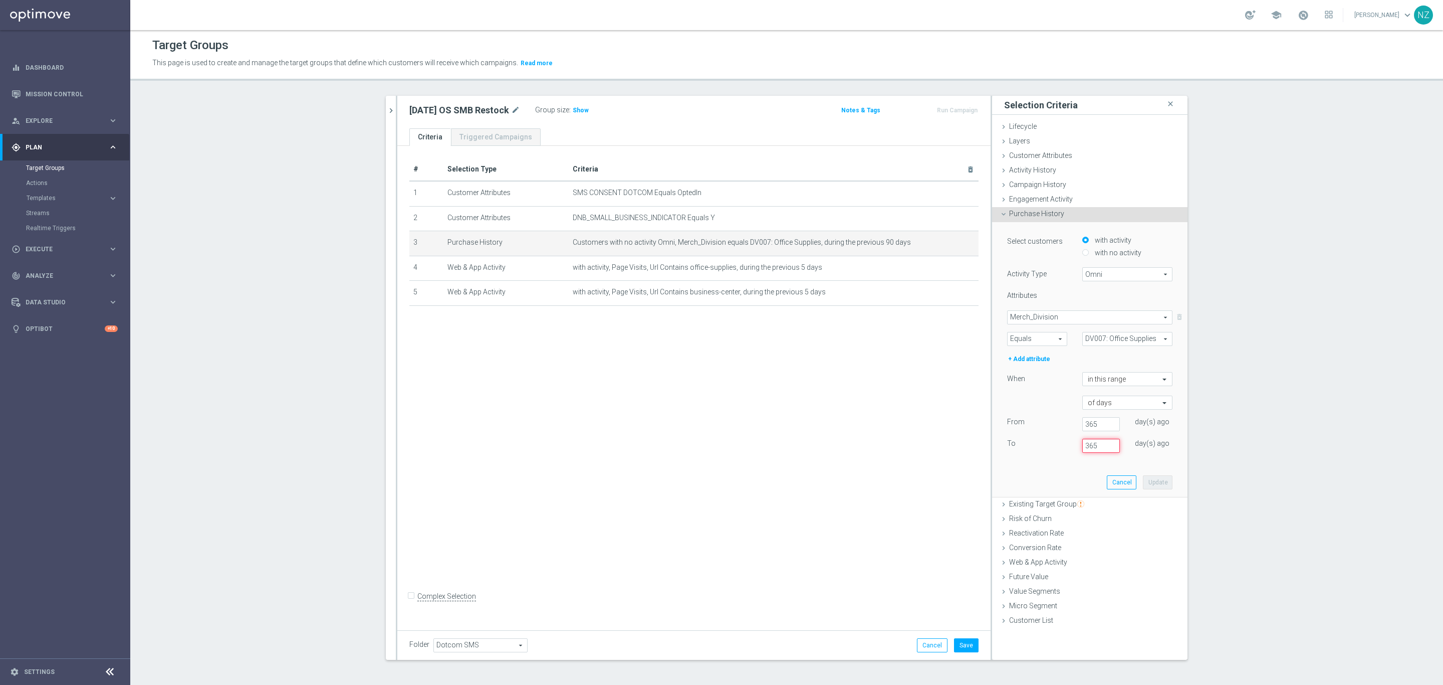
drag, startPoint x: 1096, startPoint y: 450, endPoint x: 1036, endPoint y: 456, distance: 60.4
click at [1036, 456] on div "From 365 day(s) ago To 365 day(s) ago" at bounding box center [1090, 438] width 180 height 43
type input "90"
click at [1154, 482] on button "Update" at bounding box center [1158, 482] width 30 height 14
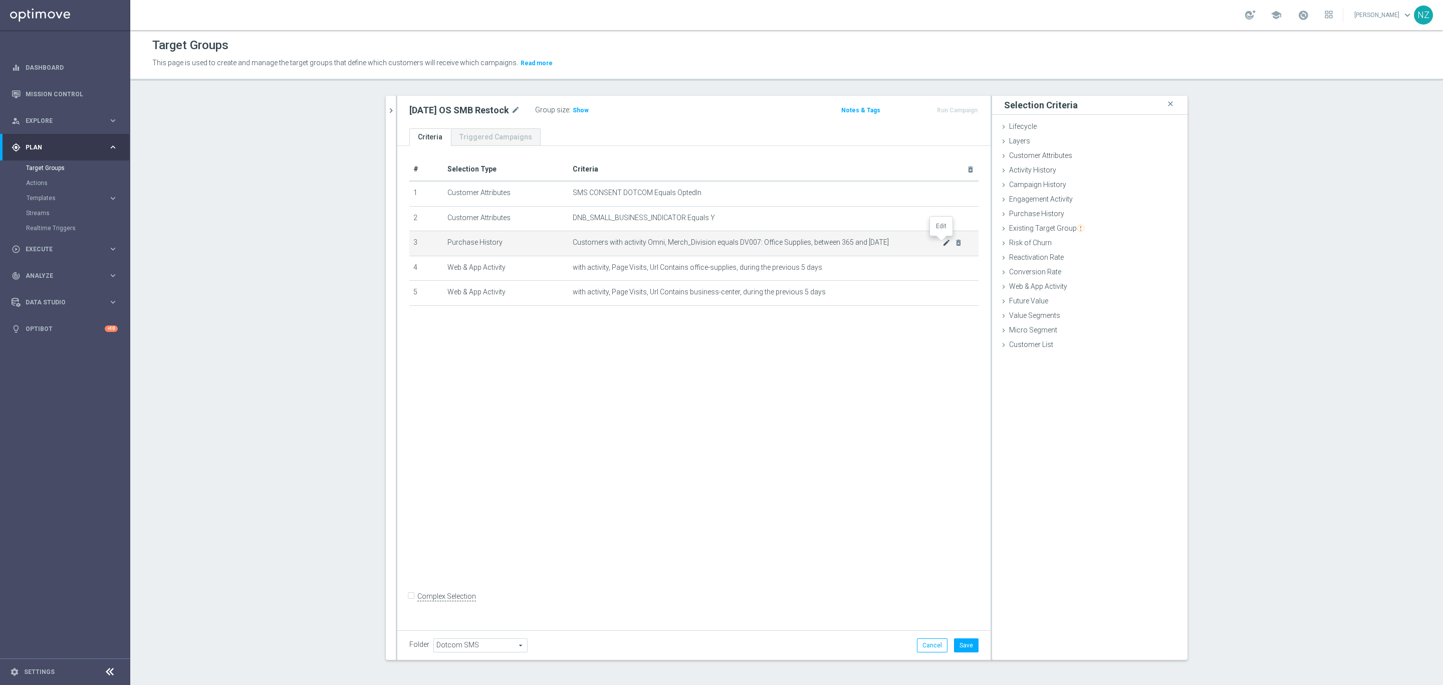
click at [943, 244] on icon "mode_edit" at bounding box center [947, 243] width 8 height 8
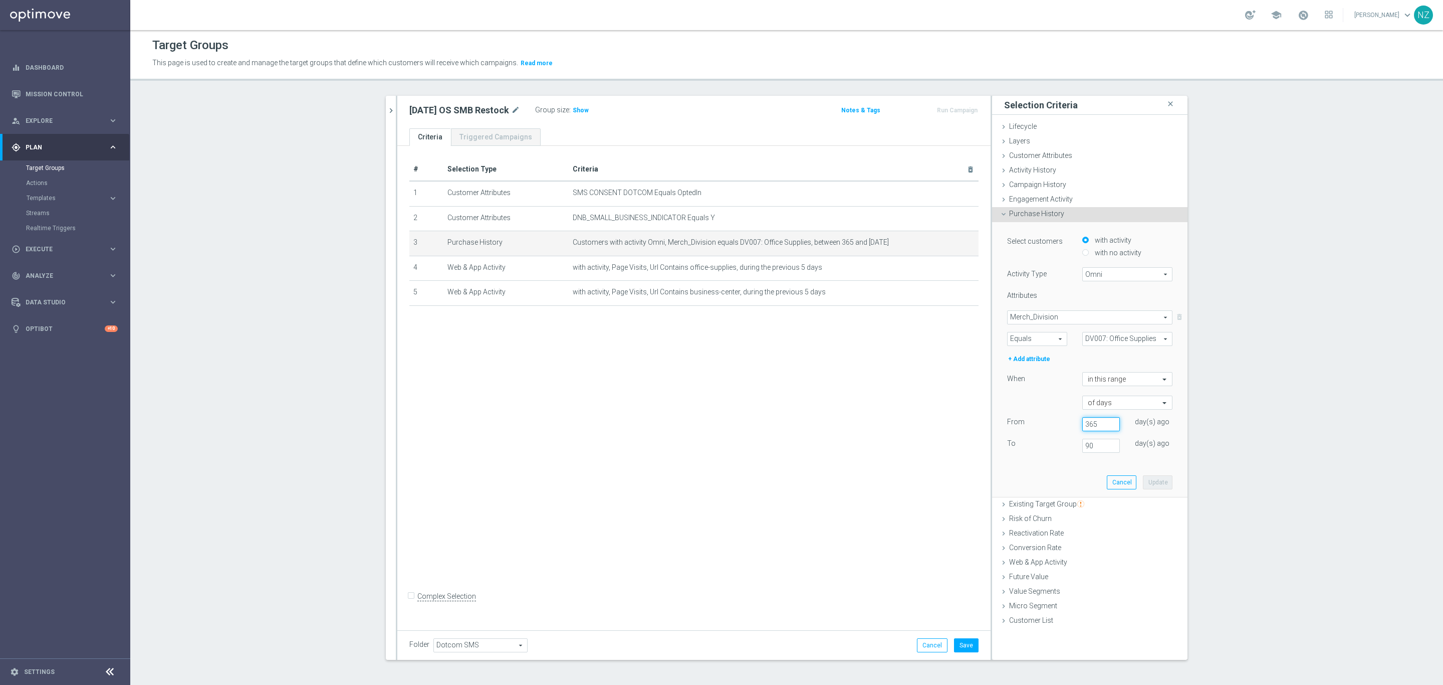
drag, startPoint x: 1093, startPoint y: 427, endPoint x: 1051, endPoint y: 421, distance: 42.9
click at [1052, 422] on div "From 365 day(s) ago" at bounding box center [1090, 424] width 180 height 14
type input "730"
click at [1152, 484] on button "Update" at bounding box center [1158, 482] width 30 height 14
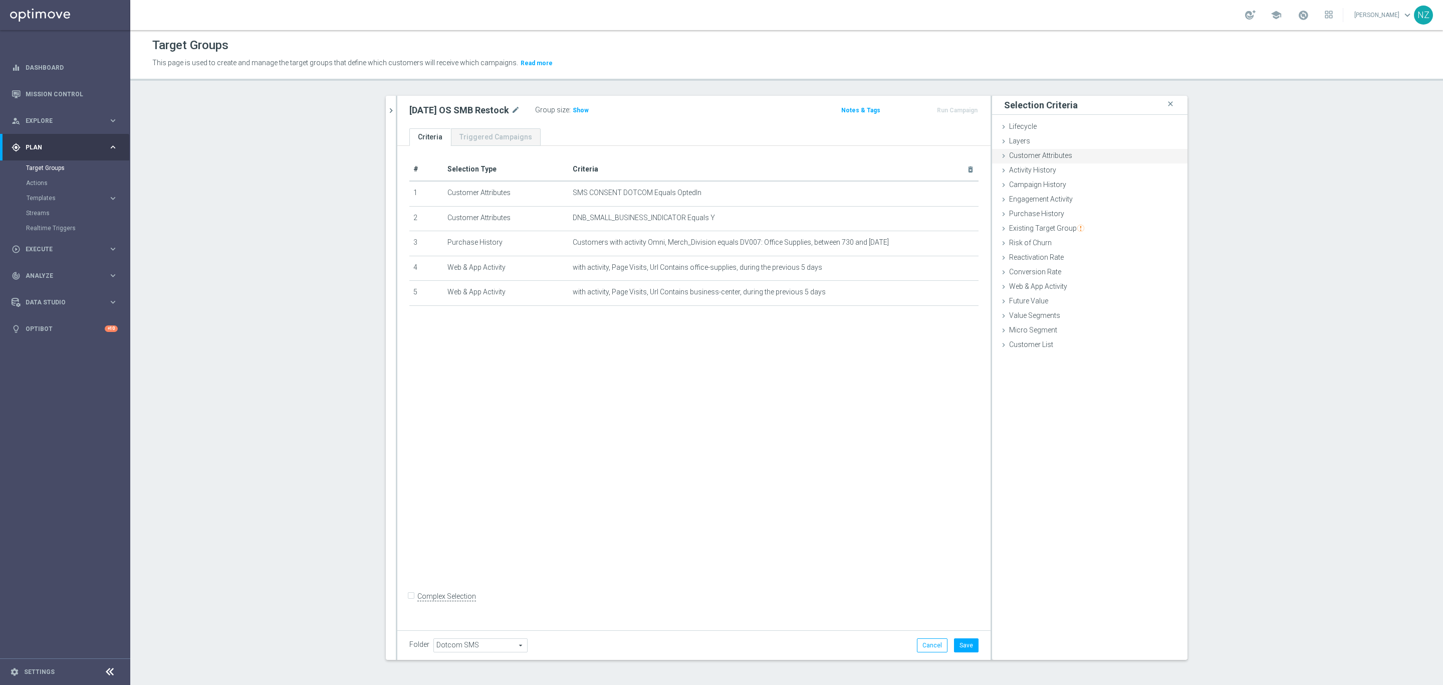
drag, startPoint x: 1017, startPoint y: 155, endPoint x: 1024, endPoint y: 156, distance: 7.6
click at [1017, 155] on span "Customer Attributes" at bounding box center [1040, 155] width 63 height 8
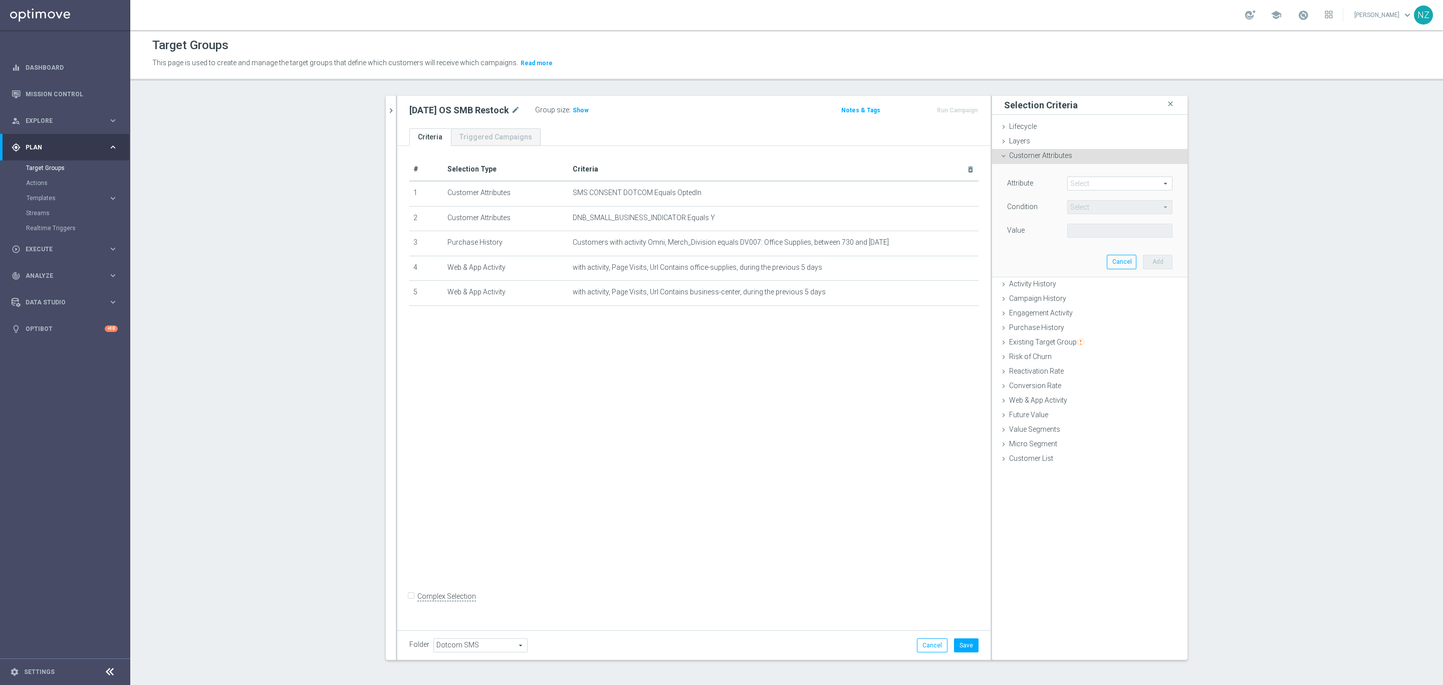
click at [1091, 192] on div "Attribute Select arrow_drop_down search" at bounding box center [1090, 184] width 180 height 16
click at [1090, 184] on span at bounding box center [1120, 183] width 104 height 13
click at [1090, 184] on input "search" at bounding box center [1119, 183] width 105 height 14
click at [1097, 190] on div "Select arrow_drop_down prop close BTS_PROPENSITY Direct Mail Propensity DO_NOT_…" at bounding box center [1119, 183] width 105 height 14
click at [1096, 206] on opti-search-list "Select arrow_drop_down search" at bounding box center [1119, 207] width 105 height 7
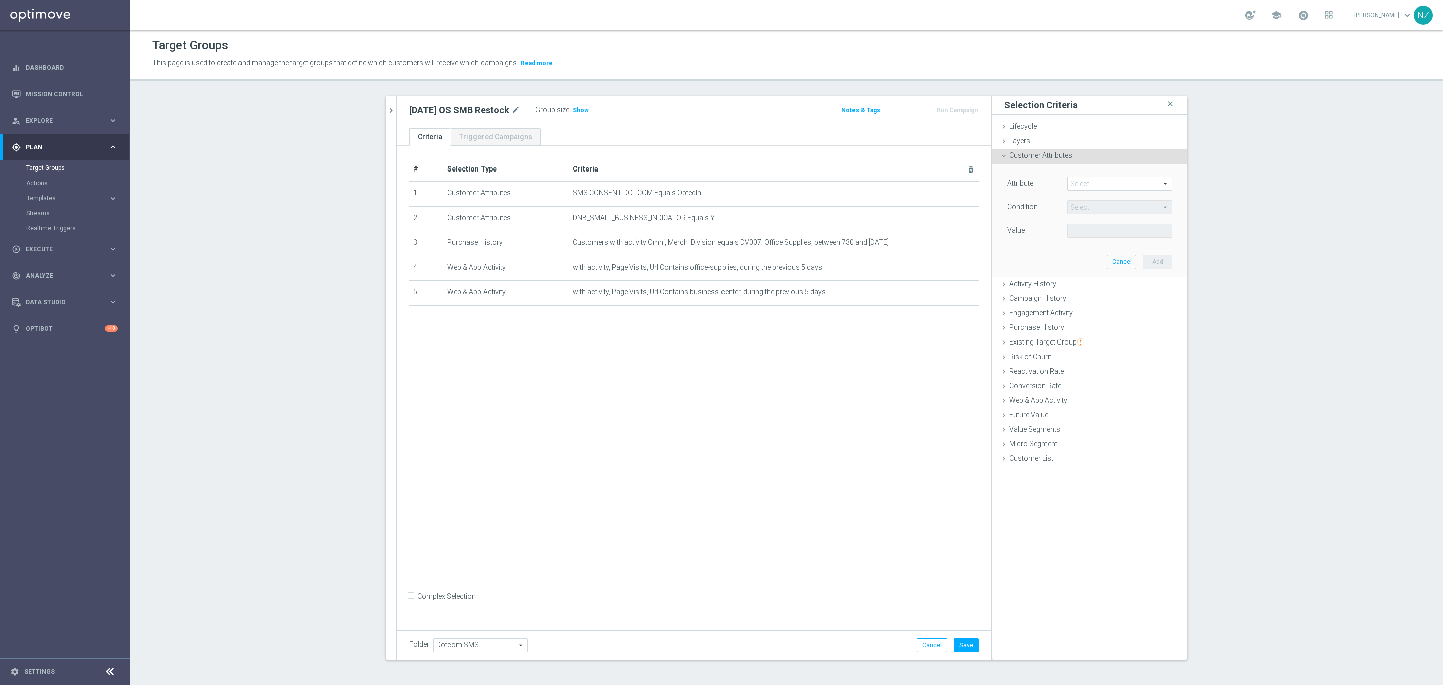
click at [1087, 181] on span at bounding box center [1120, 183] width 104 height 13
click at [1087, 184] on input "search" at bounding box center [1119, 183] width 105 height 14
type input "prop"
click at [1082, 193] on label "BTS_PROPENSITY" at bounding box center [1119, 198] width 105 height 13
type input "BTS_PROPENSITY"
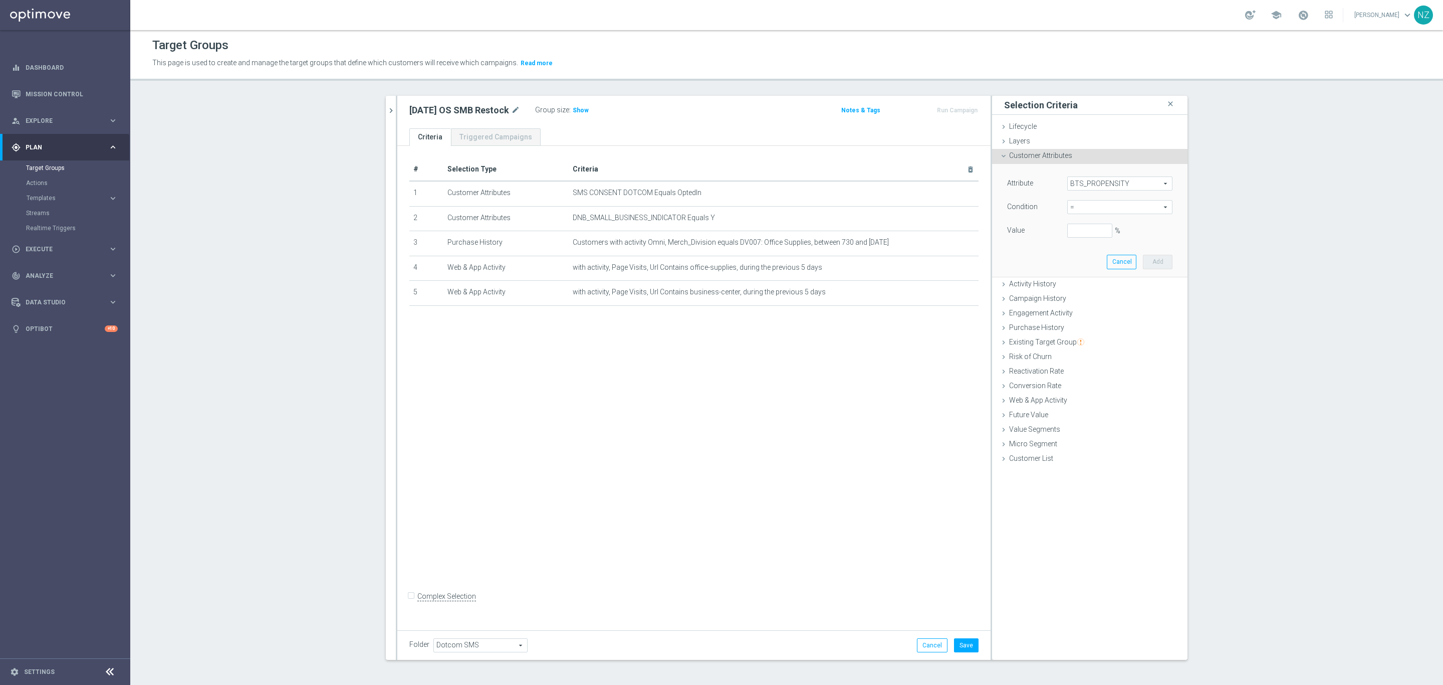
click at [1083, 202] on span "=" at bounding box center [1120, 206] width 104 height 13
click at [1079, 221] on span "<" at bounding box center [1119, 222] width 95 height 8
type input "<"
click at [1080, 235] on input "%" at bounding box center [1089, 230] width 45 height 14
click at [1152, 260] on button "Add" at bounding box center [1158, 262] width 30 height 14
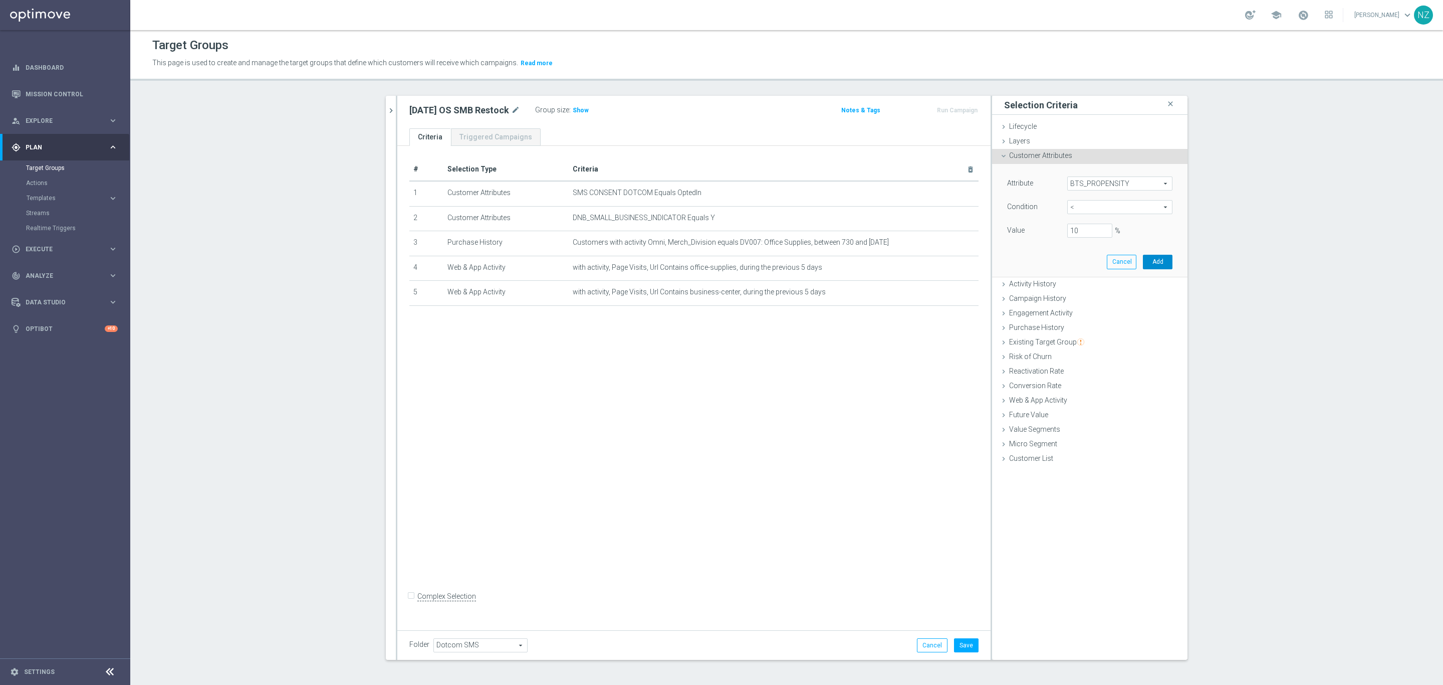
type input "0.1"
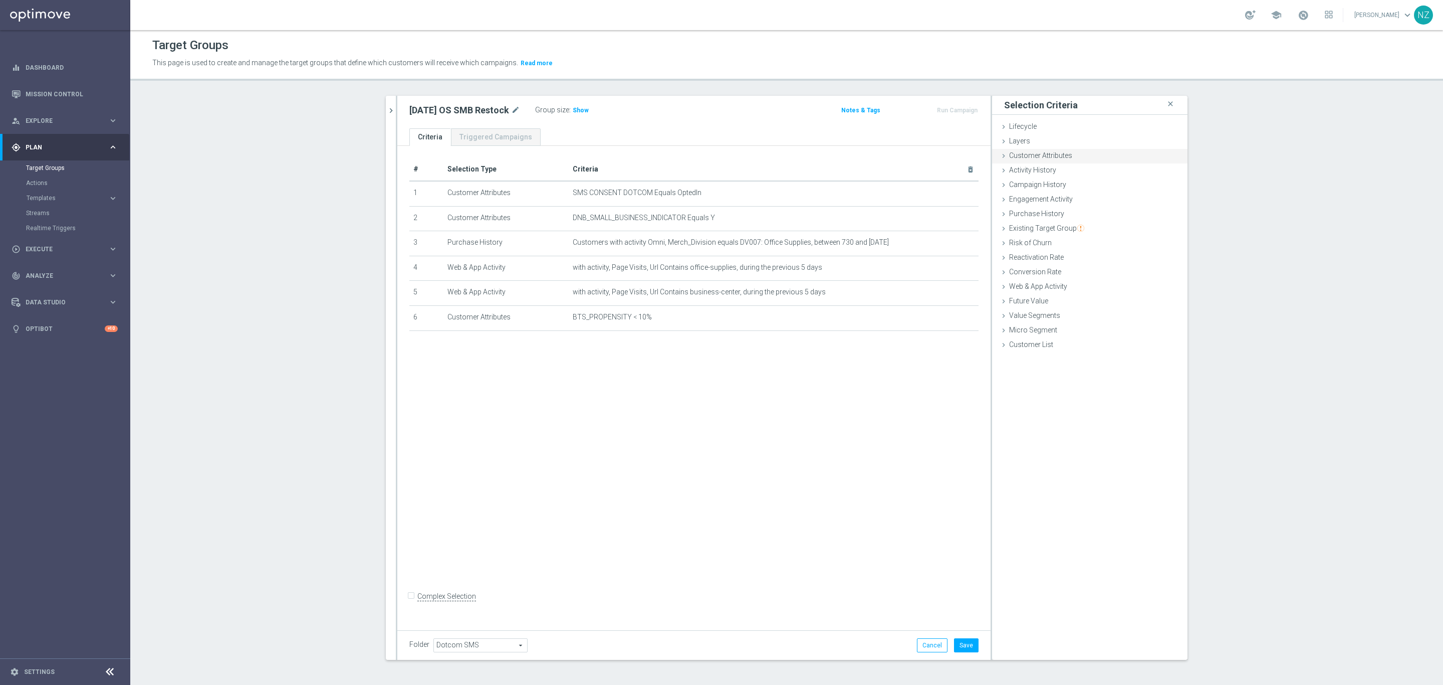
click at [1033, 153] on span "Customer Attributes" at bounding box center [1040, 155] width 63 height 8
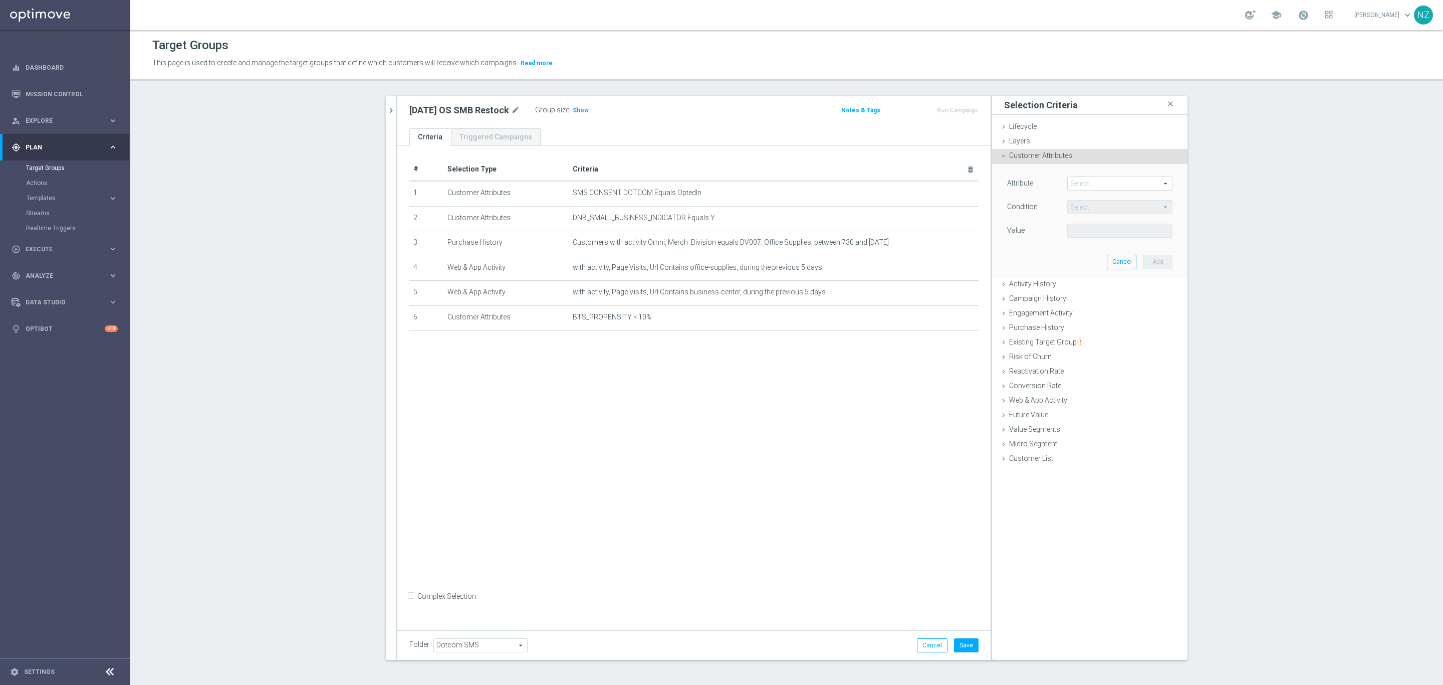
click at [1080, 186] on span at bounding box center [1120, 183] width 104 height 13
click at [1090, 183] on input "search" at bounding box center [1119, 183] width 105 height 14
type input "sms"
click at [1087, 209] on span "Is MainSMS Retail" at bounding box center [1119, 211] width 95 height 8
type input "Is MainSMS Retail"
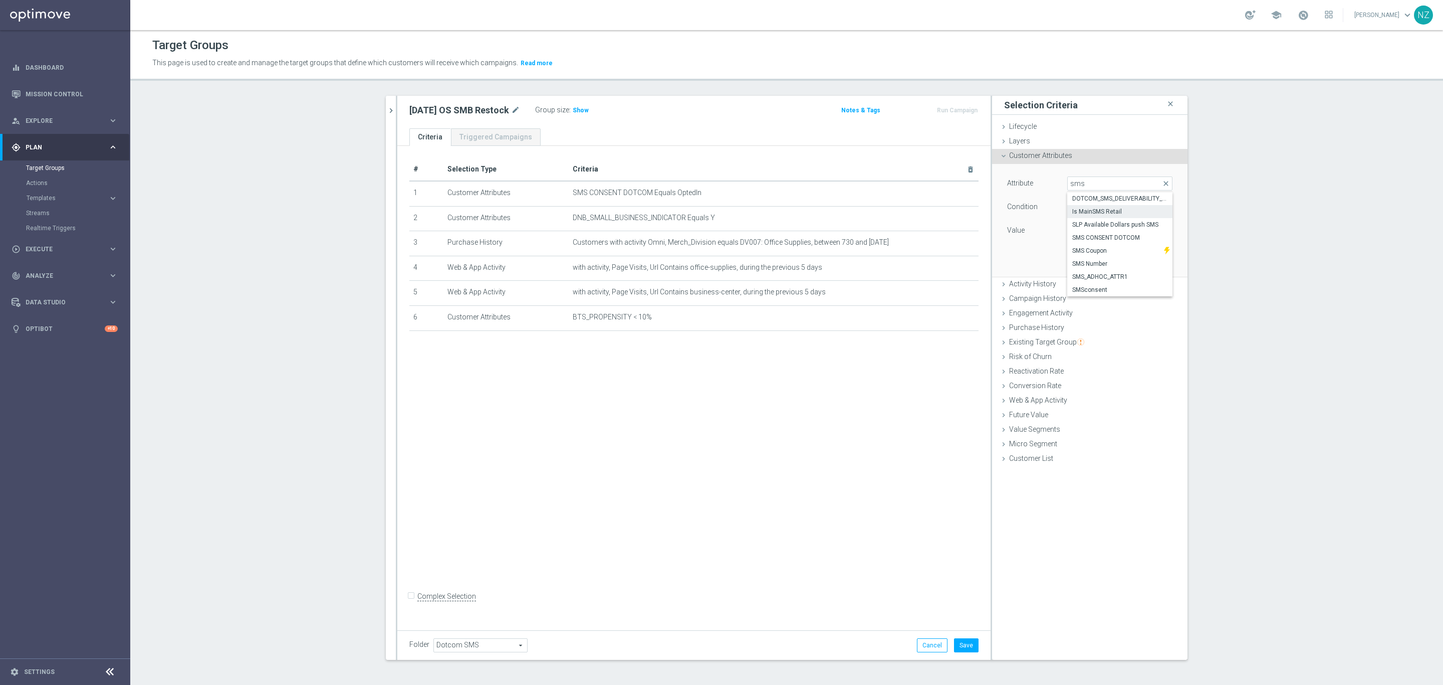
type input "Equals"
click at [1078, 212] on span "Equals" at bounding box center [1120, 206] width 104 height 13
click at [1020, 256] on div "Attribute Is MainSMS Retail Is MainSMS Retail arrow_drop_down search Condition …" at bounding box center [1090, 220] width 180 height 112
drag, startPoint x: 1078, startPoint y: 230, endPoint x: 1102, endPoint y: 229, distance: 24.6
click at [1078, 229] on span at bounding box center [1120, 230] width 104 height 13
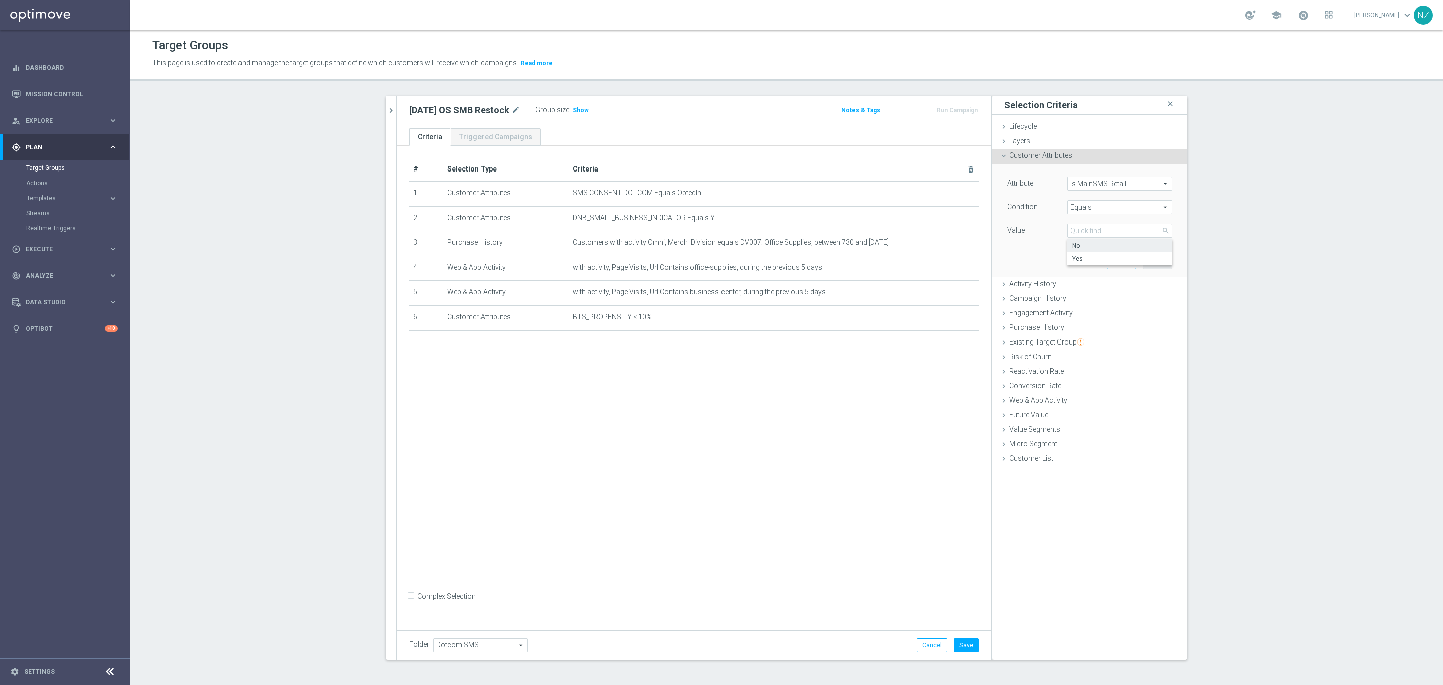
click at [1087, 247] on span "No" at bounding box center [1119, 246] width 95 height 8
type input "No"
click at [1153, 262] on button "Add" at bounding box center [1158, 262] width 30 height 14
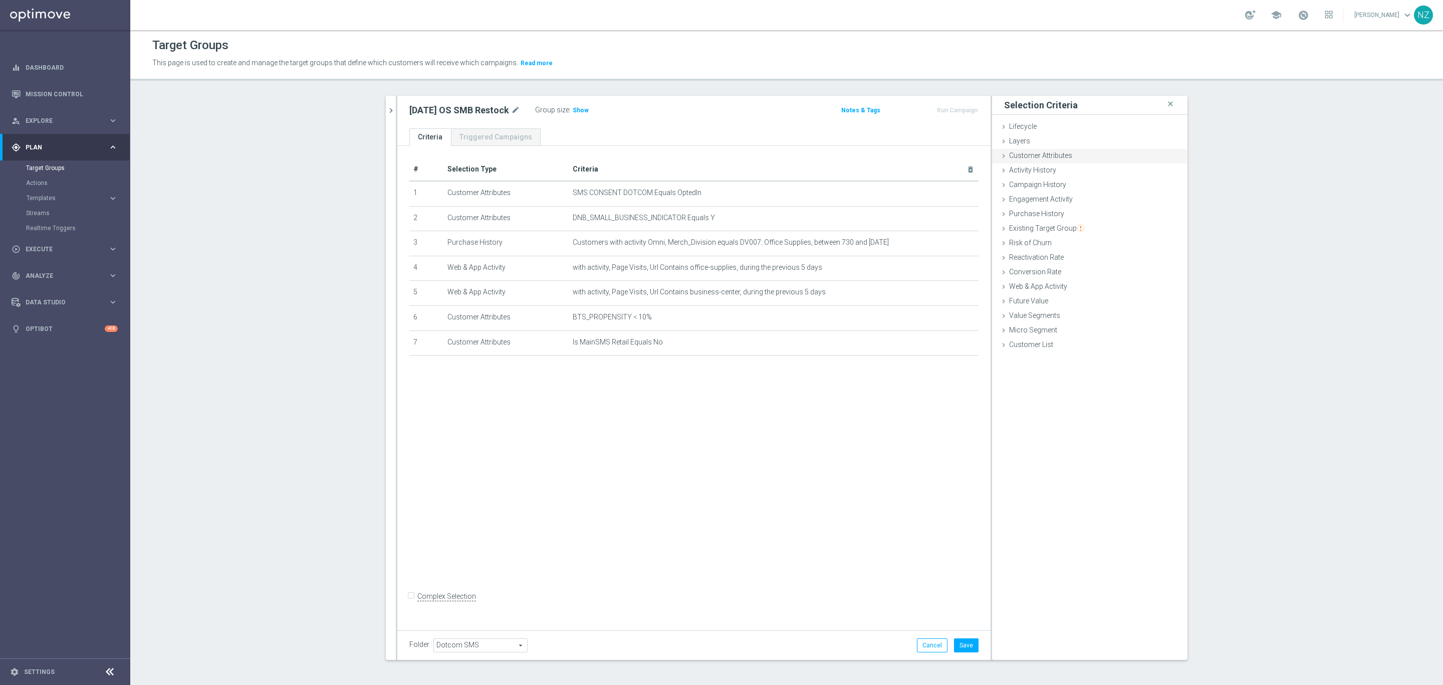
click at [1024, 155] on span "Customer Attributes" at bounding box center [1040, 155] width 63 height 8
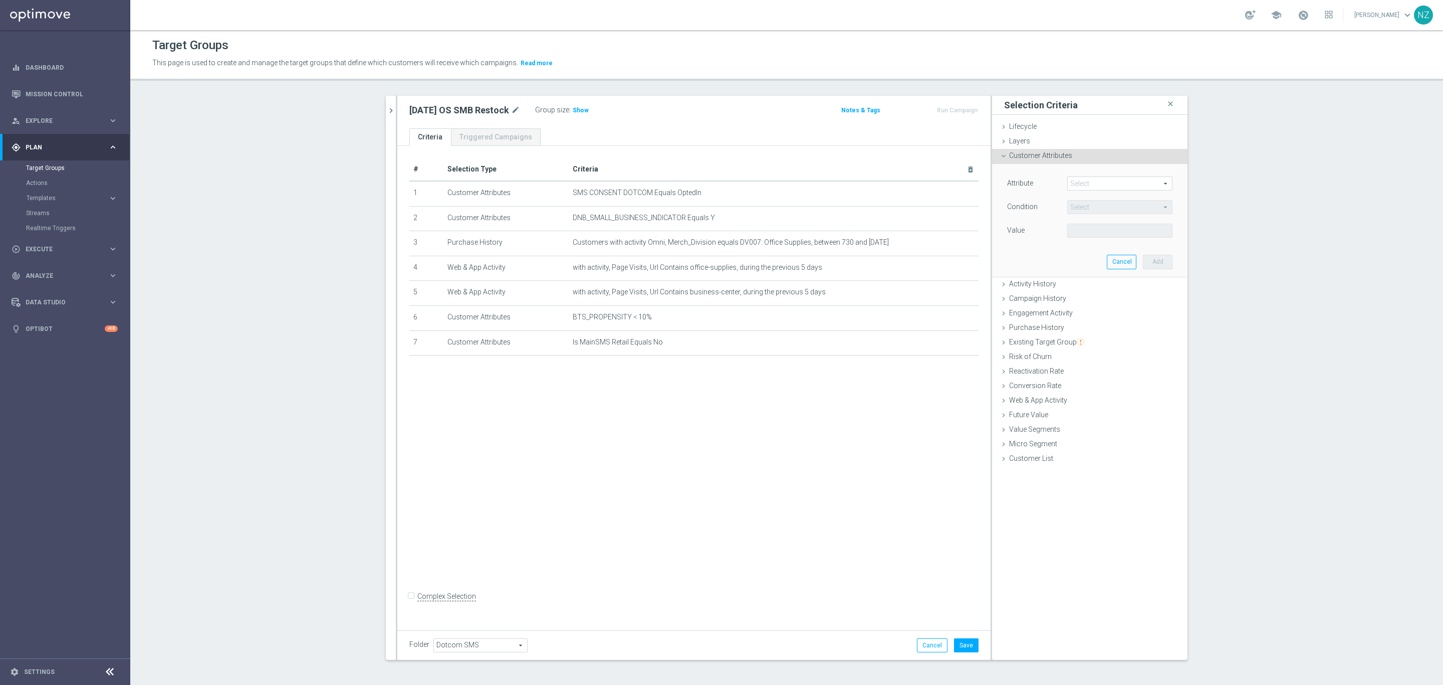
click at [1081, 185] on span at bounding box center [1120, 183] width 104 height 13
click at [1089, 185] on input "search" at bounding box center [1119, 183] width 105 height 14
type input "push"
click at [1089, 200] on span "Reachable for Mobile Push" at bounding box center [1115, 198] width 87 height 8
type input "Reachable for Mobile Push"
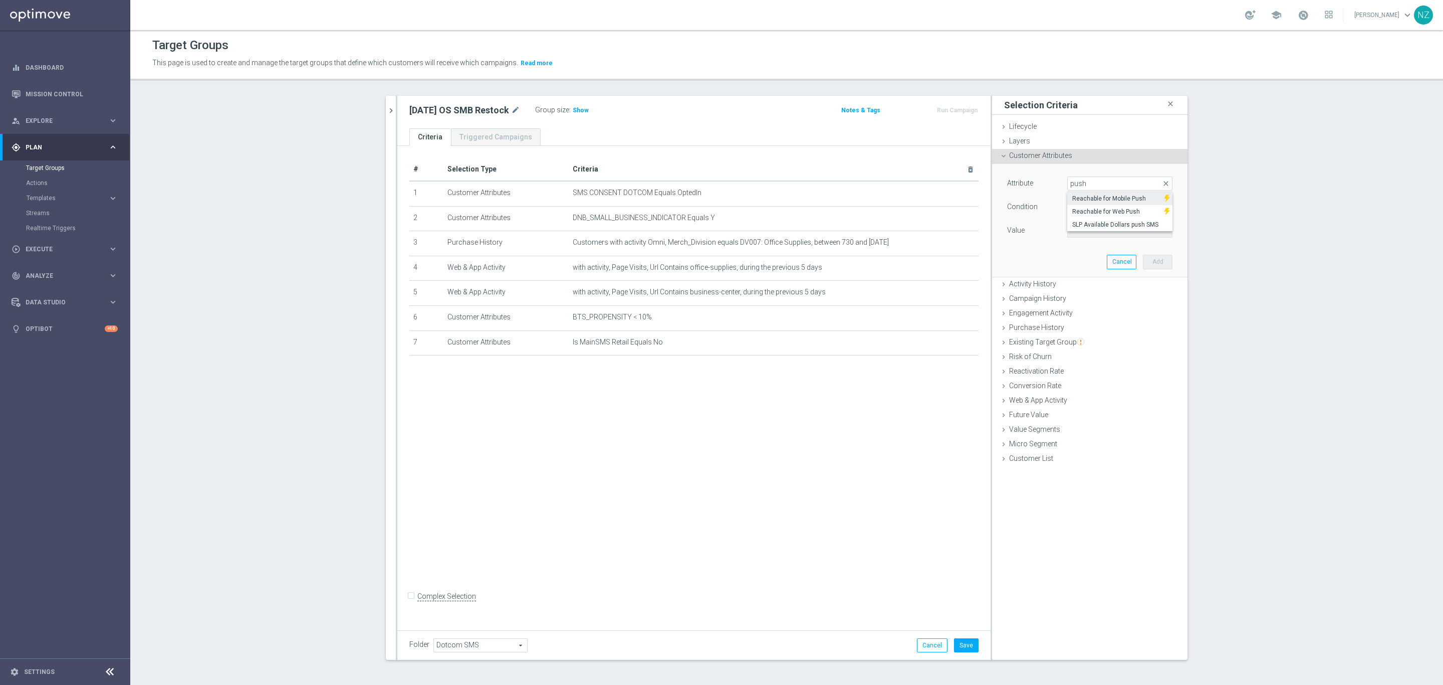
type input "Equals"
click at [1088, 230] on span at bounding box center [1120, 230] width 104 height 13
click at [1088, 247] on span "false" at bounding box center [1119, 246] width 95 height 8
type input "false"
click at [1157, 265] on button "Add" at bounding box center [1158, 262] width 30 height 14
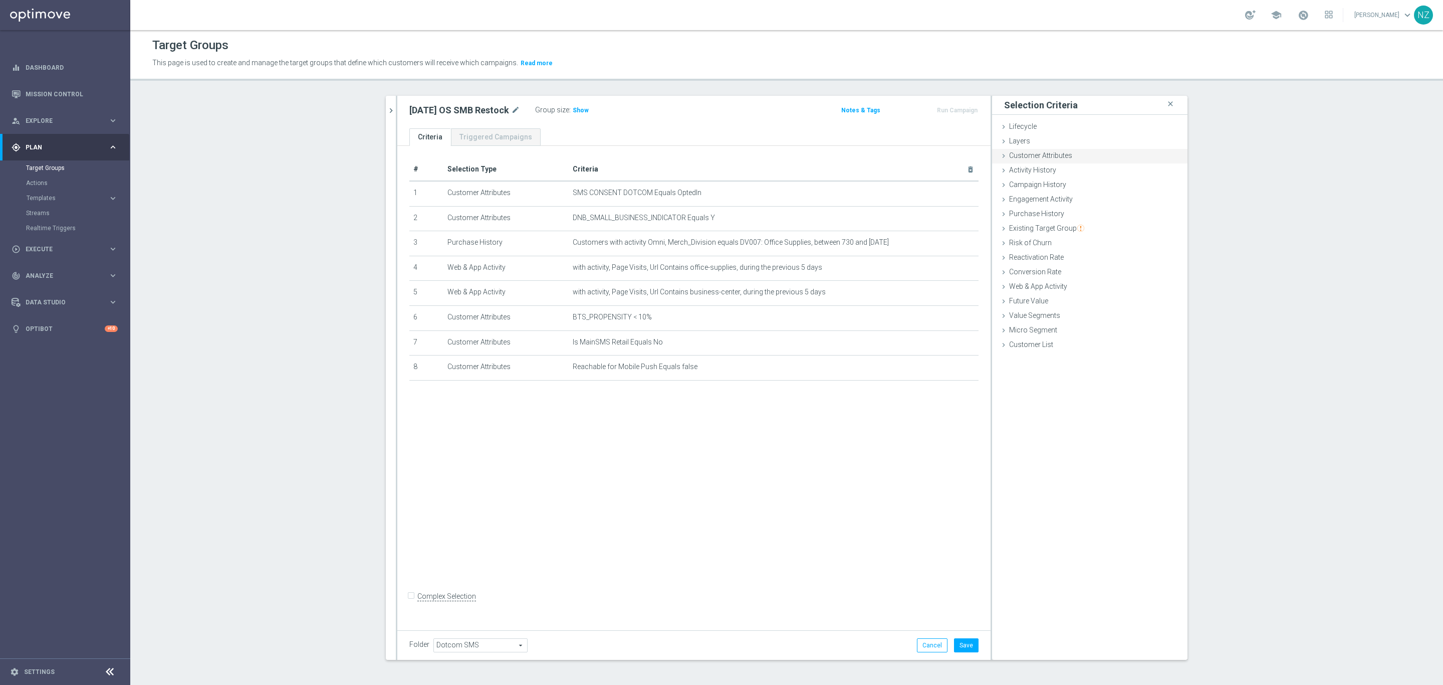
click at [1043, 158] on span "Customer Attributes" at bounding box center [1040, 155] width 63 height 8
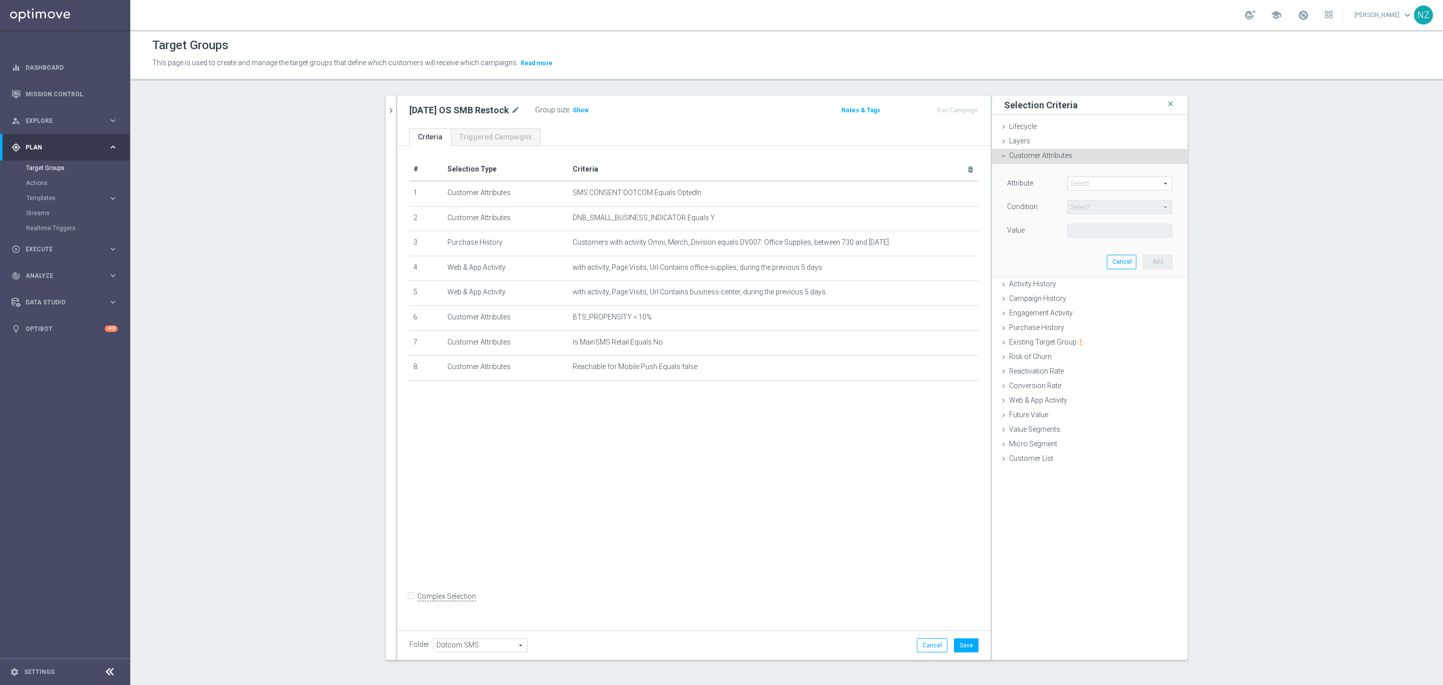
click at [1081, 183] on span at bounding box center [1120, 183] width 104 height 13
click at [1090, 186] on span at bounding box center [1120, 183] width 104 height 13
click at [1091, 185] on input "search" at bounding box center [1119, 183] width 105 height 14
type input "push"
click at [1100, 210] on span "Reachable for Web Push" at bounding box center [1115, 211] width 87 height 8
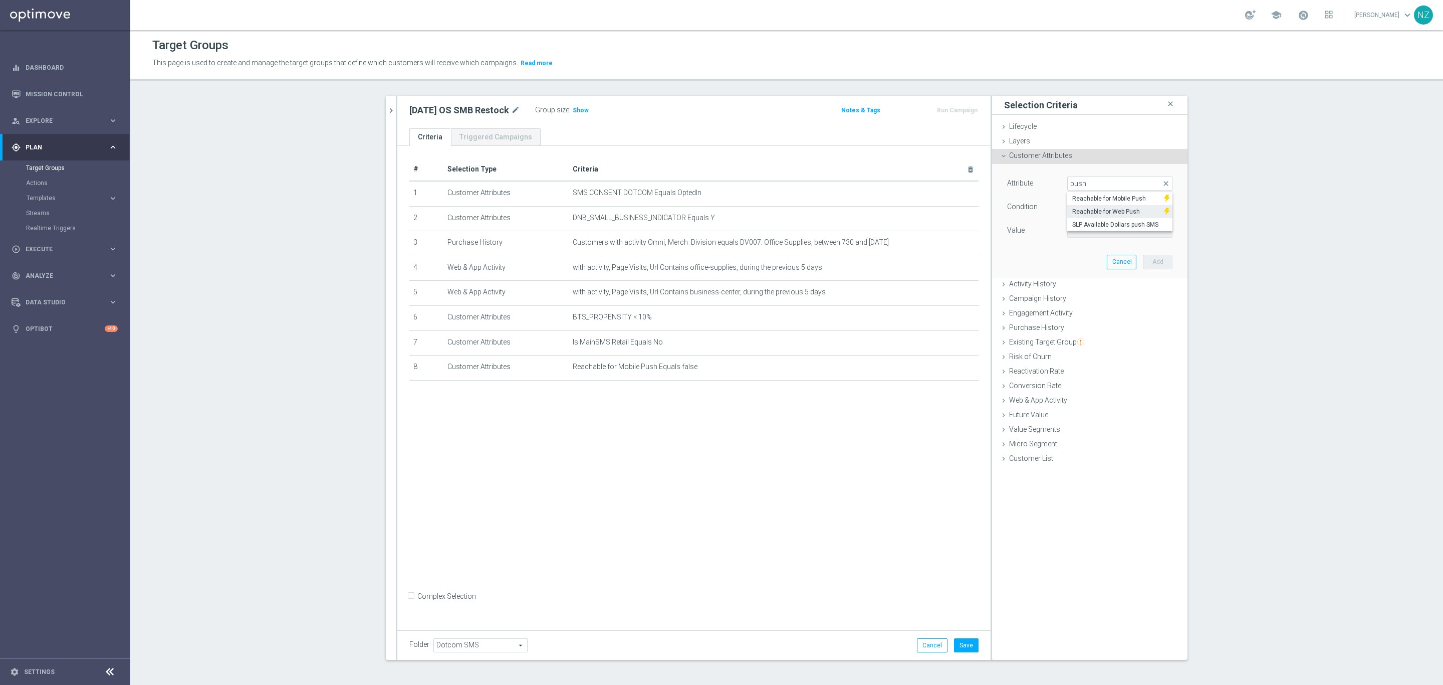
type input "Reachable for Web Push"
type input "Equals"
click at [1099, 225] on span at bounding box center [1120, 230] width 104 height 13
click at [1096, 250] on span "false" at bounding box center [1119, 246] width 95 height 8
type input "false"
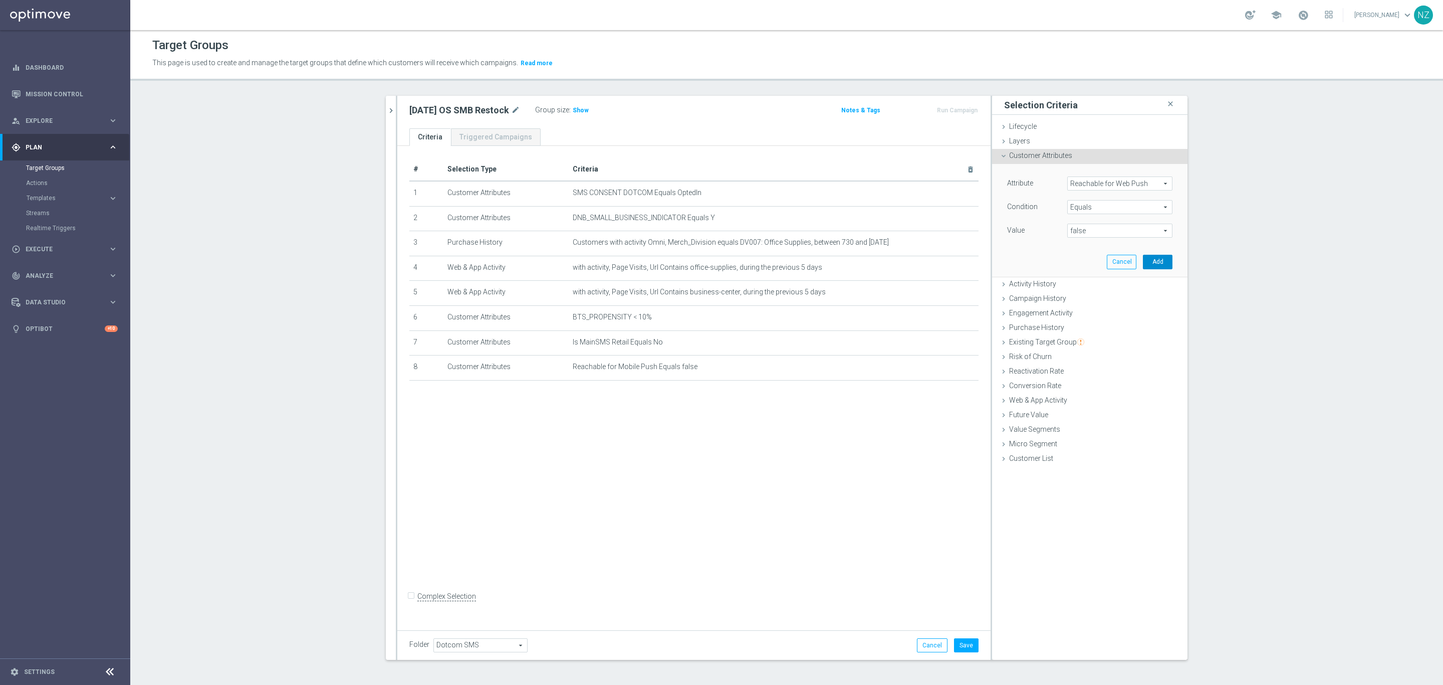
click at [1158, 267] on button "Add" at bounding box center [1158, 262] width 30 height 14
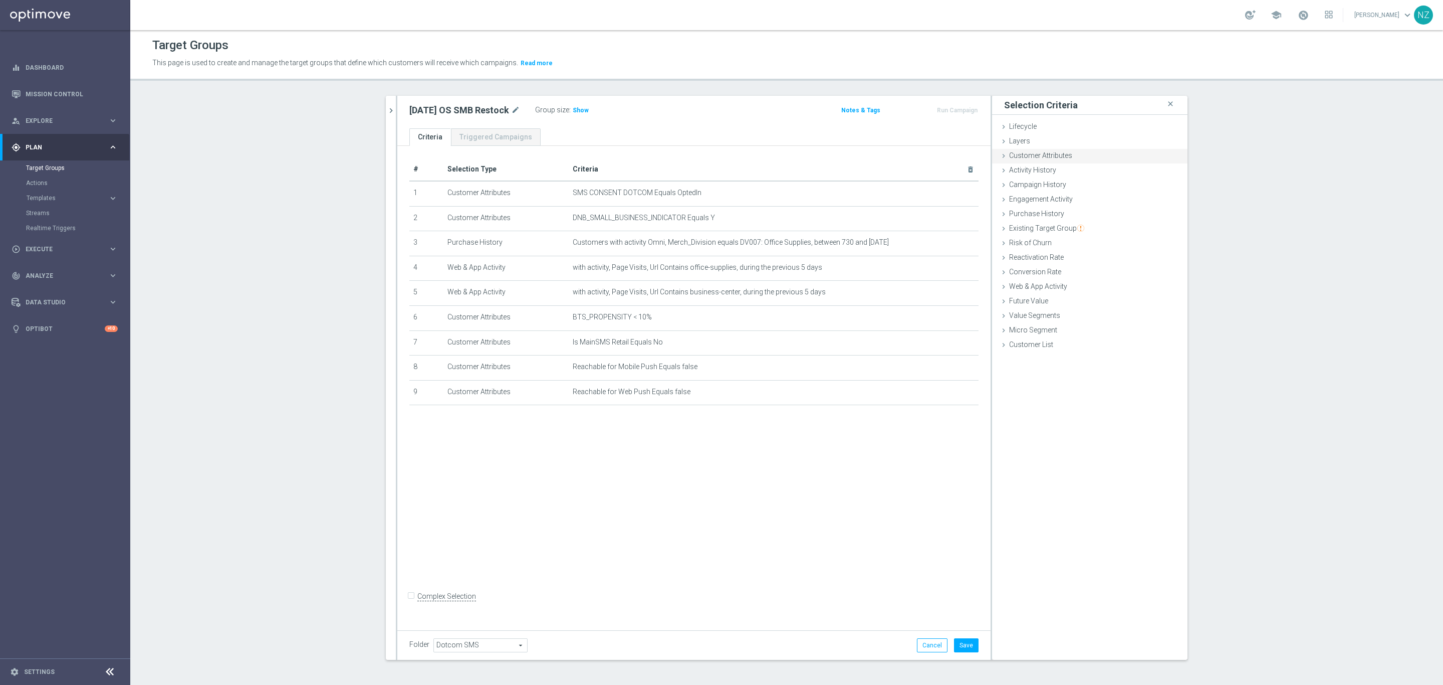
click at [1026, 152] on span "Customer Attributes" at bounding box center [1040, 155] width 63 height 8
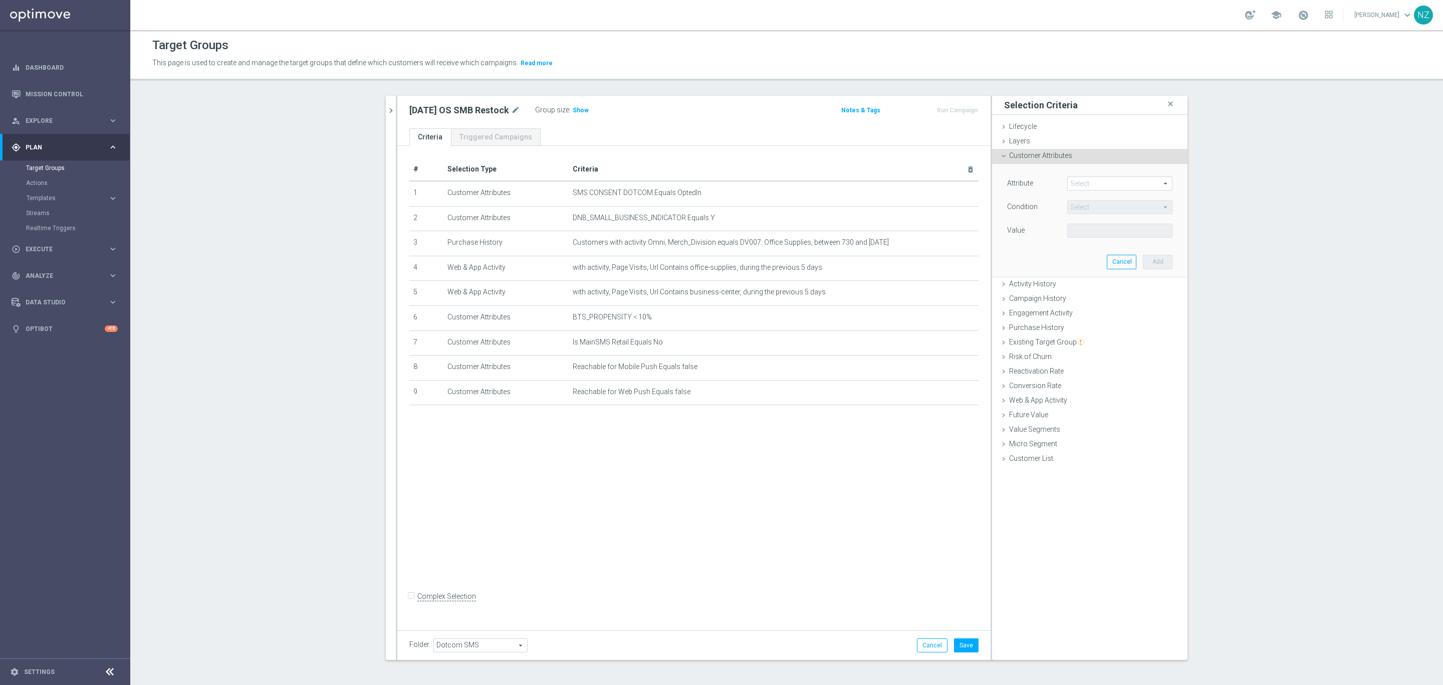
click at [1075, 183] on span at bounding box center [1120, 183] width 104 height 13
click at [1085, 185] on input "search" at bounding box center [1119, 183] width 105 height 14
type input "random"
click at [1088, 198] on span "Random Customer Percentage" at bounding box center [1119, 198] width 95 height 8
type input "Random Customer Percentage"
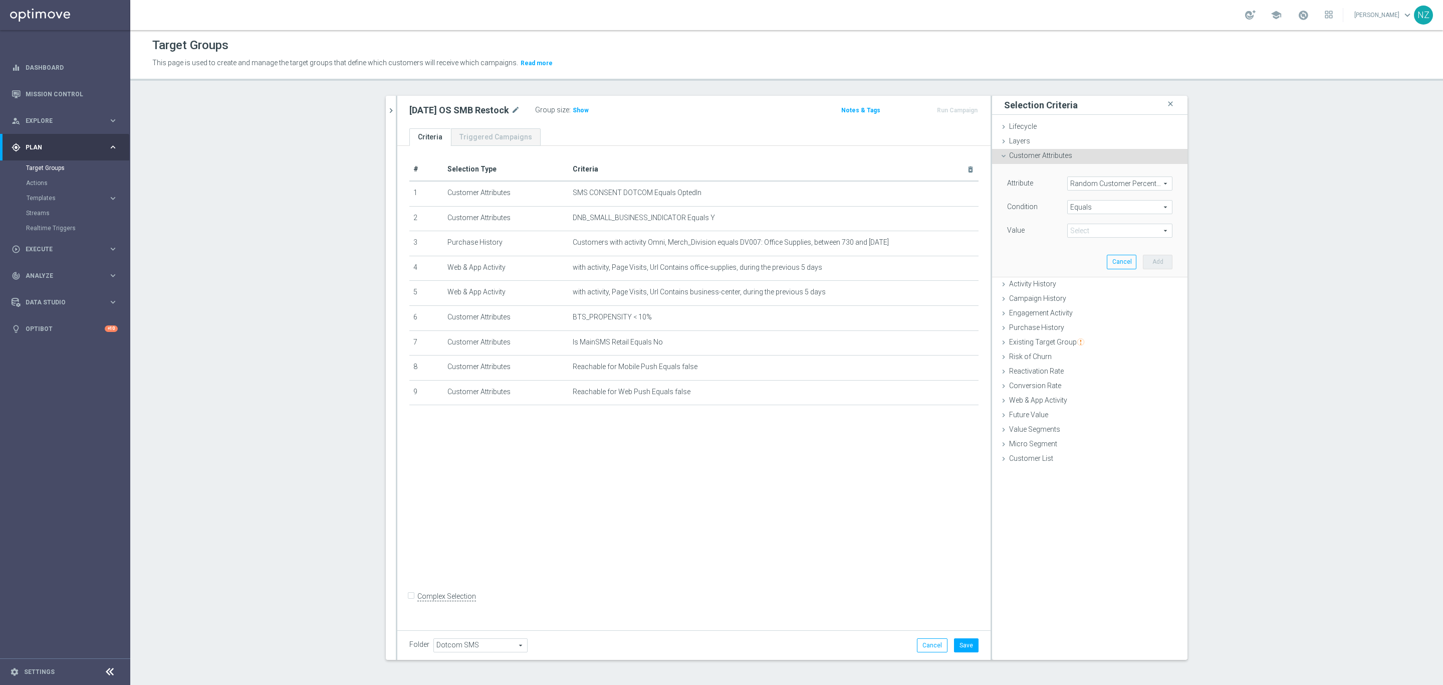
click at [1093, 204] on span "Equals" at bounding box center [1120, 206] width 104 height 13
click at [1093, 322] on span "Not one of" at bounding box center [1119, 326] width 95 height 8
type input "Not one of"
click at [1076, 226] on span at bounding box center [1120, 230] width 104 height 13
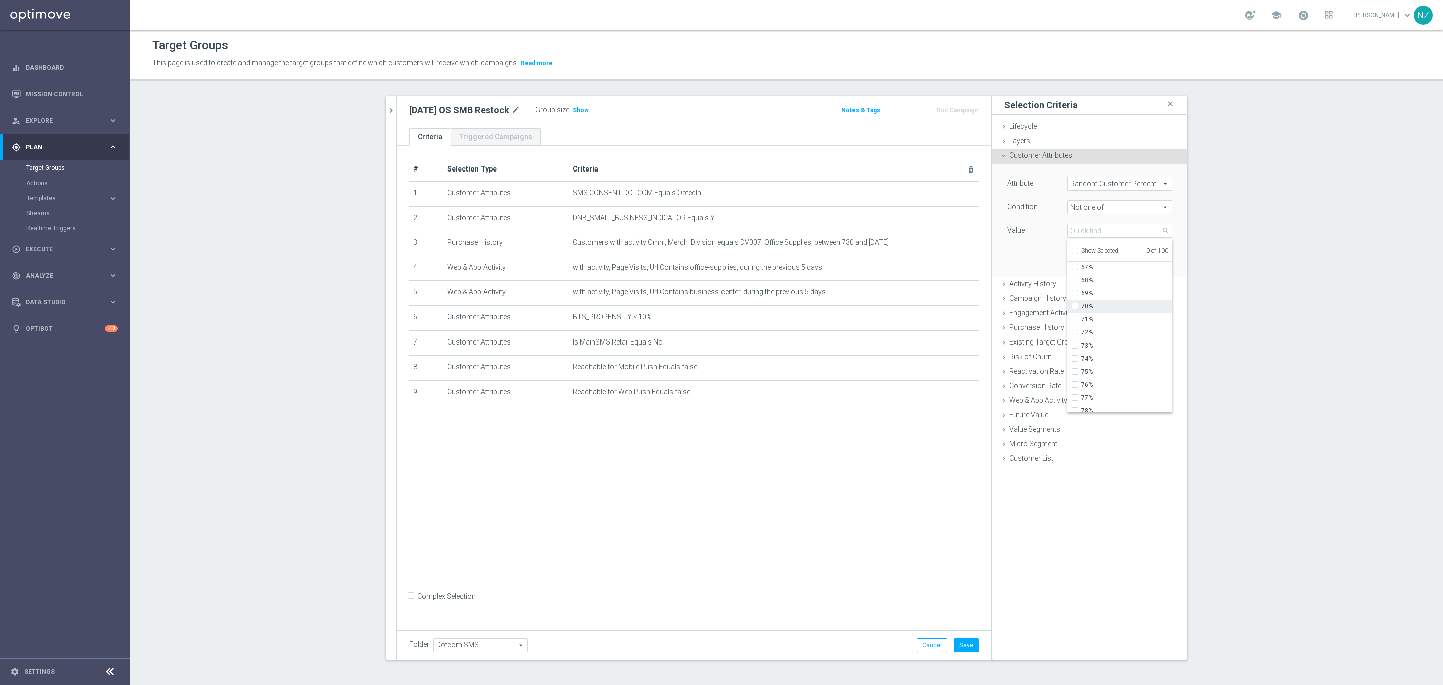
click at [1090, 303] on span "70%" at bounding box center [1126, 306] width 91 height 8
click at [1081, 303] on input "70%" at bounding box center [1078, 306] width 7 height 7
checkbox input "true"
type input "70%"
click at [1091, 313] on label "71%" at bounding box center [1126, 319] width 91 height 13
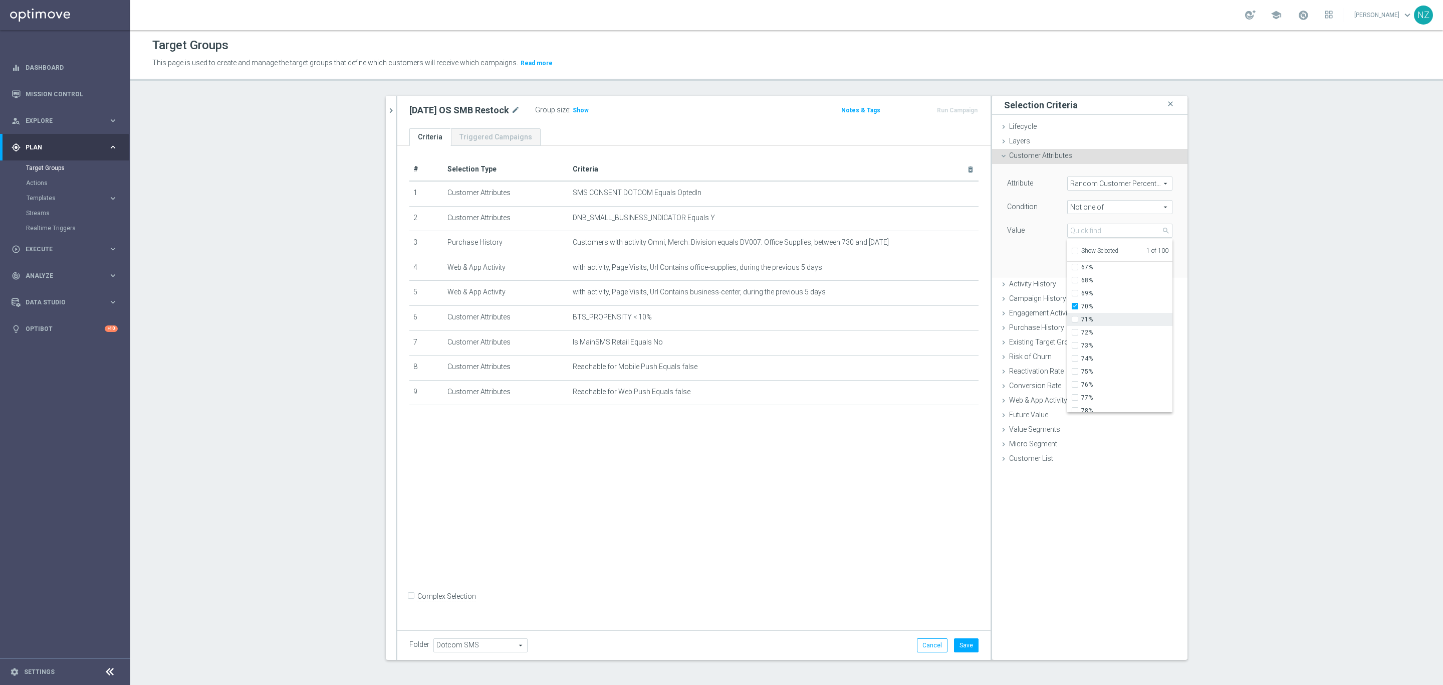
click at [1081, 316] on input "71%" at bounding box center [1078, 319] width 7 height 7
checkbox input "true"
type input "Selected 2 of 100"
click at [1090, 331] on span "72%" at bounding box center [1126, 332] width 91 height 8
click at [1081, 331] on input "72%" at bounding box center [1078, 332] width 7 height 7
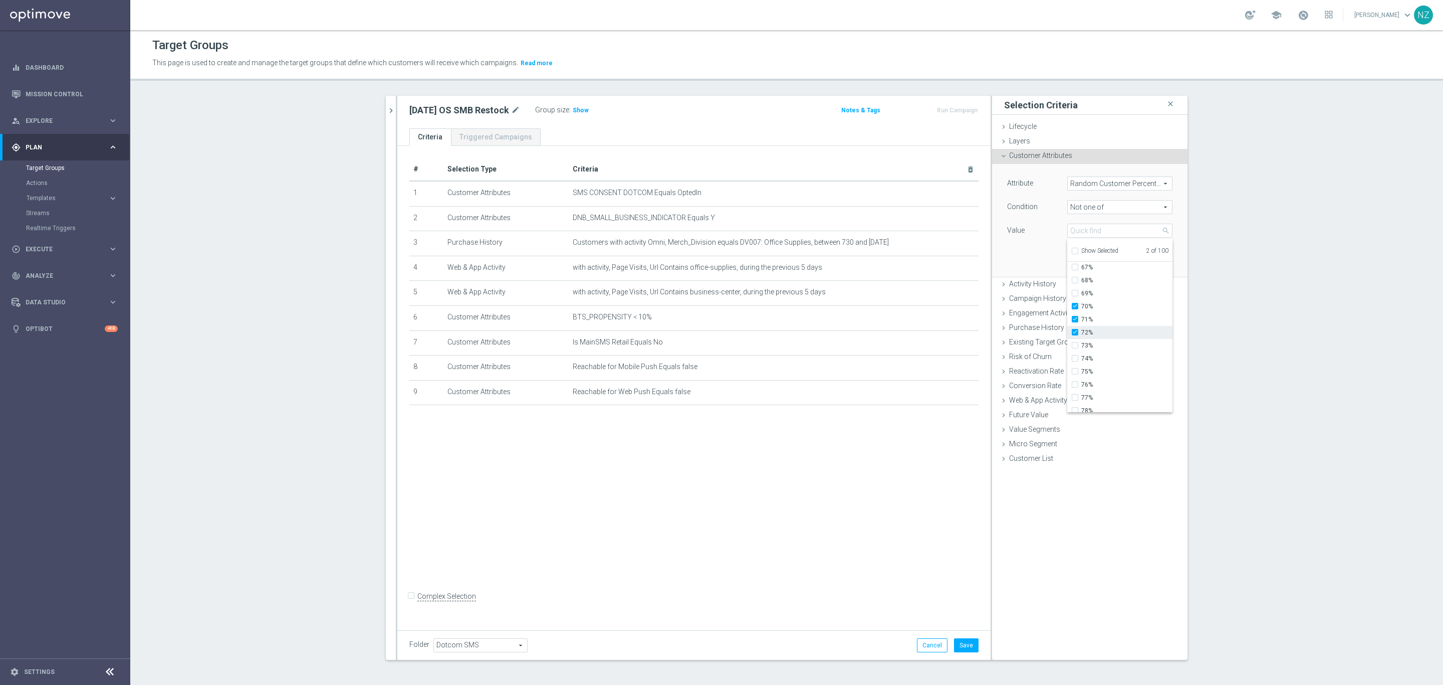
checkbox input "true"
type input "Selected 3 of 100"
click at [1089, 343] on span "73%" at bounding box center [1126, 345] width 91 height 8
click at [1081, 343] on input "73%" at bounding box center [1078, 345] width 7 height 7
checkbox input "true"
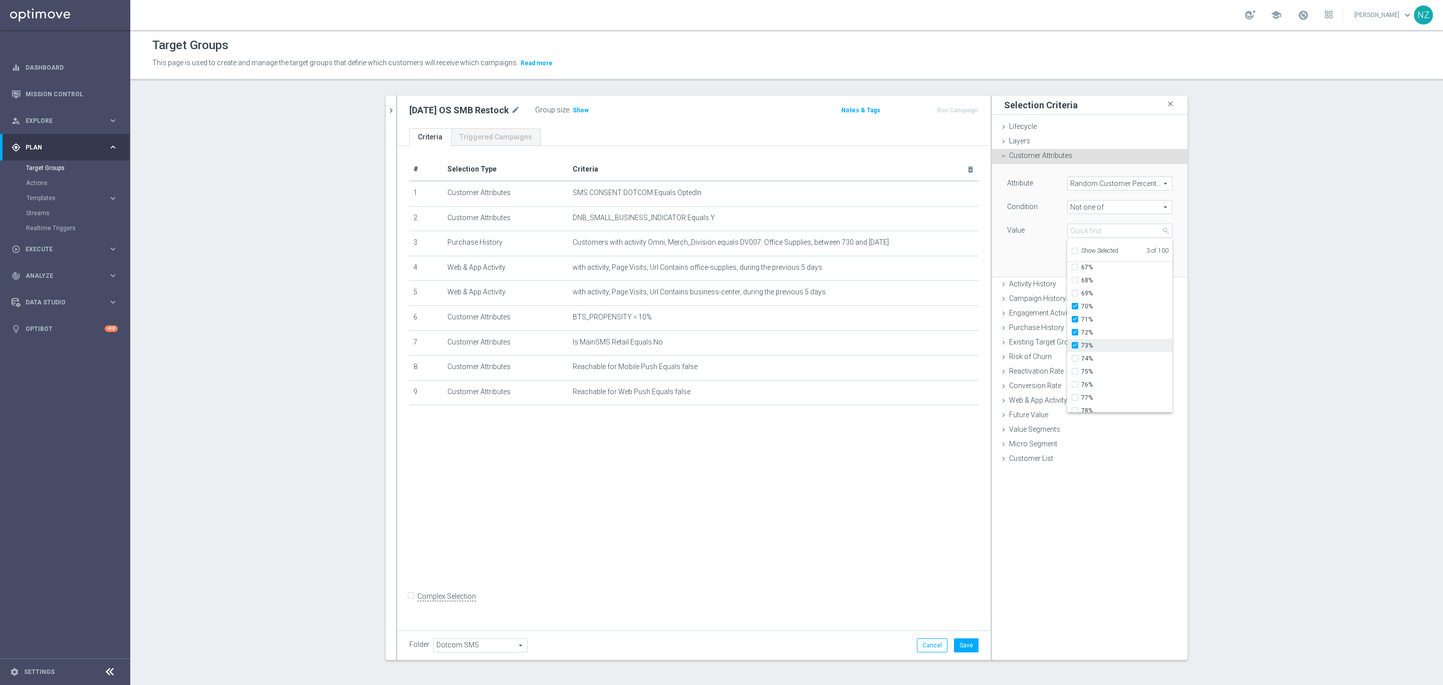
type input "Selected 4 of 100"
click at [1089, 358] on span "74%" at bounding box center [1126, 358] width 91 height 8
click at [1081, 358] on input "74%" at bounding box center [1078, 358] width 7 height 7
checkbox input "true"
type input "Selected 5 of 100"
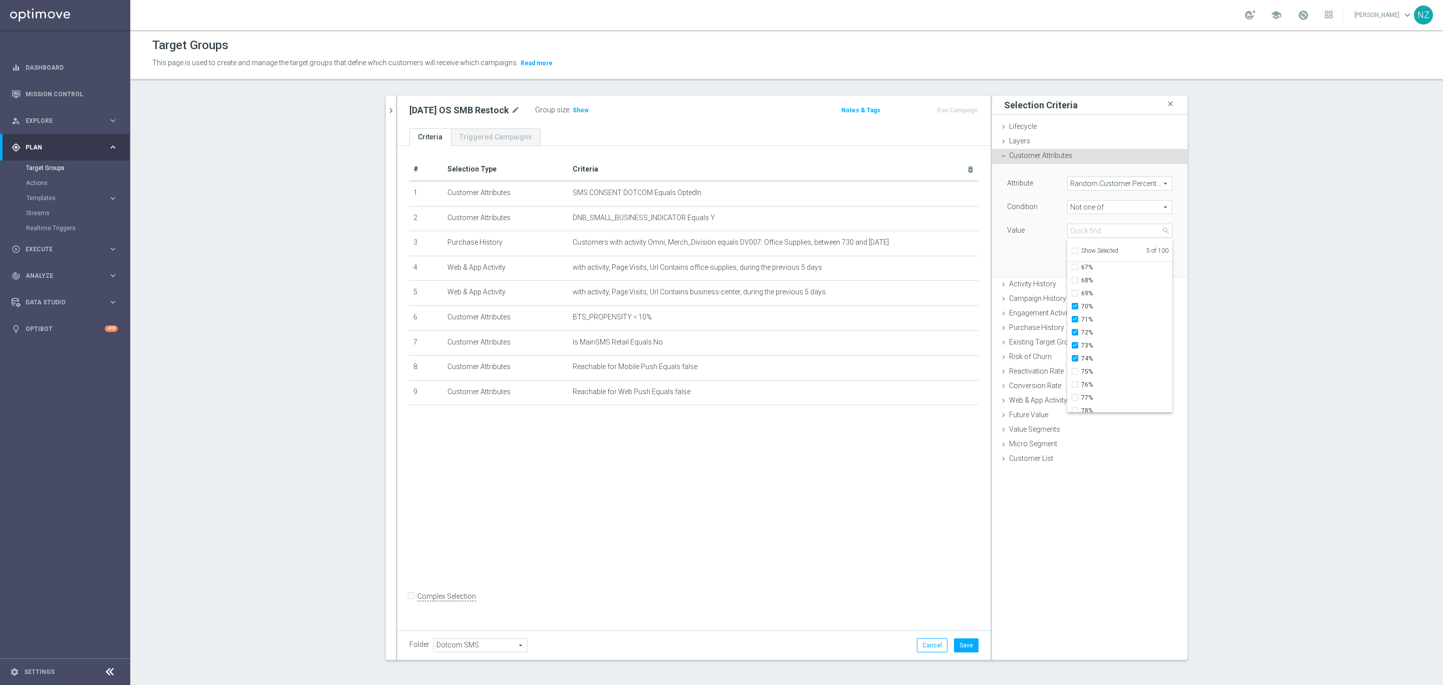
click at [1017, 257] on div "Attribute Random Customer Percentage Random Customer Percentage arrow_drop_down…" at bounding box center [1090, 220] width 180 height 112
click at [1146, 258] on button "Add" at bounding box center [1158, 262] width 30 height 14
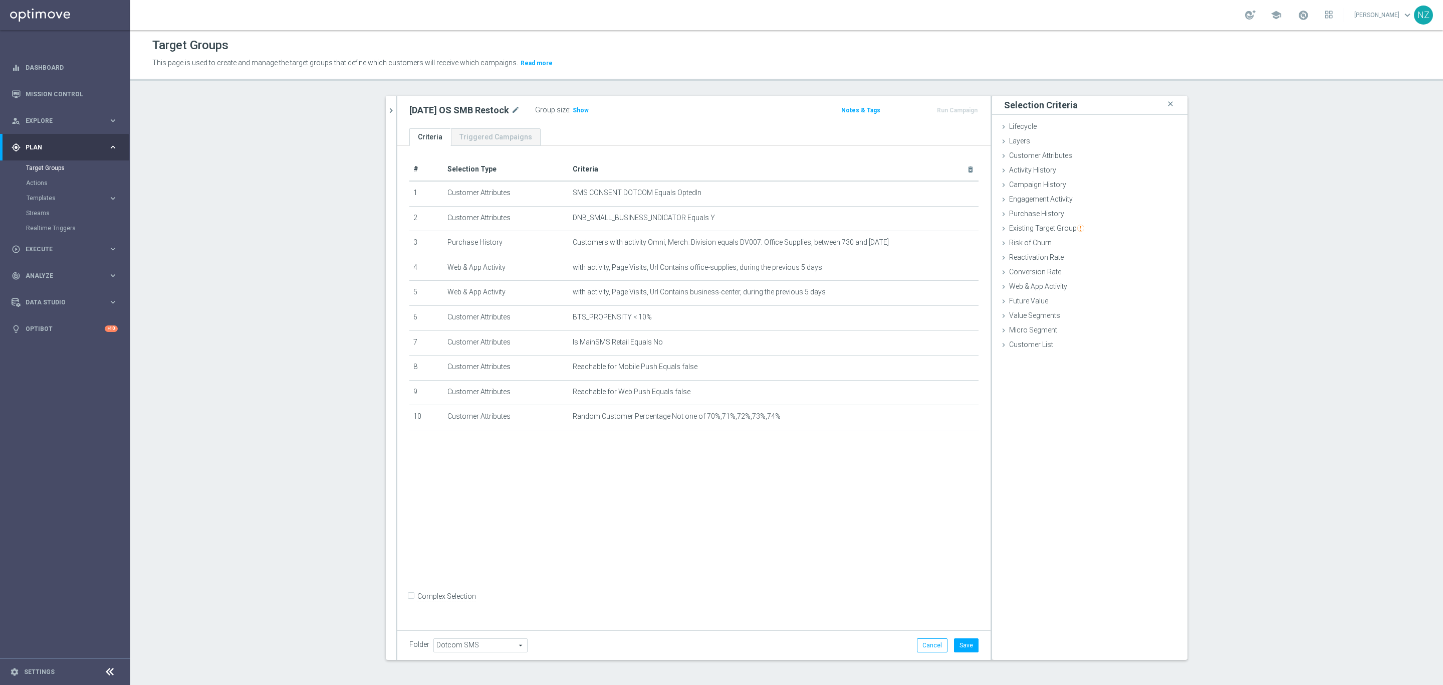
click at [409, 604] on input "Complex Selection" at bounding box center [412, 597] width 7 height 14
checkbox input "true"
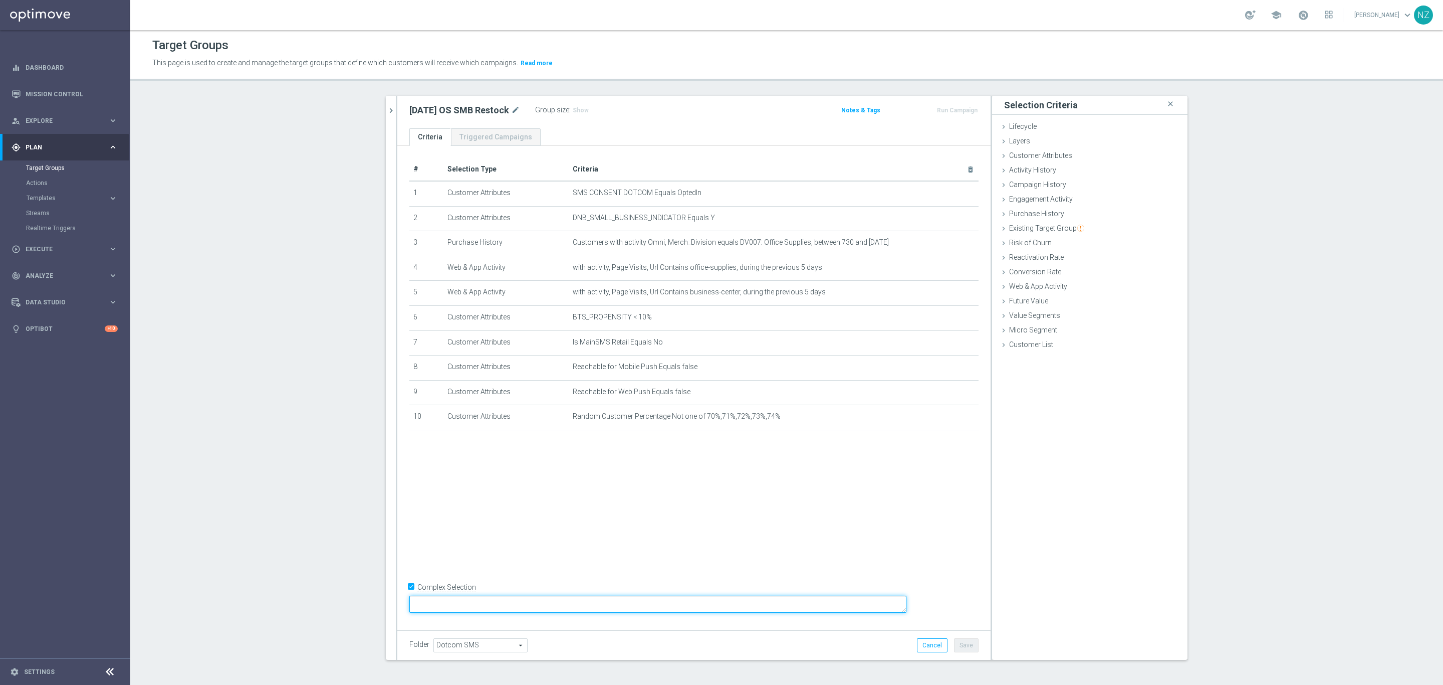
click at [504, 603] on textarea at bounding box center [657, 604] width 497 height 18
click at [498, 599] on textarea "1 and (2 and 3) or 4 or 5)" at bounding box center [657, 604] width 497 height 18
click at [575, 603] on textarea "1 and ((2 and 3) or 4 or 5)" at bounding box center [657, 604] width 497 height 18
type textarea "1 and ((2 and 3) or 4 or 5) and 6 and 7 and (8 or 9) and 10 and (11 and 12)"
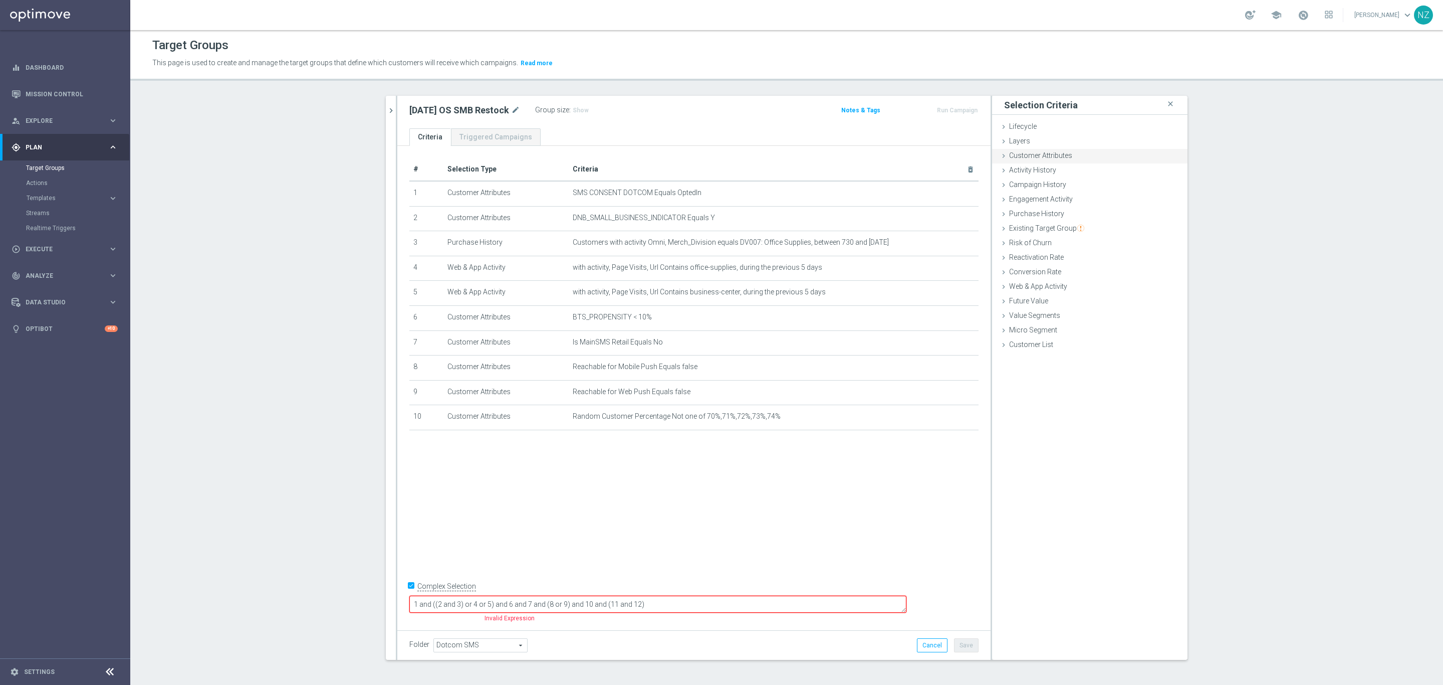
click at [1039, 151] on span "Customer Attributes" at bounding box center [1040, 155] width 63 height 8
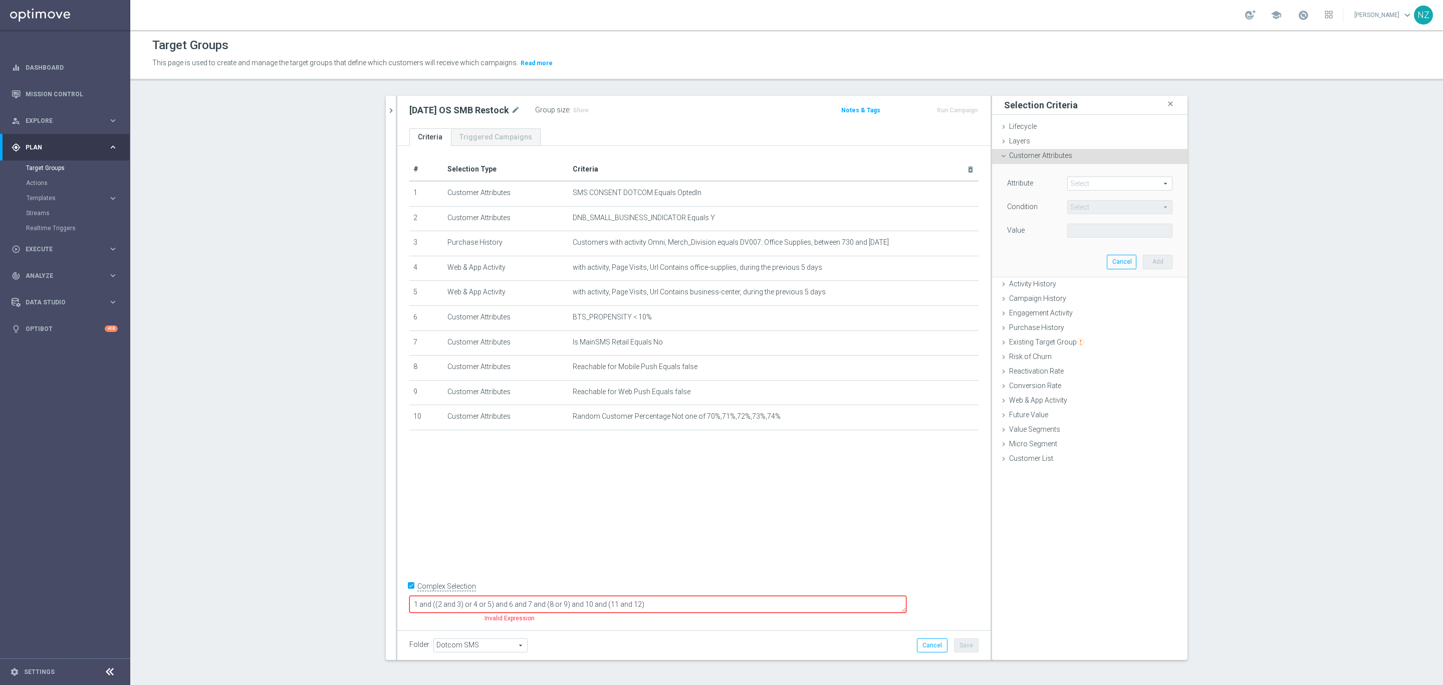
click at [1075, 179] on span at bounding box center [1120, 183] width 104 height 13
click at [1080, 185] on input "search" at bounding box center [1119, 183] width 105 height 14
type input "margin"
click at [1093, 239] on span "Total Dotcom Margin Last Year" at bounding box center [1119, 238] width 95 height 8
type input "Total Dotcom Margin Last Year"
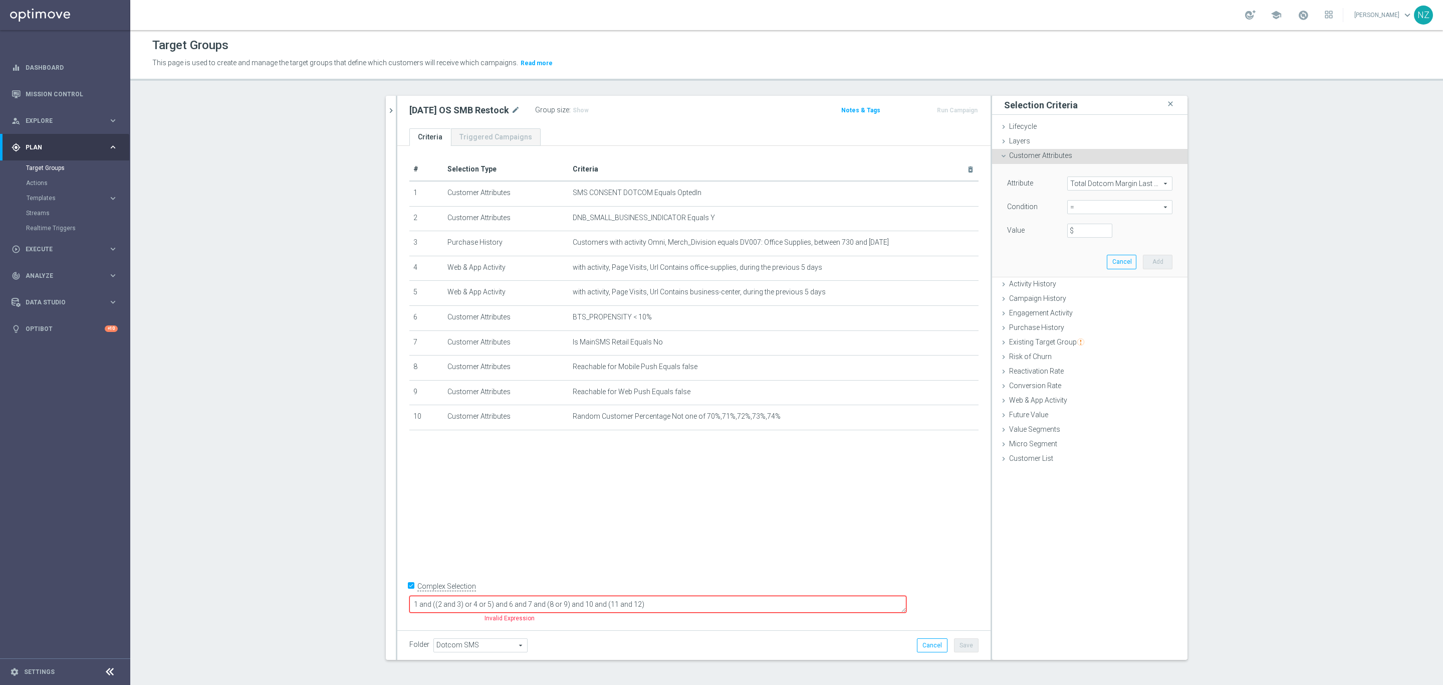
click at [1080, 208] on span "=" at bounding box center [1120, 206] width 104 height 13
click at [1093, 288] on span ">=" at bounding box center [1119, 287] width 95 height 8
type input ">="
click at [1081, 233] on input "$" at bounding box center [1089, 230] width 45 height 14
type input "-50"
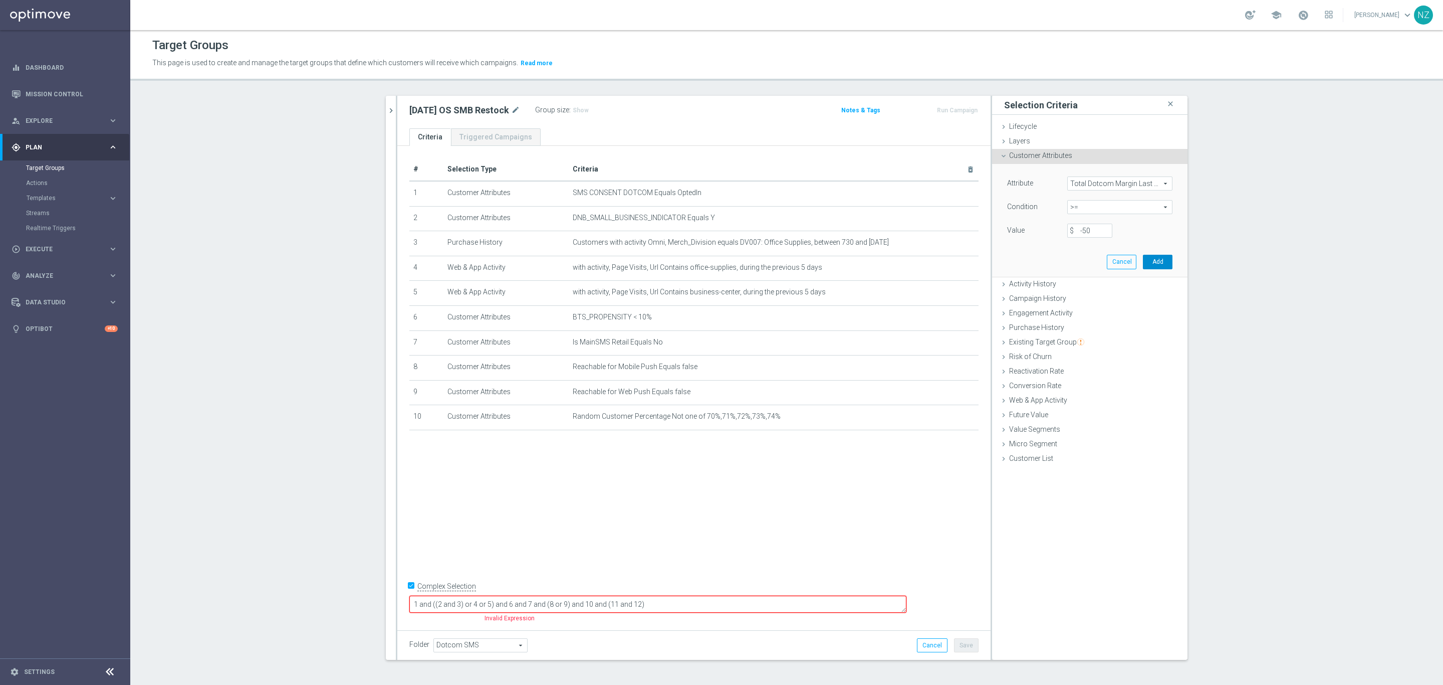
click at [1153, 264] on button "Add" at bounding box center [1158, 262] width 30 height 14
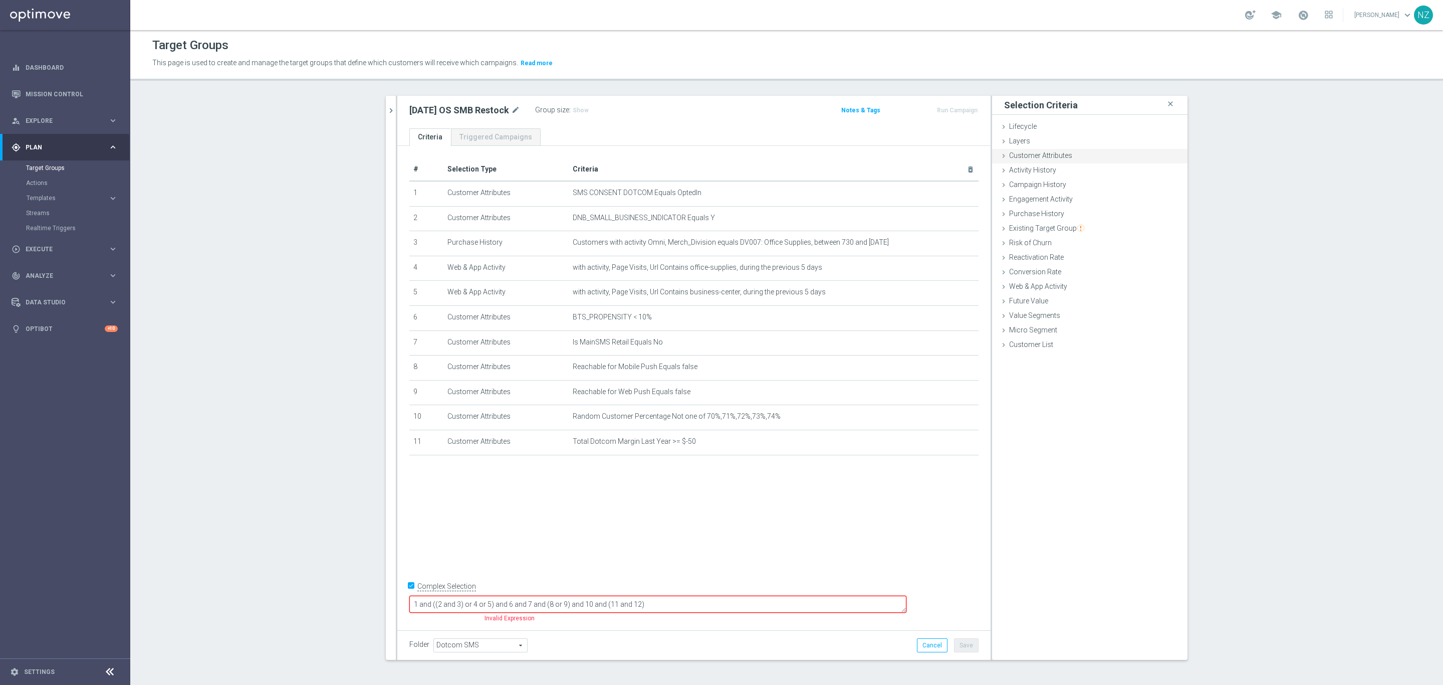
click at [1066, 158] on div "Customer Attributes done selection saved" at bounding box center [1089, 156] width 195 height 15
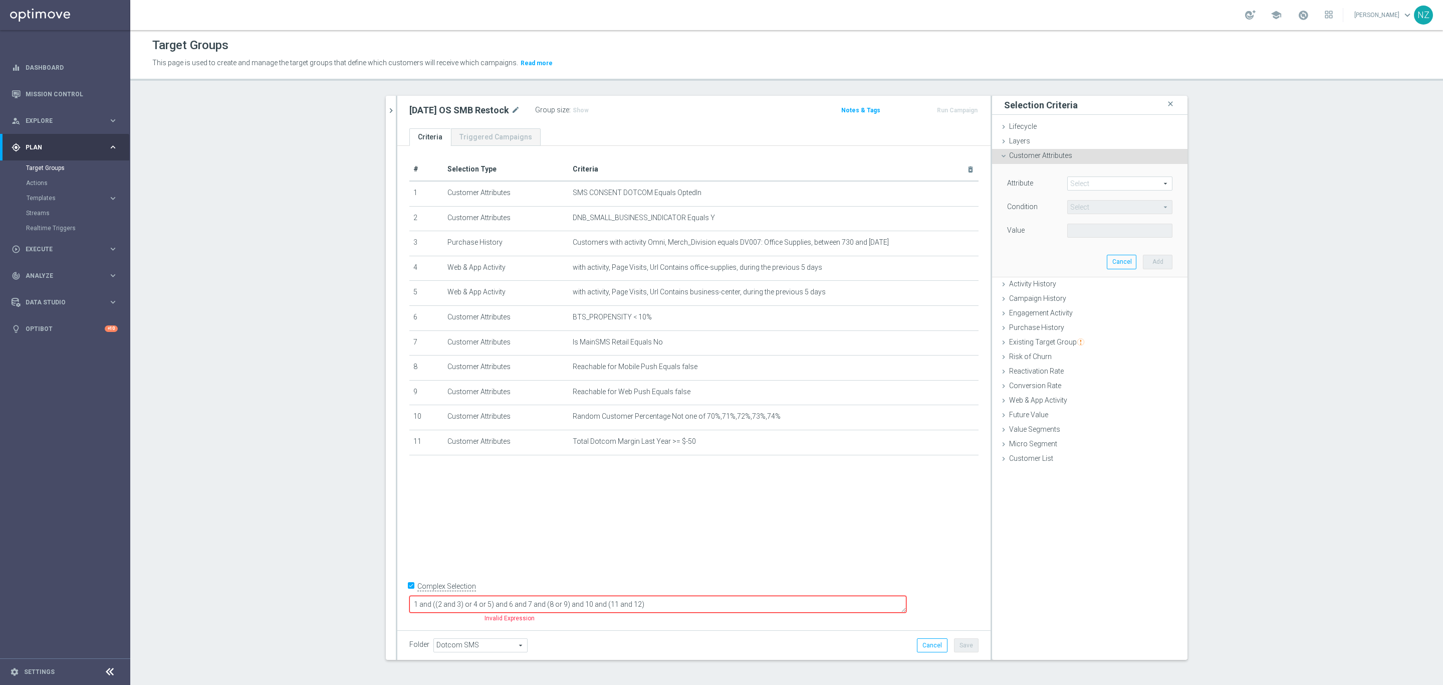
click at [1085, 184] on span at bounding box center [1120, 183] width 104 height 13
click at [1077, 187] on span at bounding box center [1120, 183] width 104 height 13
click at [1074, 185] on input "search" at bounding box center [1119, 183] width 105 height 14
type input "capture"
click at [1082, 197] on span "Days Since Email Capture Date" at bounding box center [1119, 198] width 95 height 8
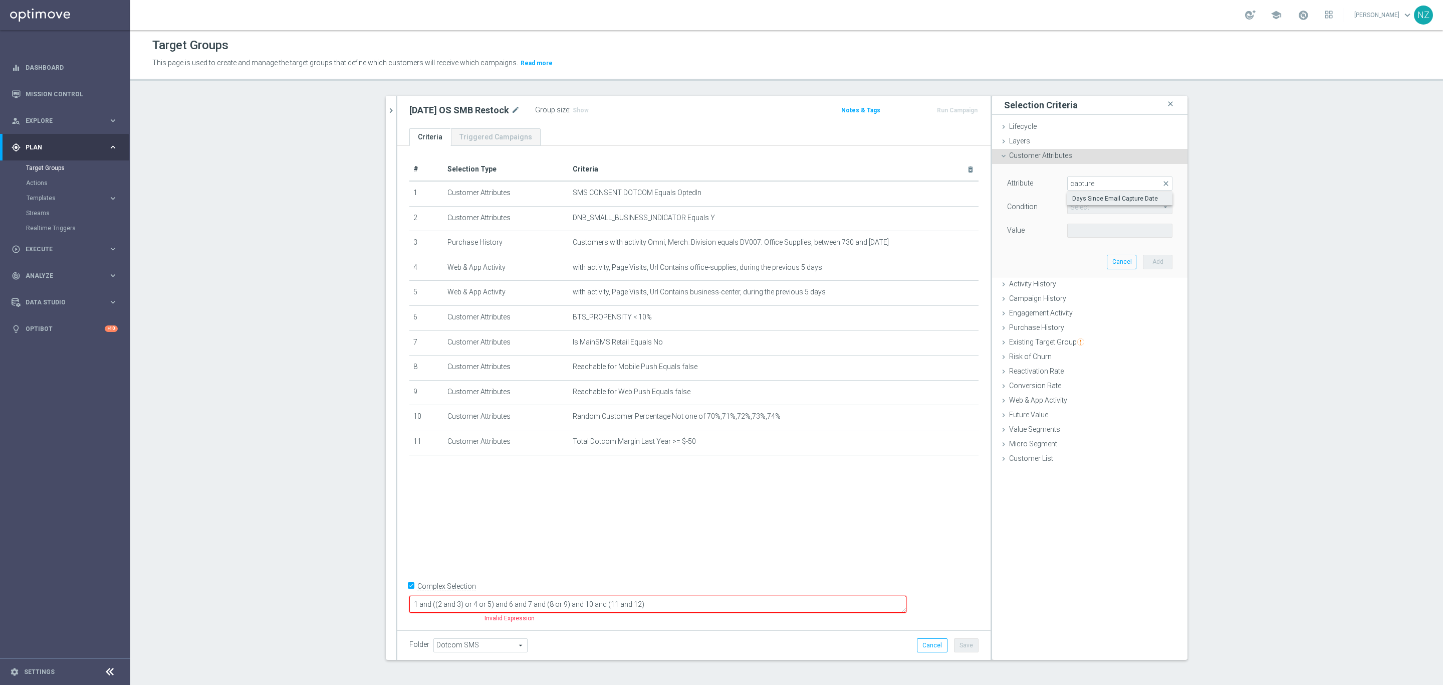
type input "Days Since Email Capture Date"
click at [1084, 210] on span "=" at bounding box center [1120, 206] width 104 height 13
click at [1081, 288] on span ">=" at bounding box center [1119, 287] width 95 height 8
type input ">="
click at [1075, 227] on input "number" at bounding box center [1089, 230] width 45 height 14
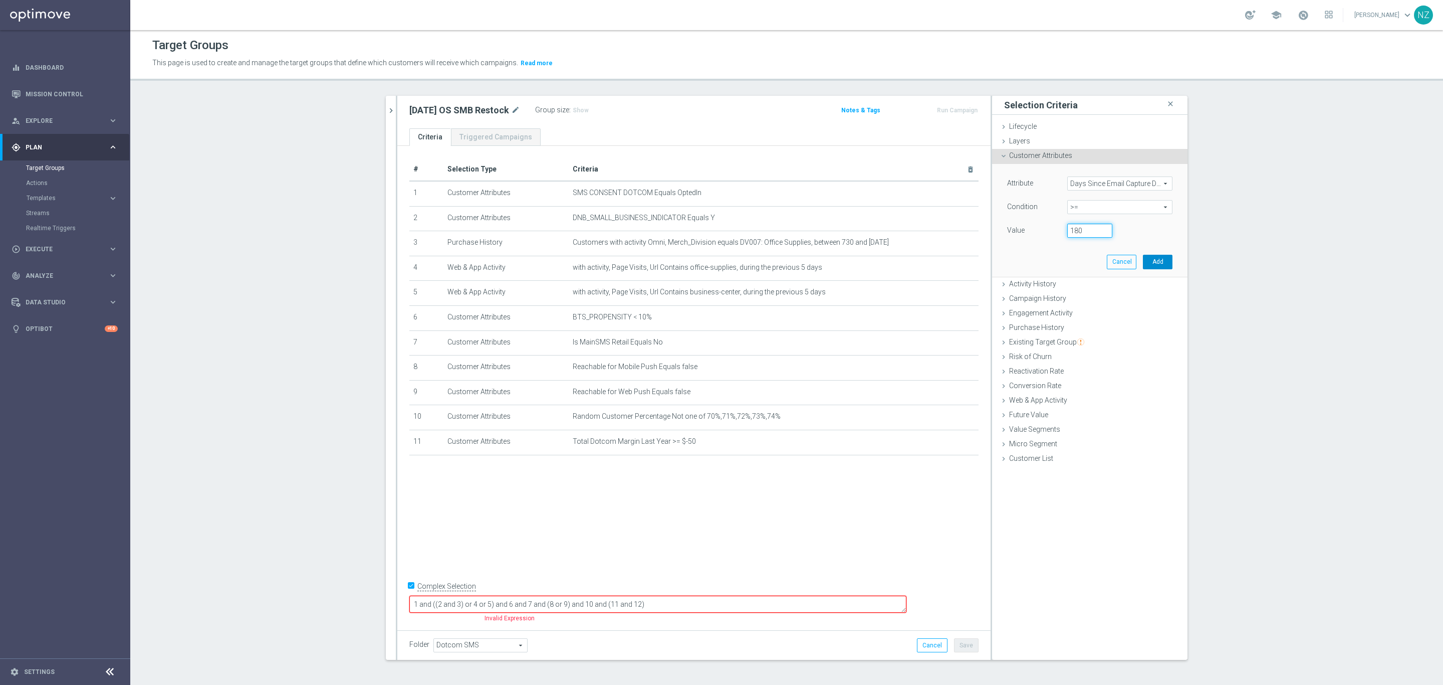
type input "180"
click at [1156, 265] on button "Add" at bounding box center [1158, 262] width 30 height 14
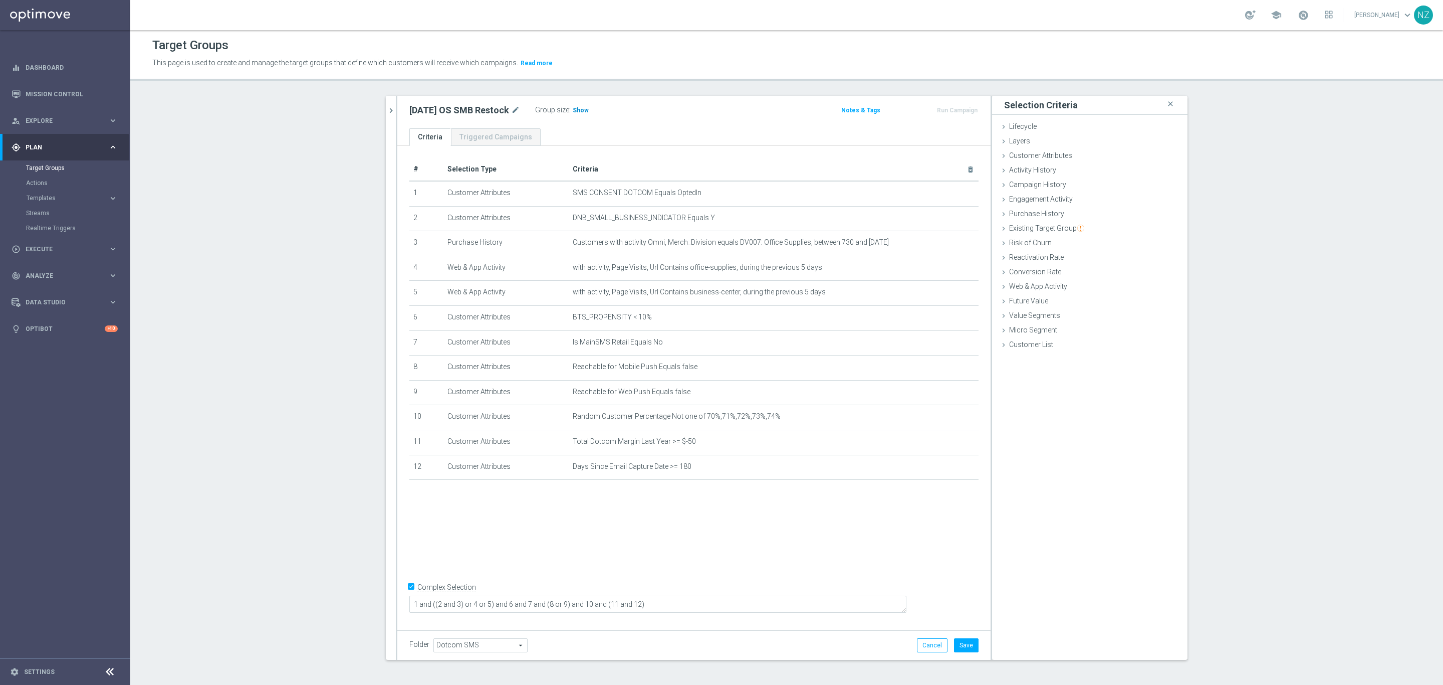
click at [573, 113] on span "Show" at bounding box center [581, 110] width 16 height 7
click at [964, 646] on button "Save" at bounding box center [966, 645] width 25 height 14
click at [940, 321] on td "BTS_PROPENSITY < 10% mode_edit delete_forever" at bounding box center [774, 317] width 410 height 25
click at [943, 319] on icon "mode_edit" at bounding box center [947, 317] width 8 height 8
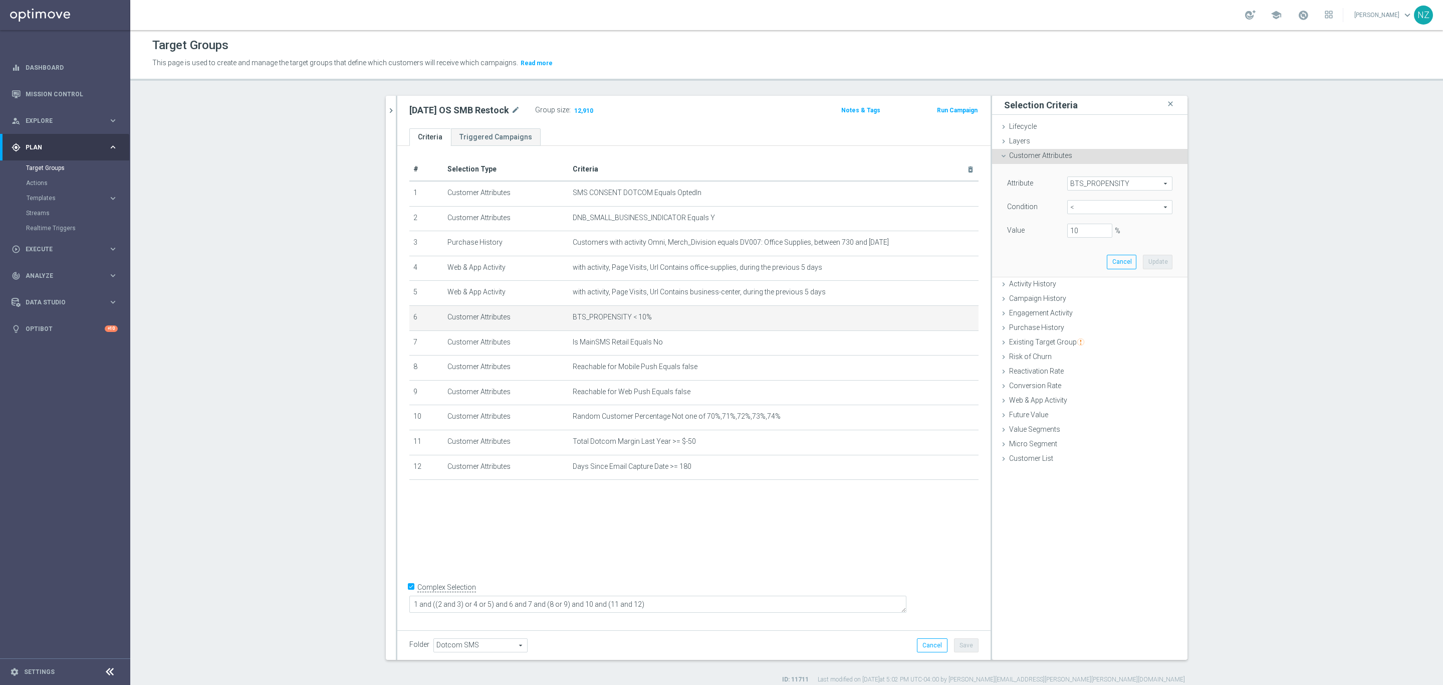
click at [1083, 211] on span "<" at bounding box center [1120, 206] width 104 height 13
click at [1073, 298] on span "between" at bounding box center [1119, 300] width 95 height 8
type input "between"
click at [1079, 238] on input "%" at bounding box center [1089, 230] width 45 height 14
type input "0"
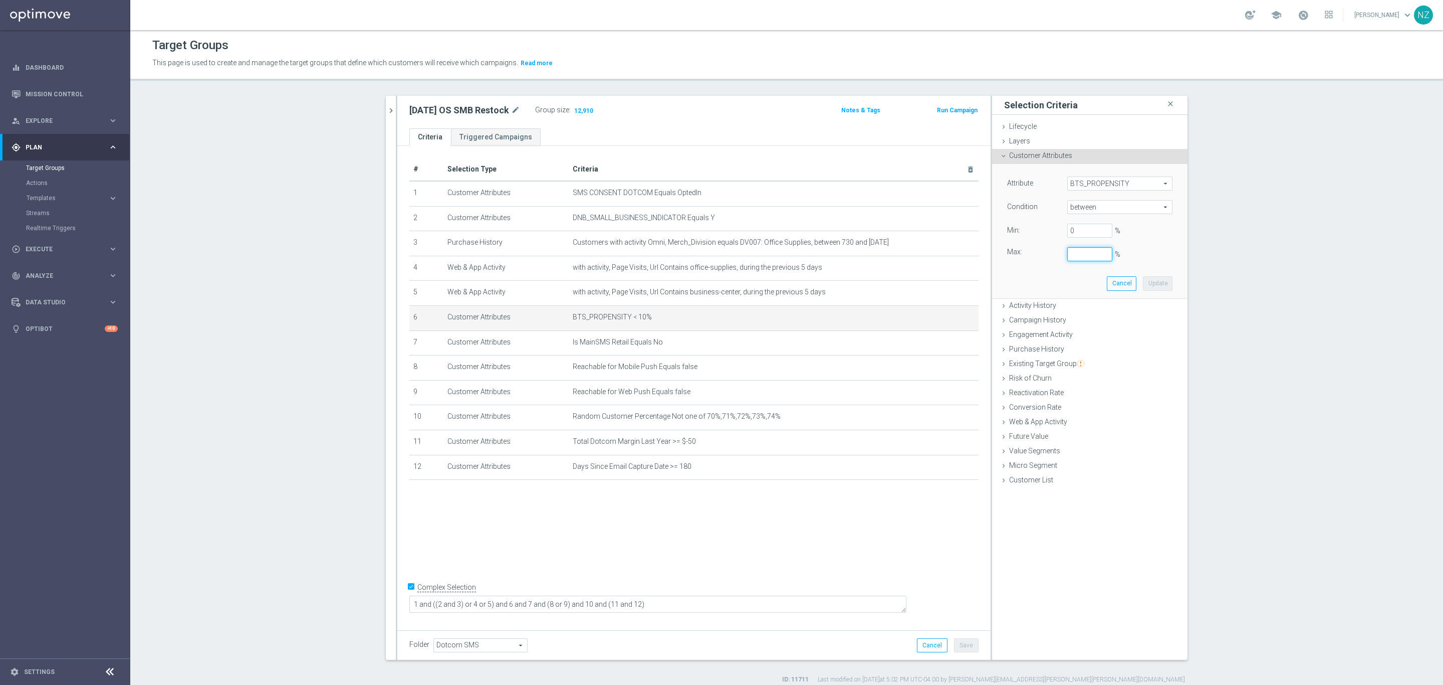
click at [1076, 249] on input "%" at bounding box center [1089, 254] width 45 height 14
click at [1167, 283] on button "Update" at bounding box center [1158, 283] width 30 height 14
type input "0.1"
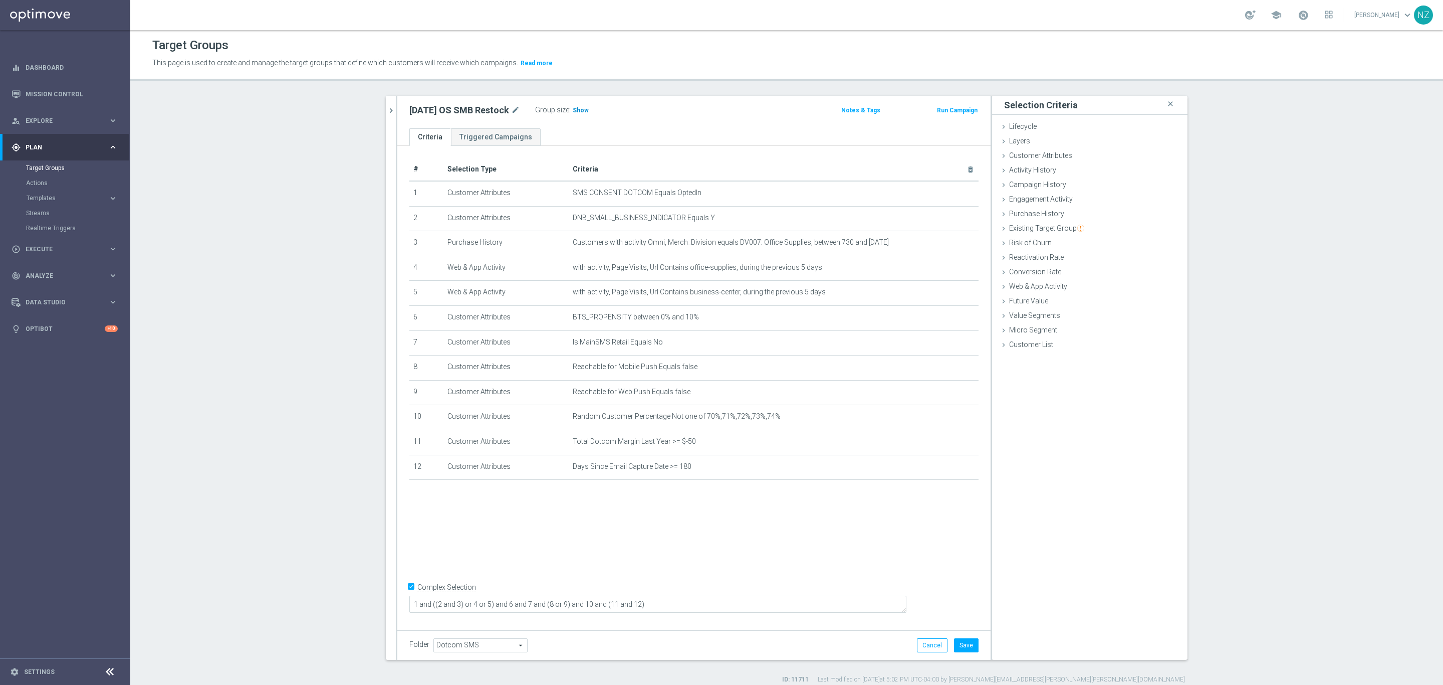
click at [576, 110] on span "Show" at bounding box center [581, 110] width 16 height 7
click at [967, 644] on button "Save" at bounding box center [966, 645] width 25 height 14
drag, startPoint x: 389, startPoint y: 111, endPoint x: 403, endPoint y: 89, distance: 25.9
click at [389, 111] on icon "chevron_right" at bounding box center [391, 111] width 10 height 10
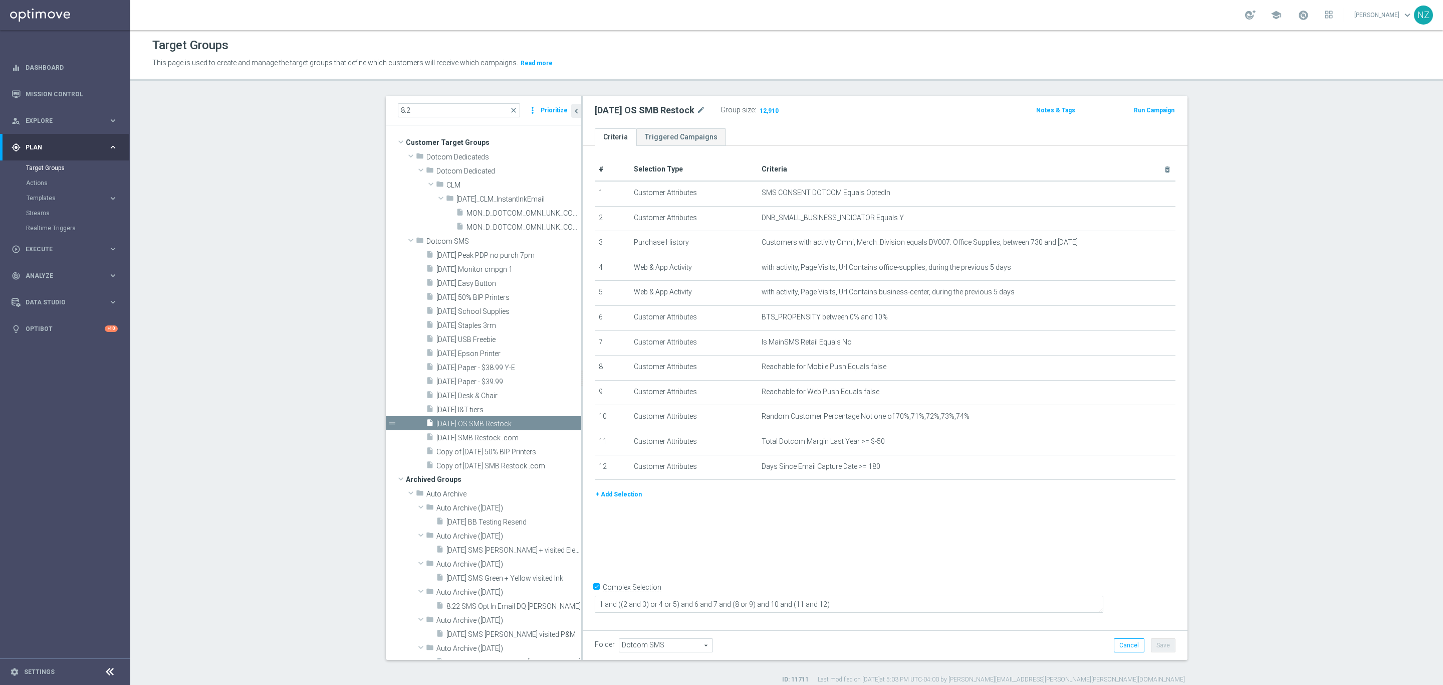
click at [549, 111] on button "Prioritize" at bounding box center [554, 111] width 30 height 14
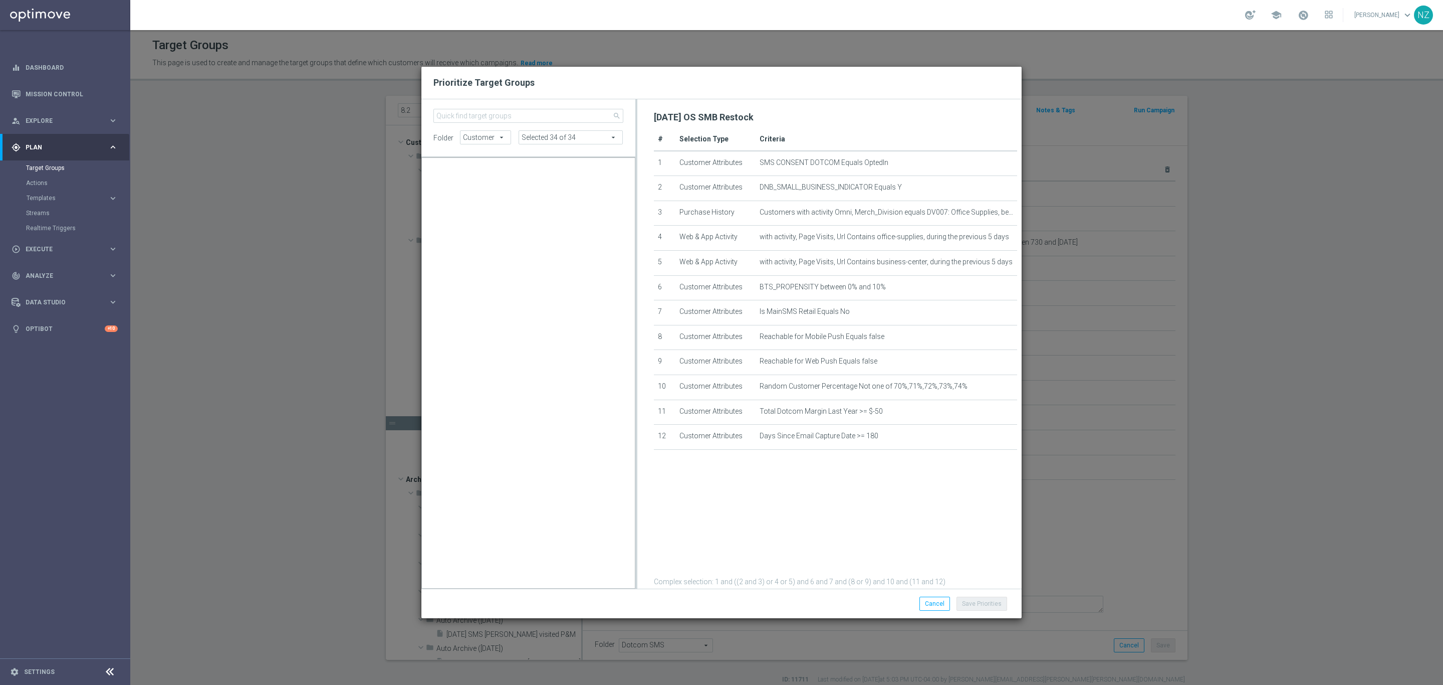
scroll to position [15647, 0]
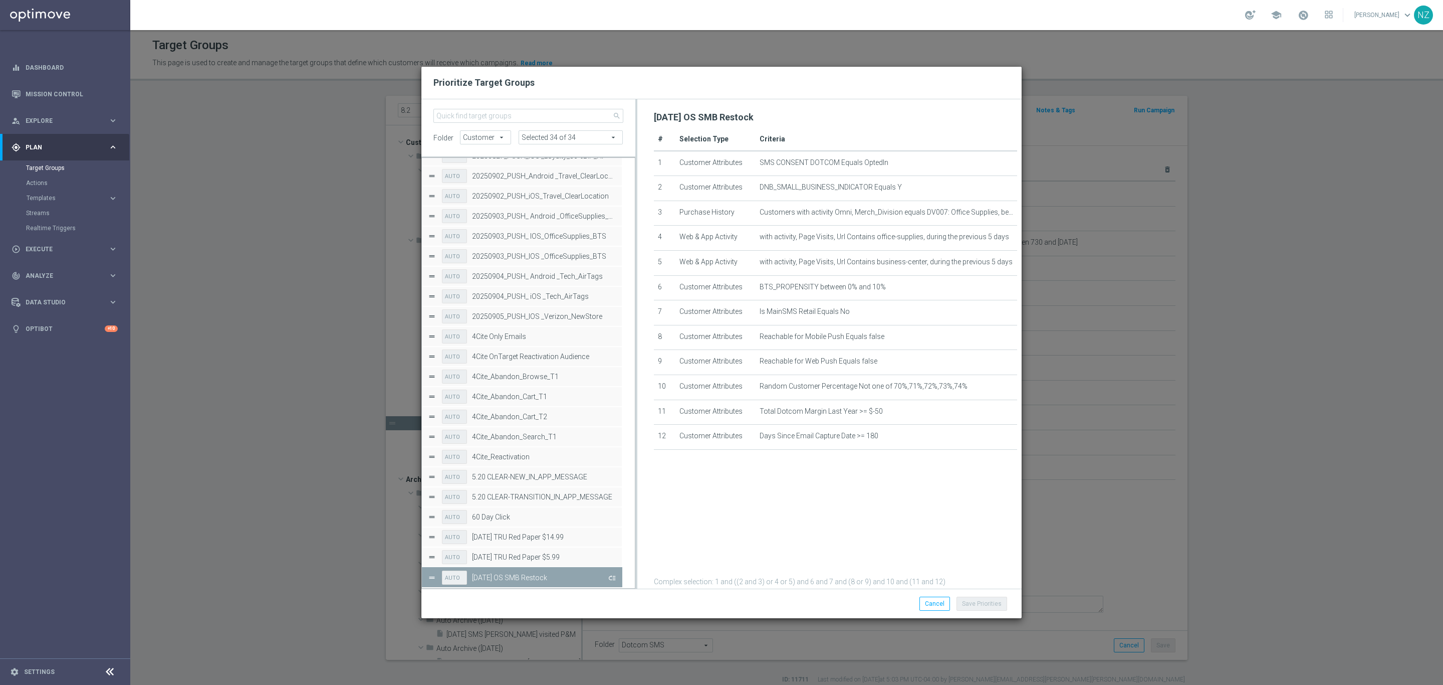
click at [613, 576] on button "Press SPACE to deselect this row." at bounding box center [611, 577] width 10 height 15
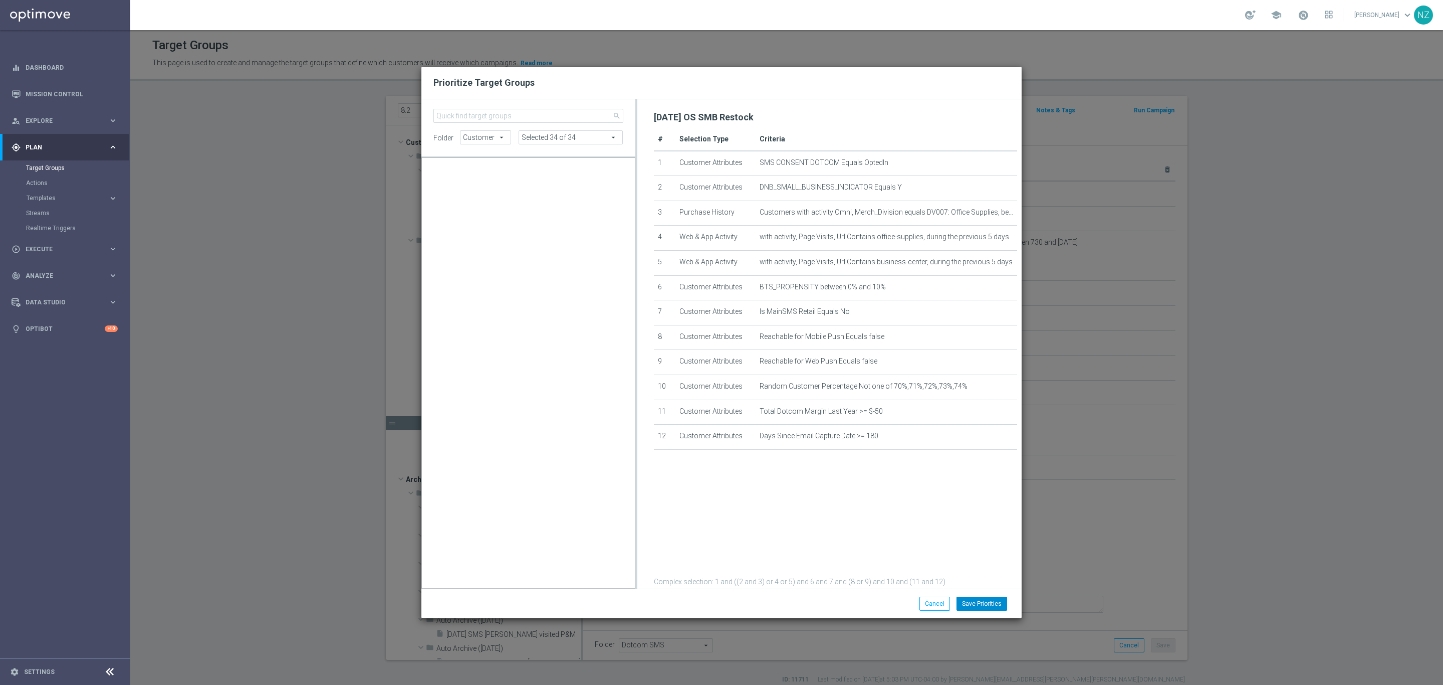
scroll to position [9913, 0]
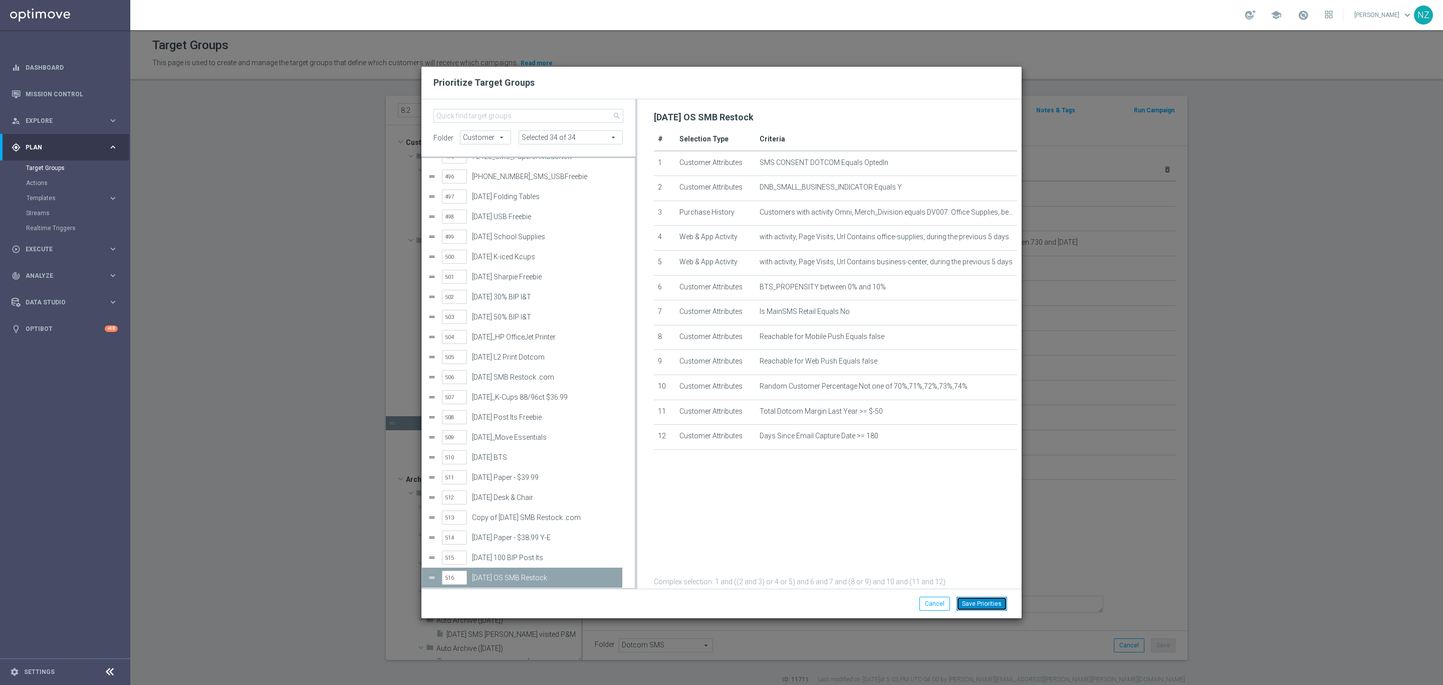
click at [989, 606] on button "Save Priorities" at bounding box center [982, 603] width 51 height 14
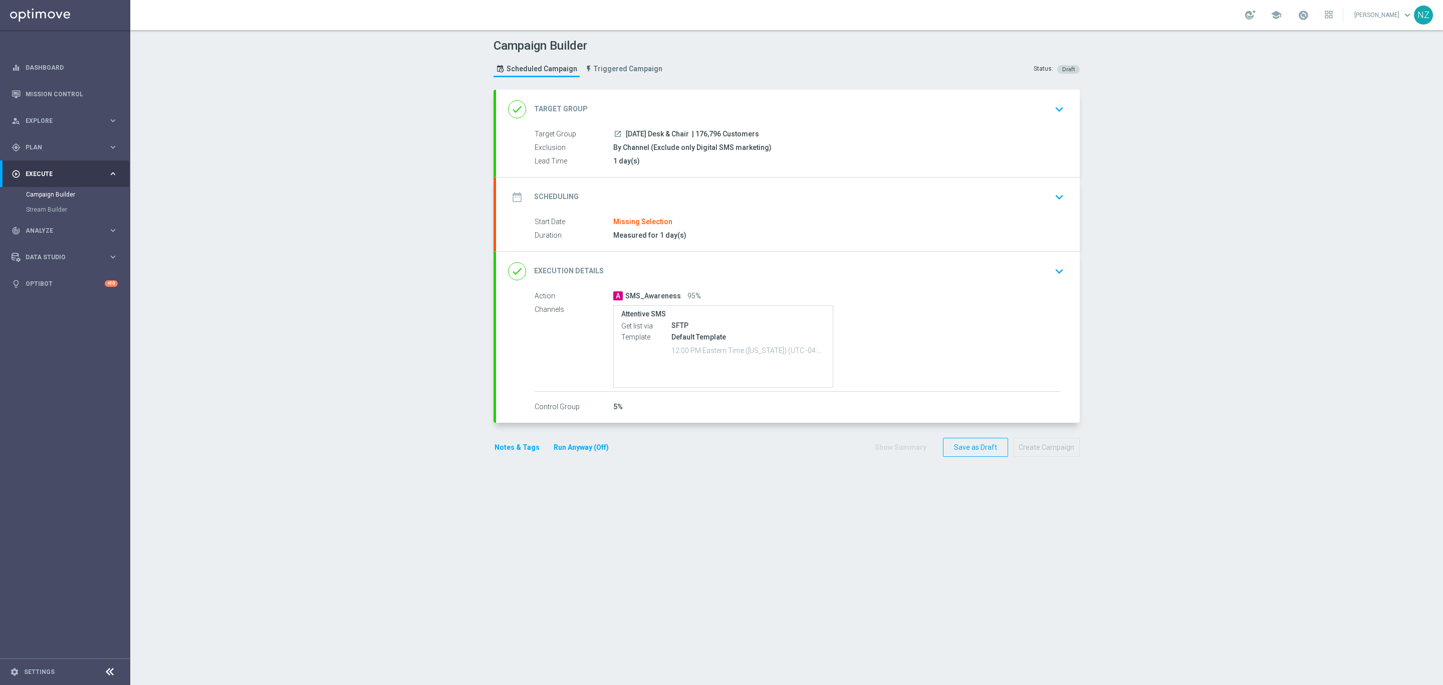
click at [1053, 103] on icon "keyboard_arrow_down" at bounding box center [1059, 109] width 15 height 15
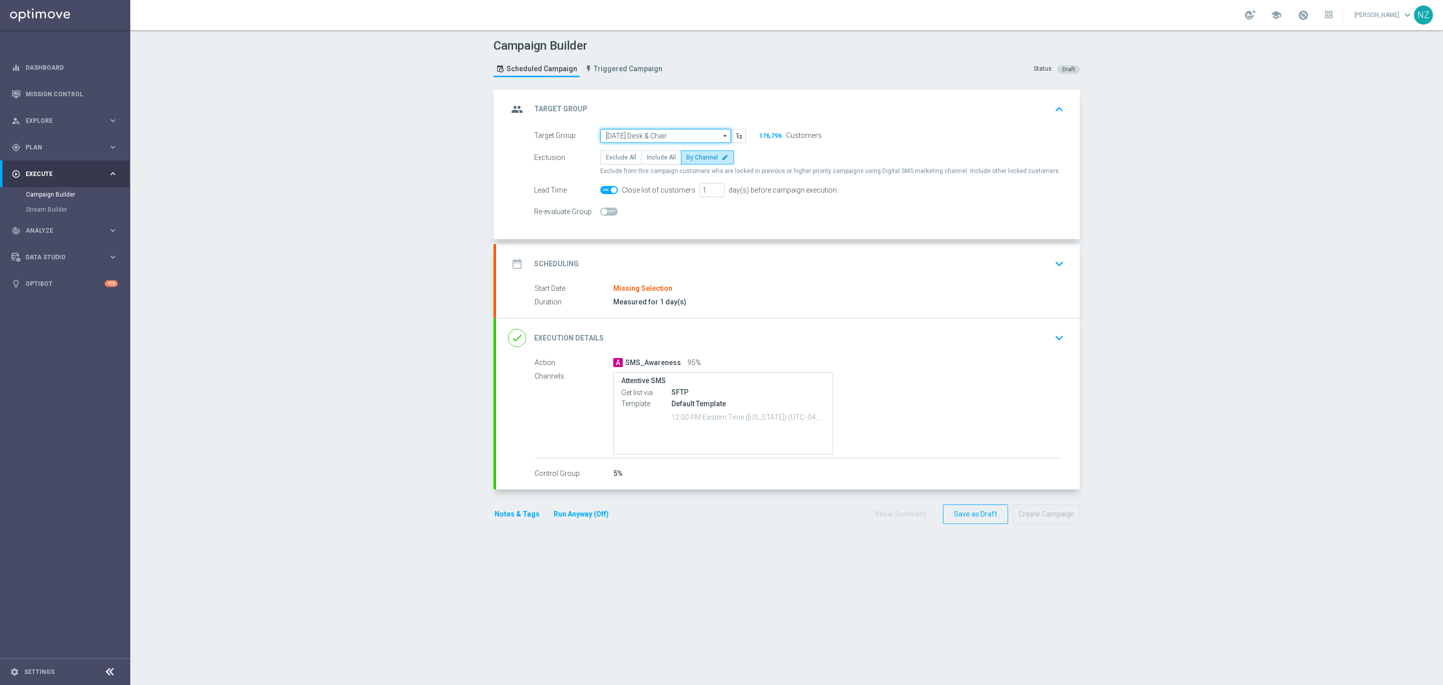
click at [683, 137] on input "[DATE] Desk & Chair" at bounding box center [665, 136] width 131 height 14
click at [679, 161] on div "[DATE] OS SMB Restock" at bounding box center [673, 165] width 131 height 15
type input "[DATE] OS SMB Restock"
click at [400, 192] on div "Campaign Builder Scheduled Campaign Triggered Campaign Status: Draft group Targ…" at bounding box center [786, 357] width 1313 height 654
click at [1052, 272] on button "keyboard_arrow_down" at bounding box center [1059, 262] width 17 height 19
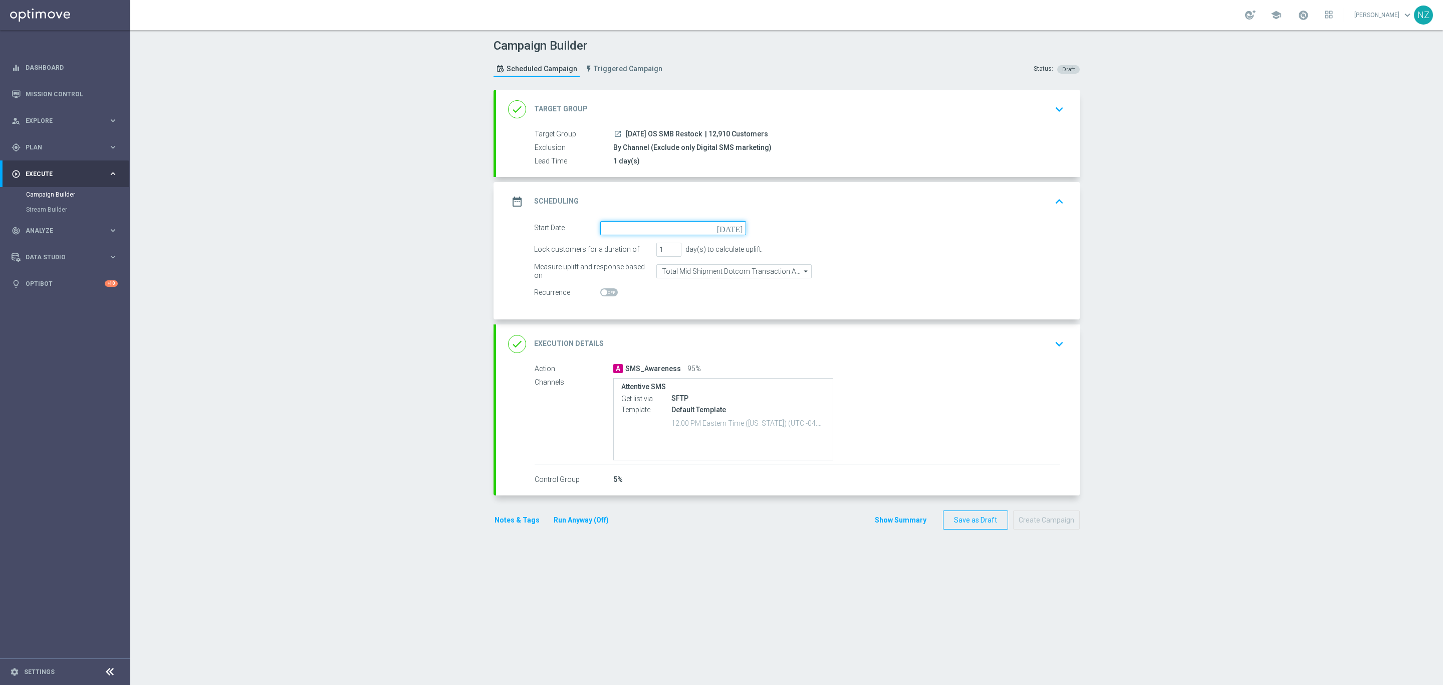
click at [618, 231] on input at bounding box center [673, 228] width 146 height 14
click at [673, 334] on span "21" at bounding box center [677, 332] width 16 height 16
type input "21 Aug 2025"
click at [371, 298] on div "Campaign Builder Scheduled Campaign Triggered Campaign Status: Draft done Targe…" at bounding box center [786, 357] width 1313 height 654
click at [503, 525] on button "Notes & Tags" at bounding box center [517, 520] width 47 height 13
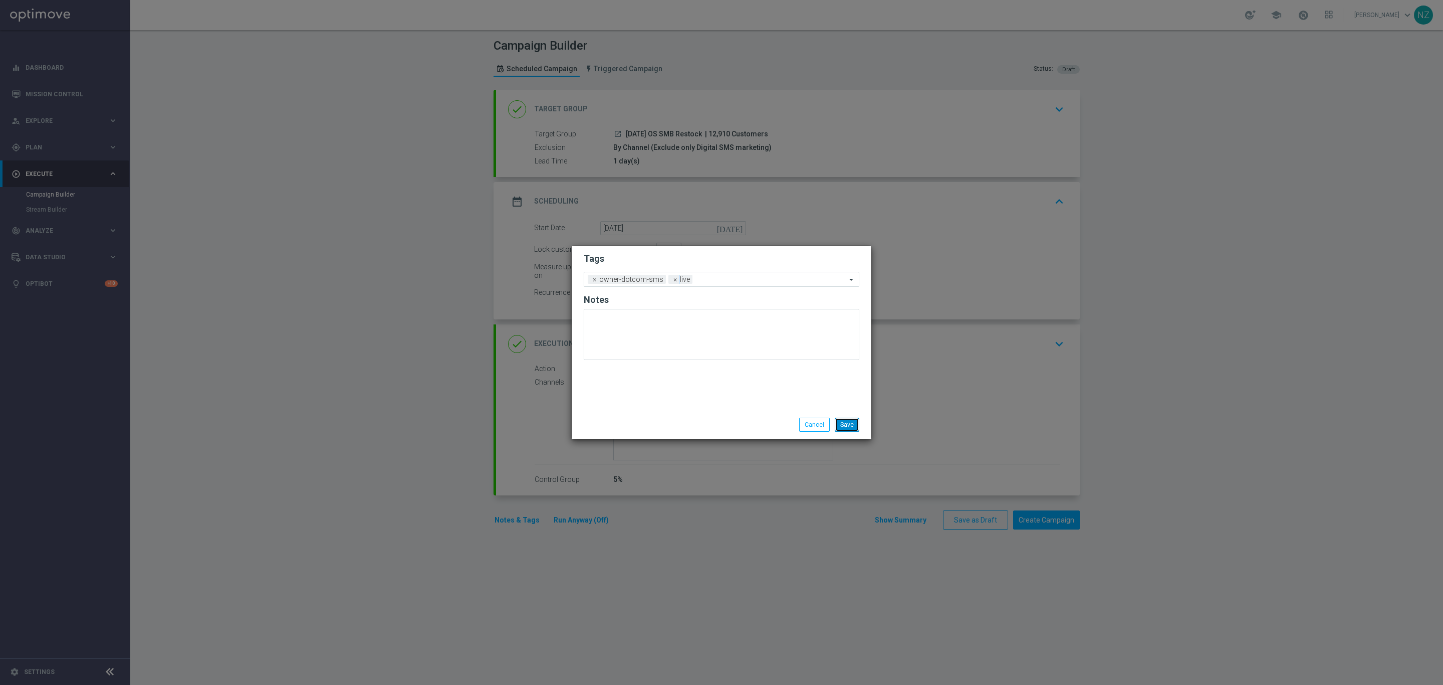
click at [851, 427] on button "Save" at bounding box center [847, 424] width 25 height 14
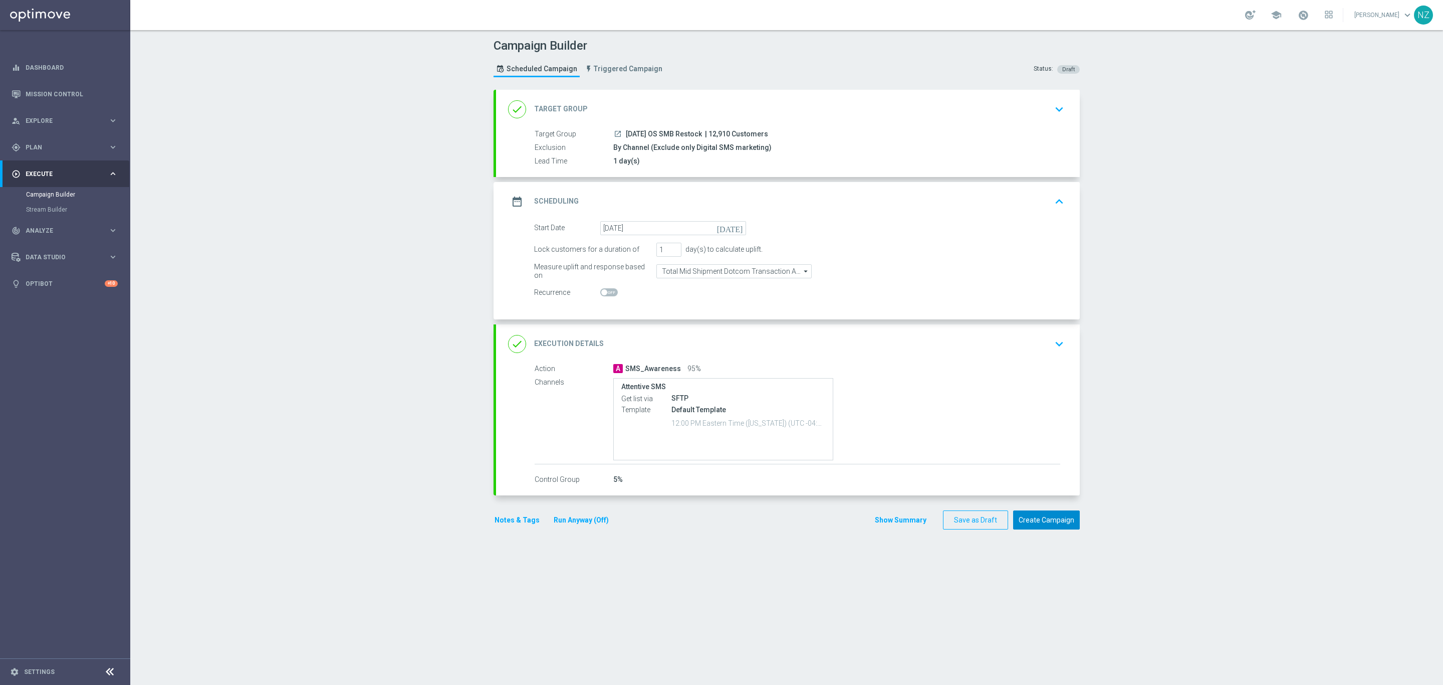
click at [1060, 525] on button "Create Campaign" at bounding box center [1046, 520] width 67 height 20
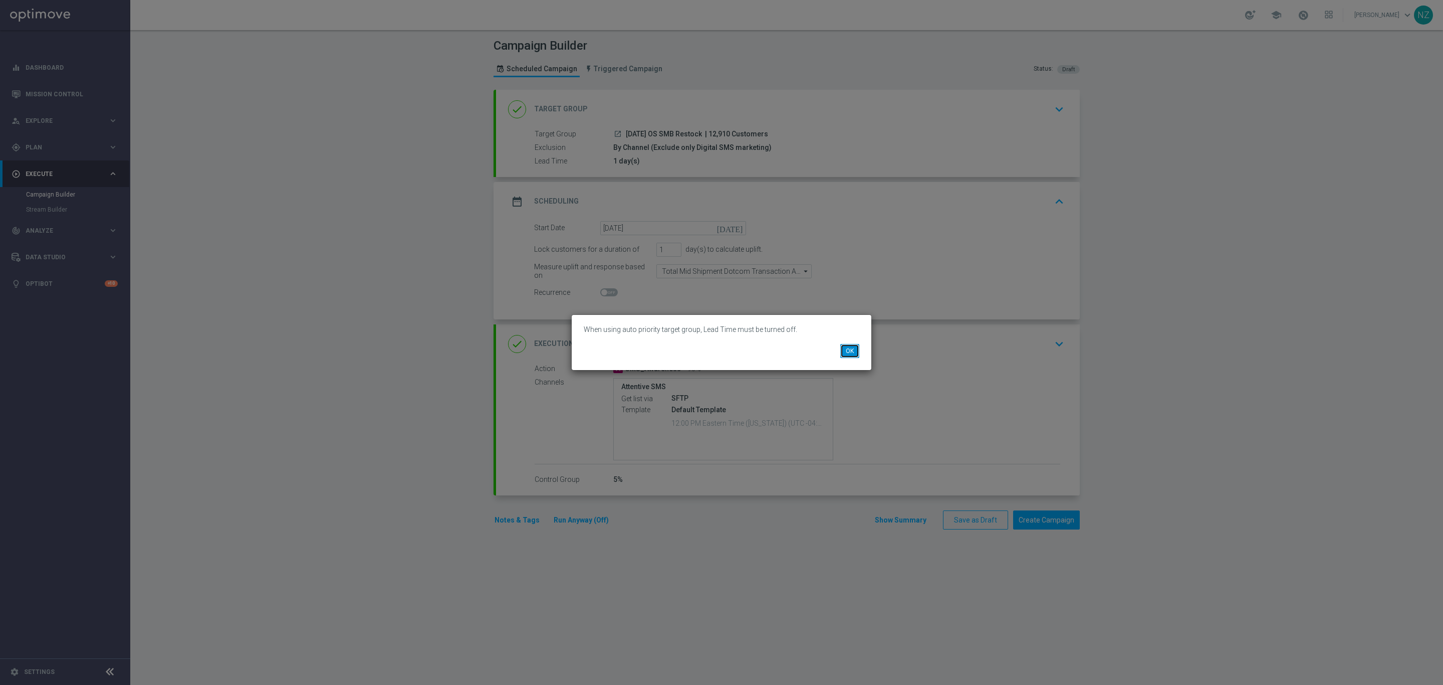
click at [846, 347] on button "OK" at bounding box center [849, 351] width 19 height 14
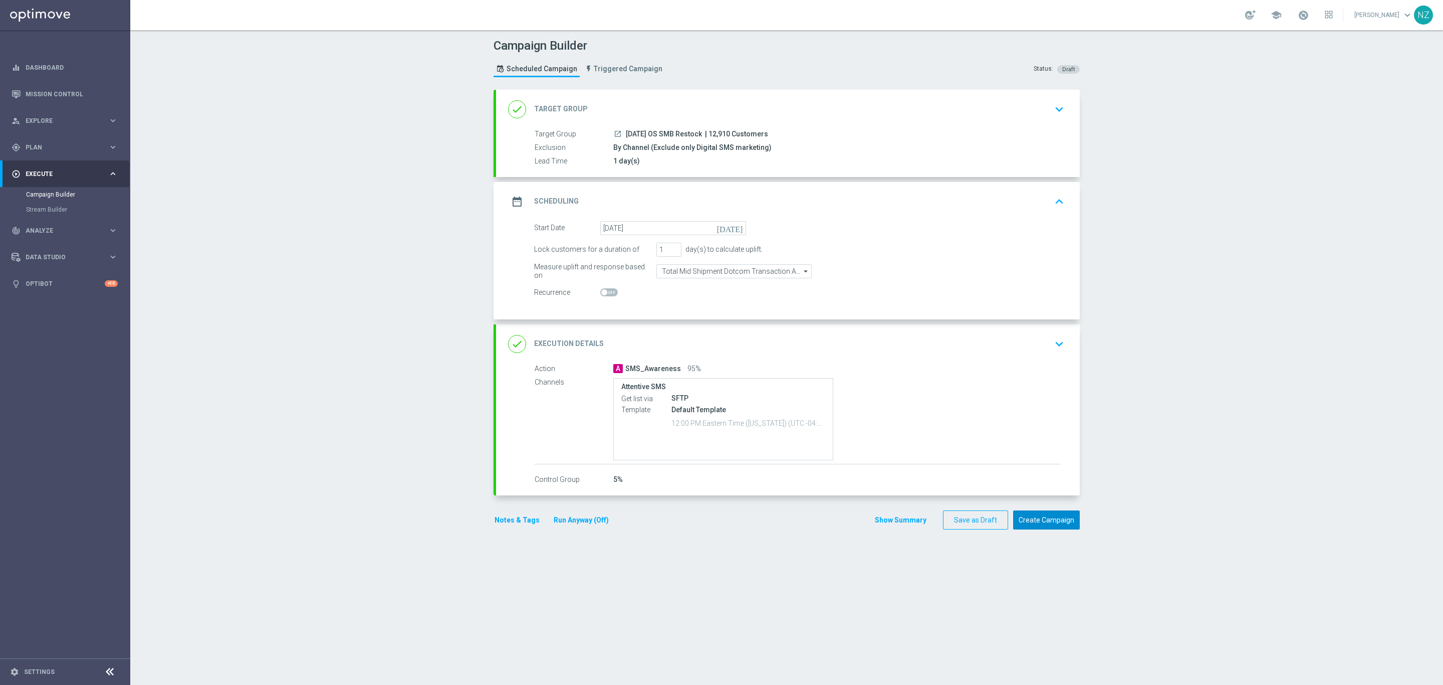
click at [1036, 526] on button "Create Campaign" at bounding box center [1046, 520] width 67 height 20
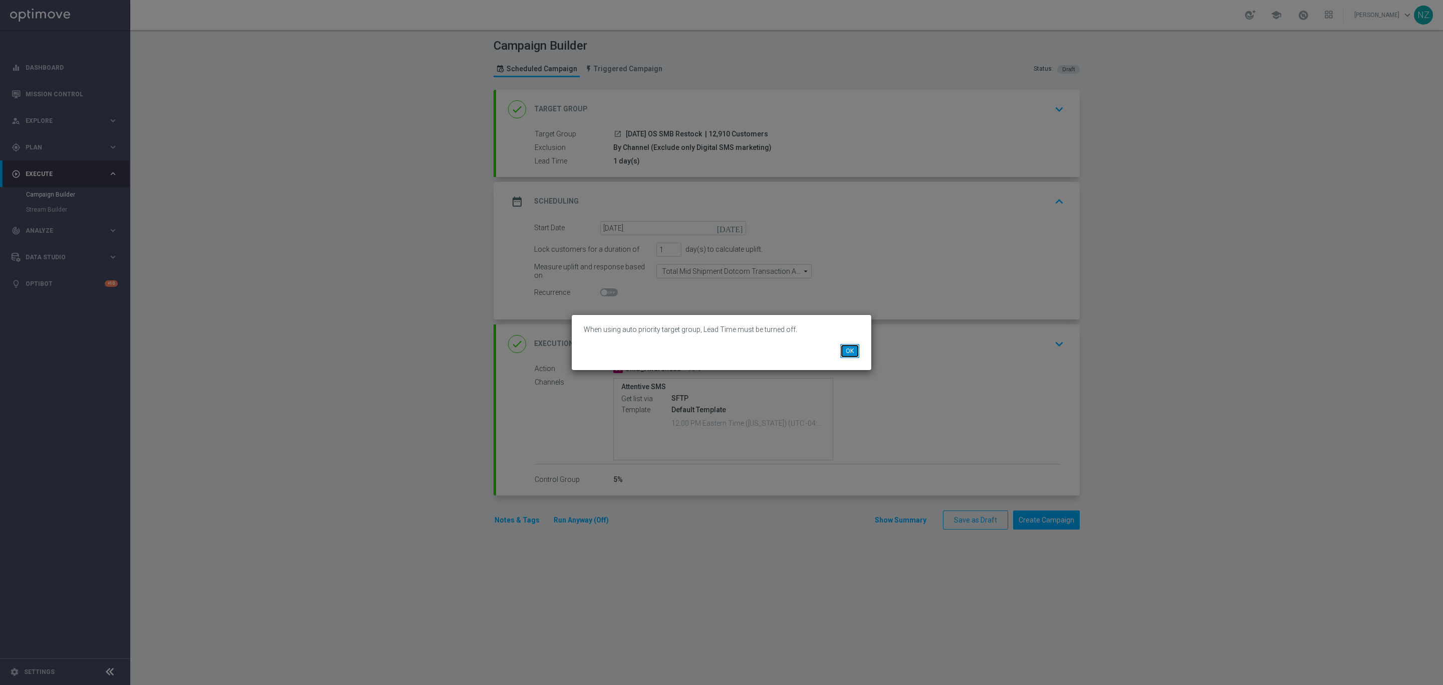
click at [851, 346] on button "OK" at bounding box center [849, 351] width 19 height 14
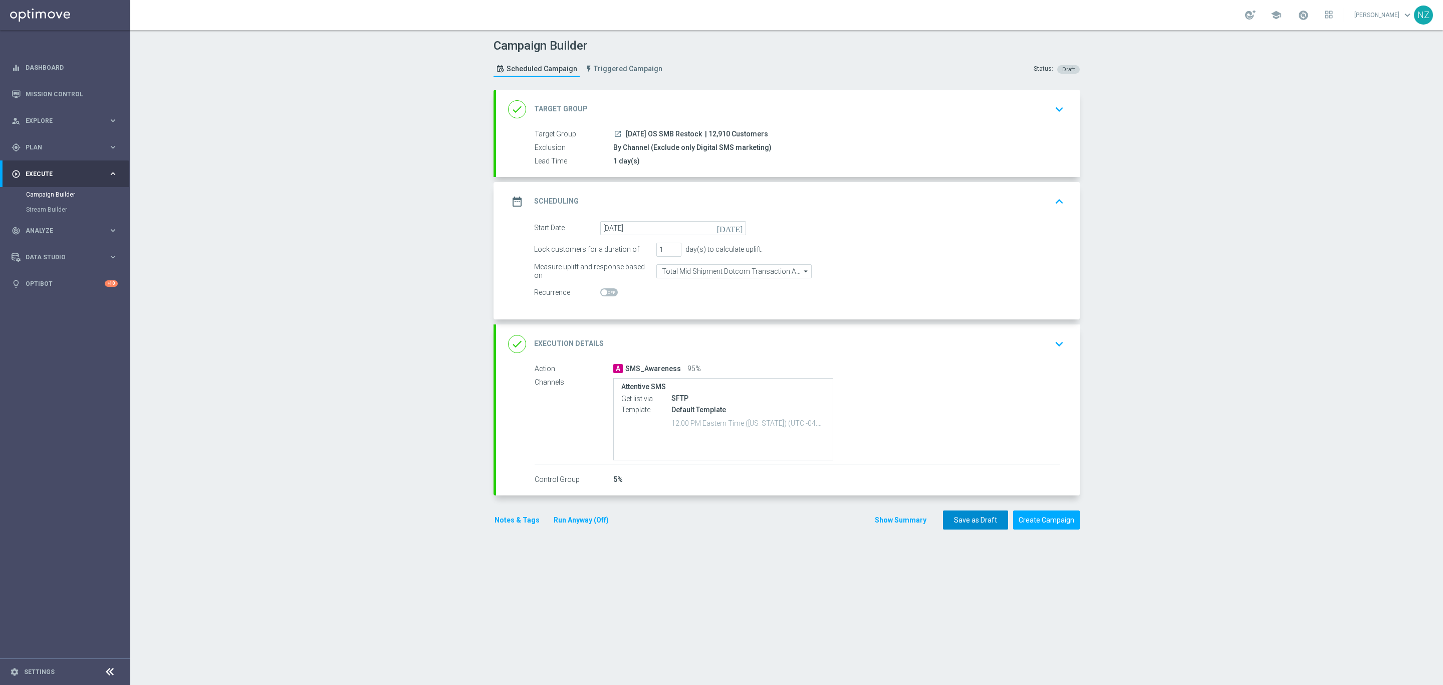
click at [955, 528] on button "Save as Draft" at bounding box center [975, 520] width 65 height 20
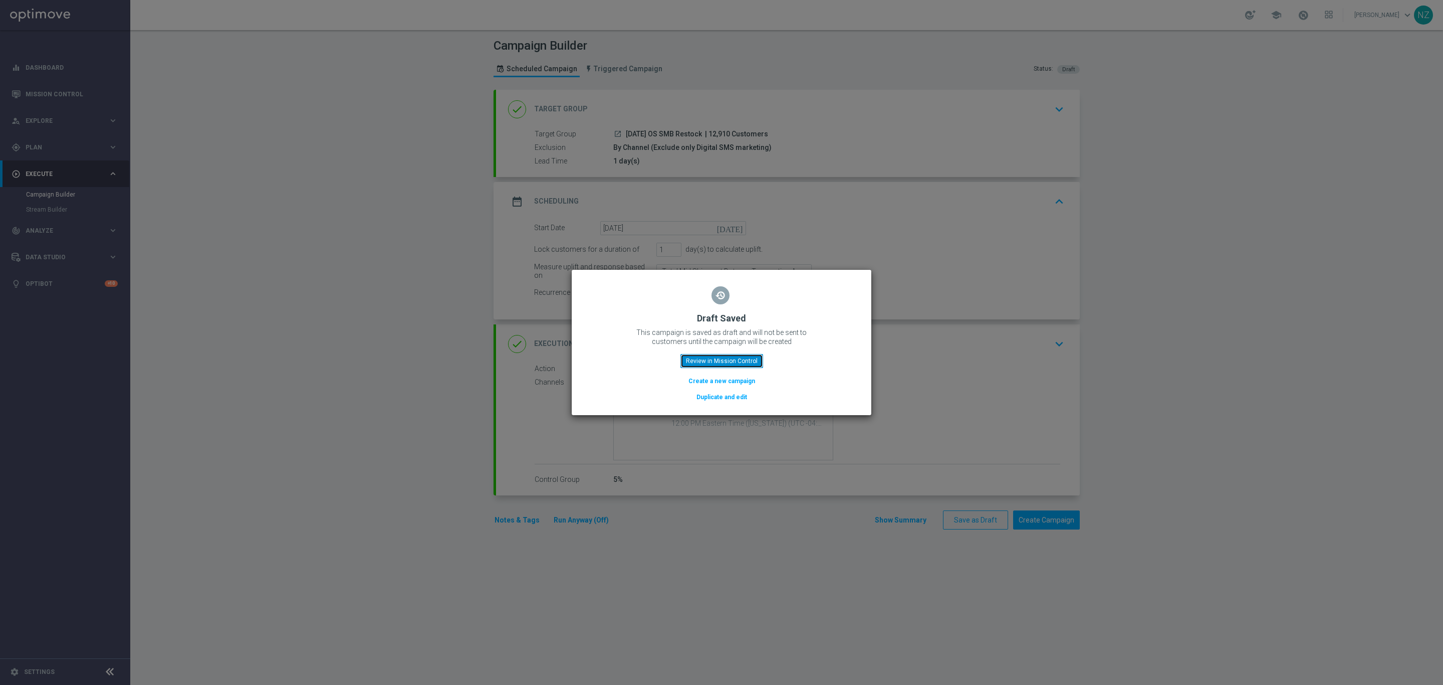
click at [727, 354] on button "Review in Mission Control" at bounding box center [722, 361] width 83 height 14
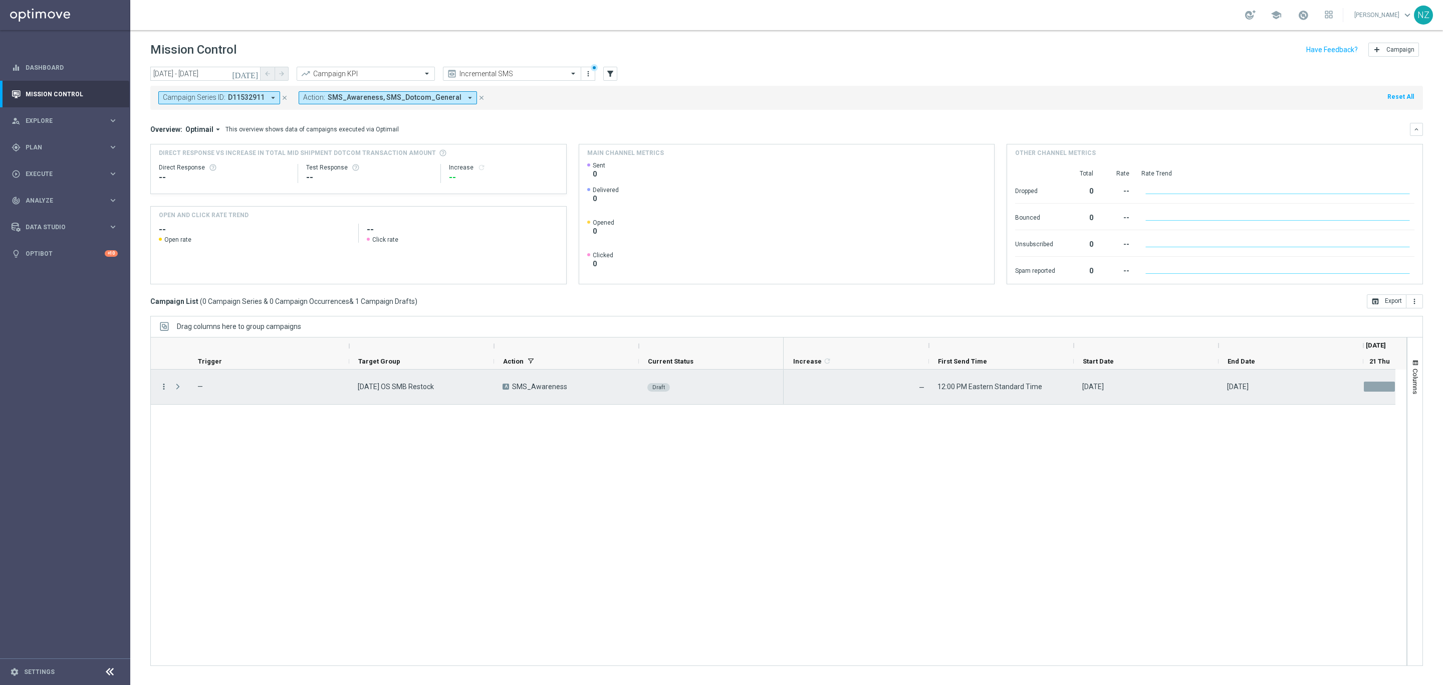
click at [164, 388] on icon "more_vert" at bounding box center [163, 386] width 9 height 9
click at [206, 426] on div "Edit" at bounding box center [230, 425] width 93 height 7
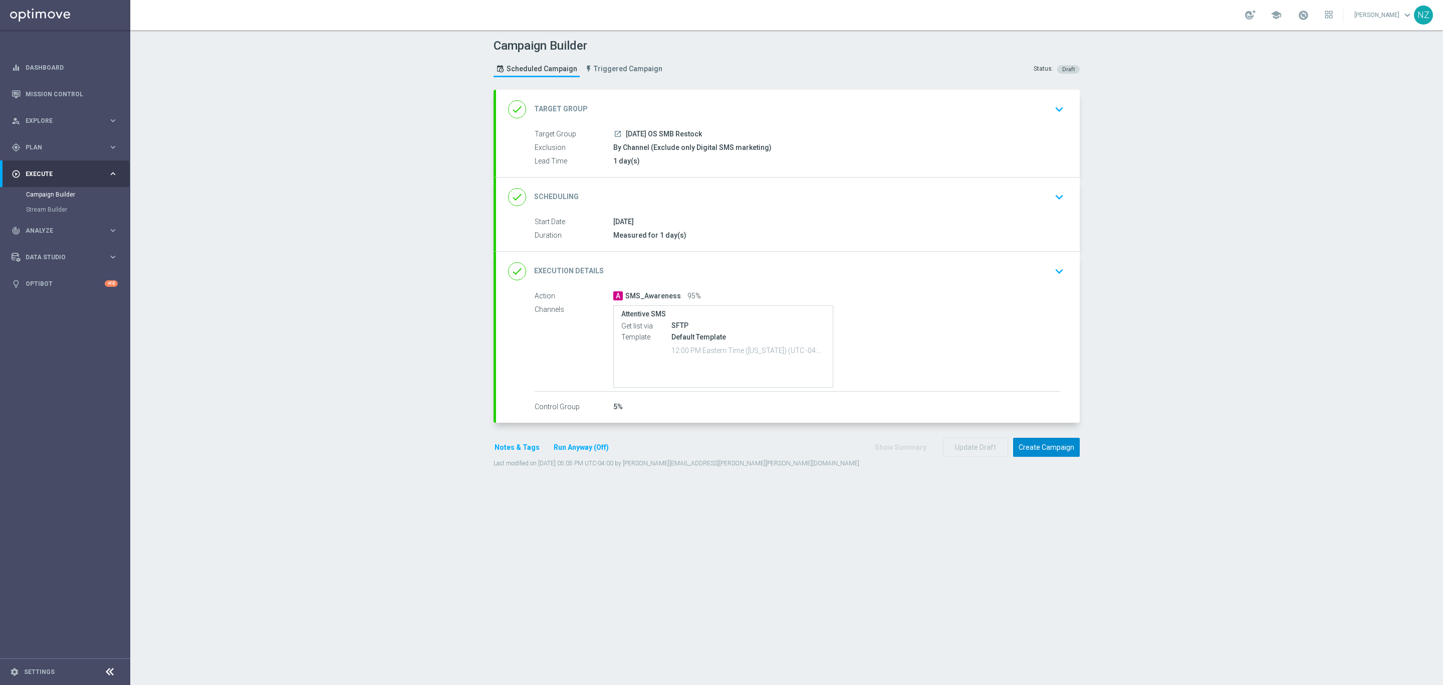
click at [1030, 452] on button "Create Campaign" at bounding box center [1046, 447] width 67 height 20
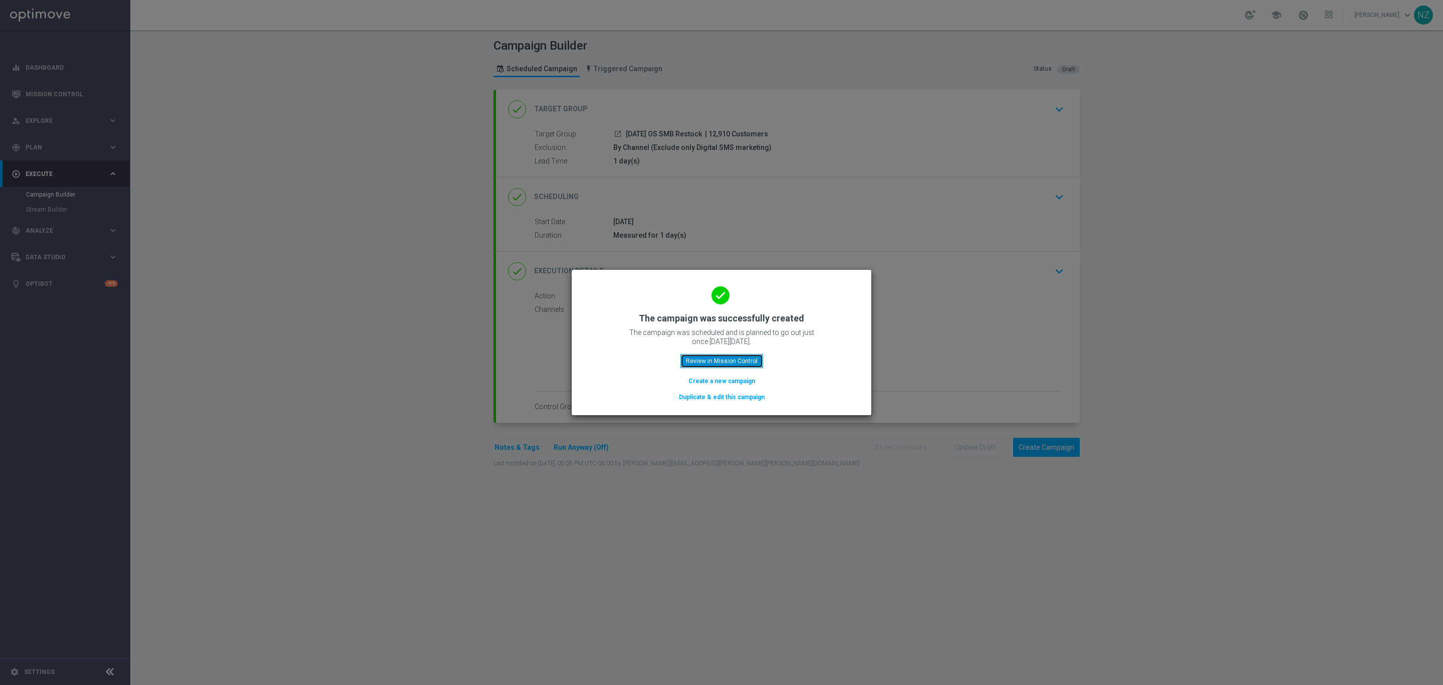
click at [723, 364] on button "Review in Mission Control" at bounding box center [722, 361] width 83 height 14
